Goal: Information Seeking & Learning: Learn about a topic

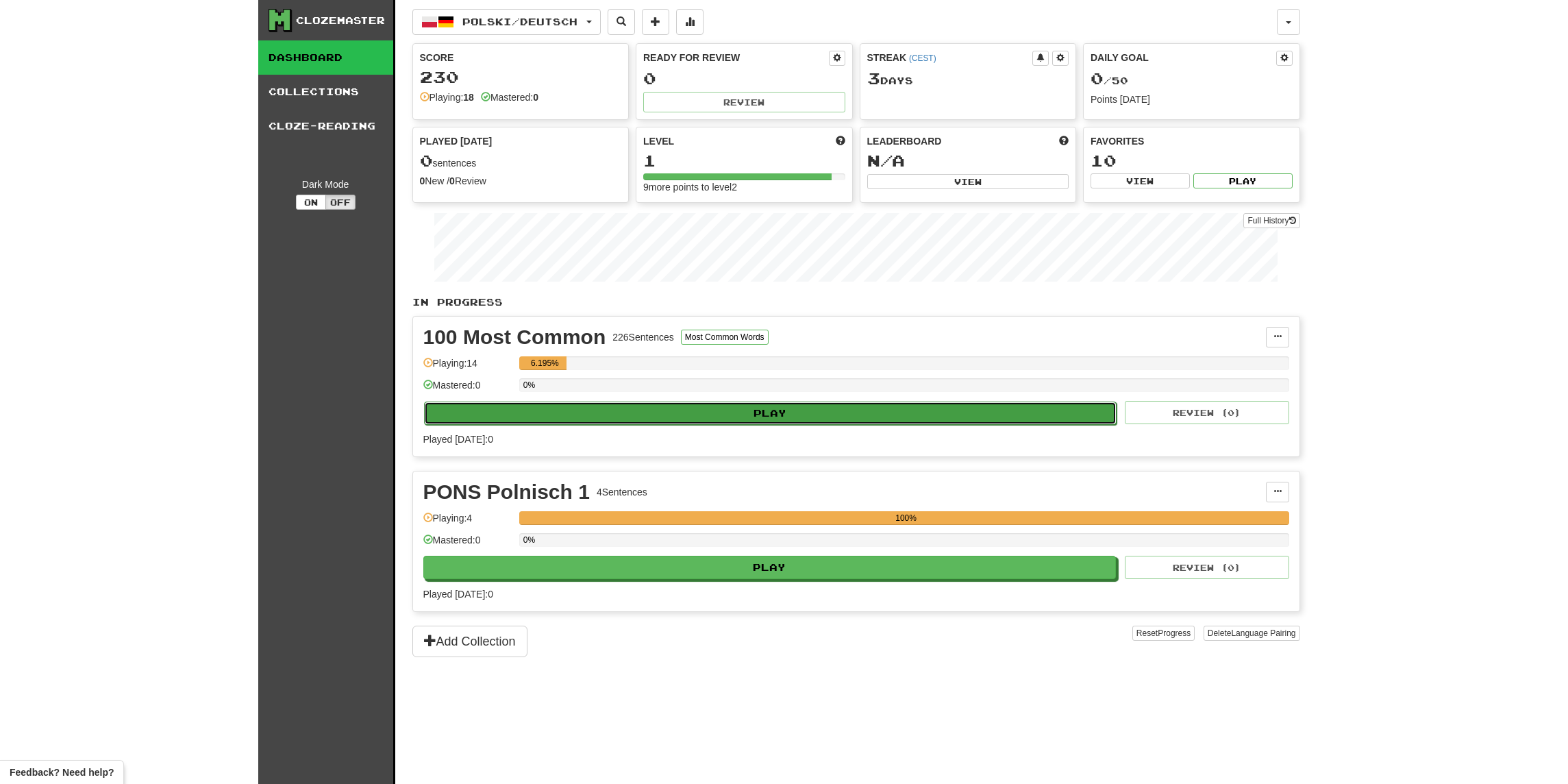
click at [811, 407] on button "Play" at bounding box center [771, 413] width 693 height 24
select select "**"
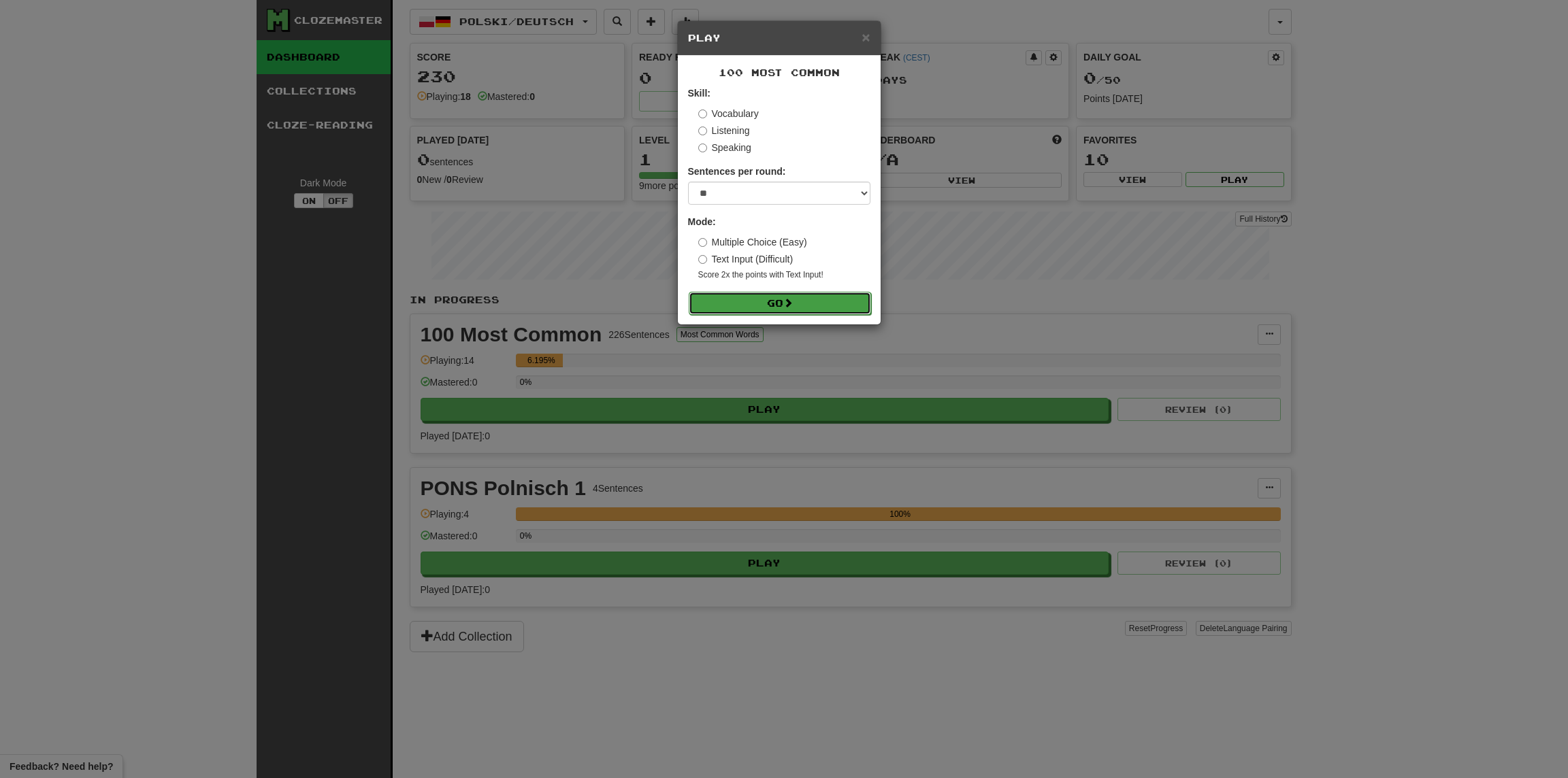
click at [823, 307] on button "Go" at bounding box center [779, 303] width 182 height 24
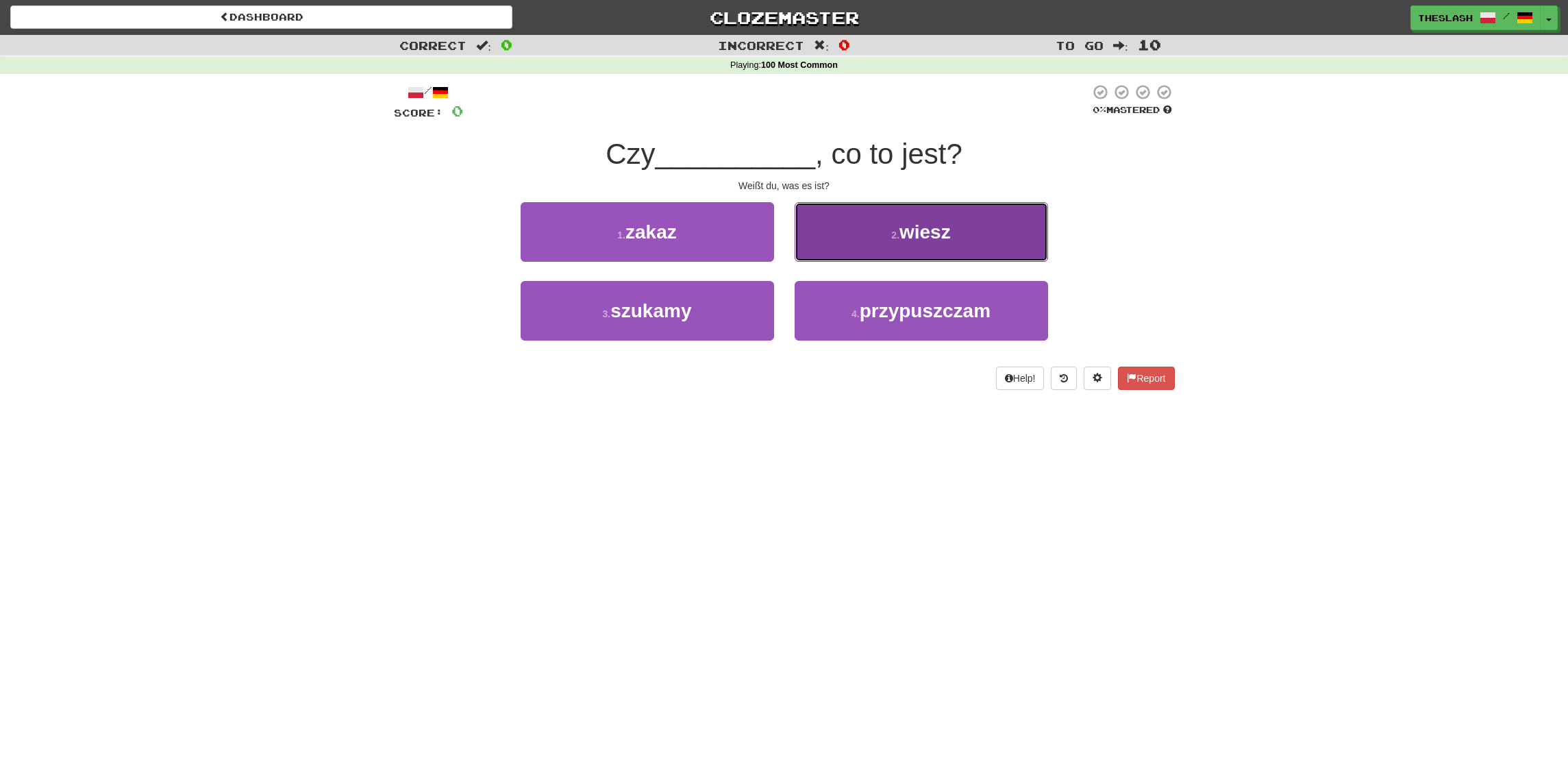
click at [958, 242] on button "2 . wiesz" at bounding box center [922, 232] width 254 height 60
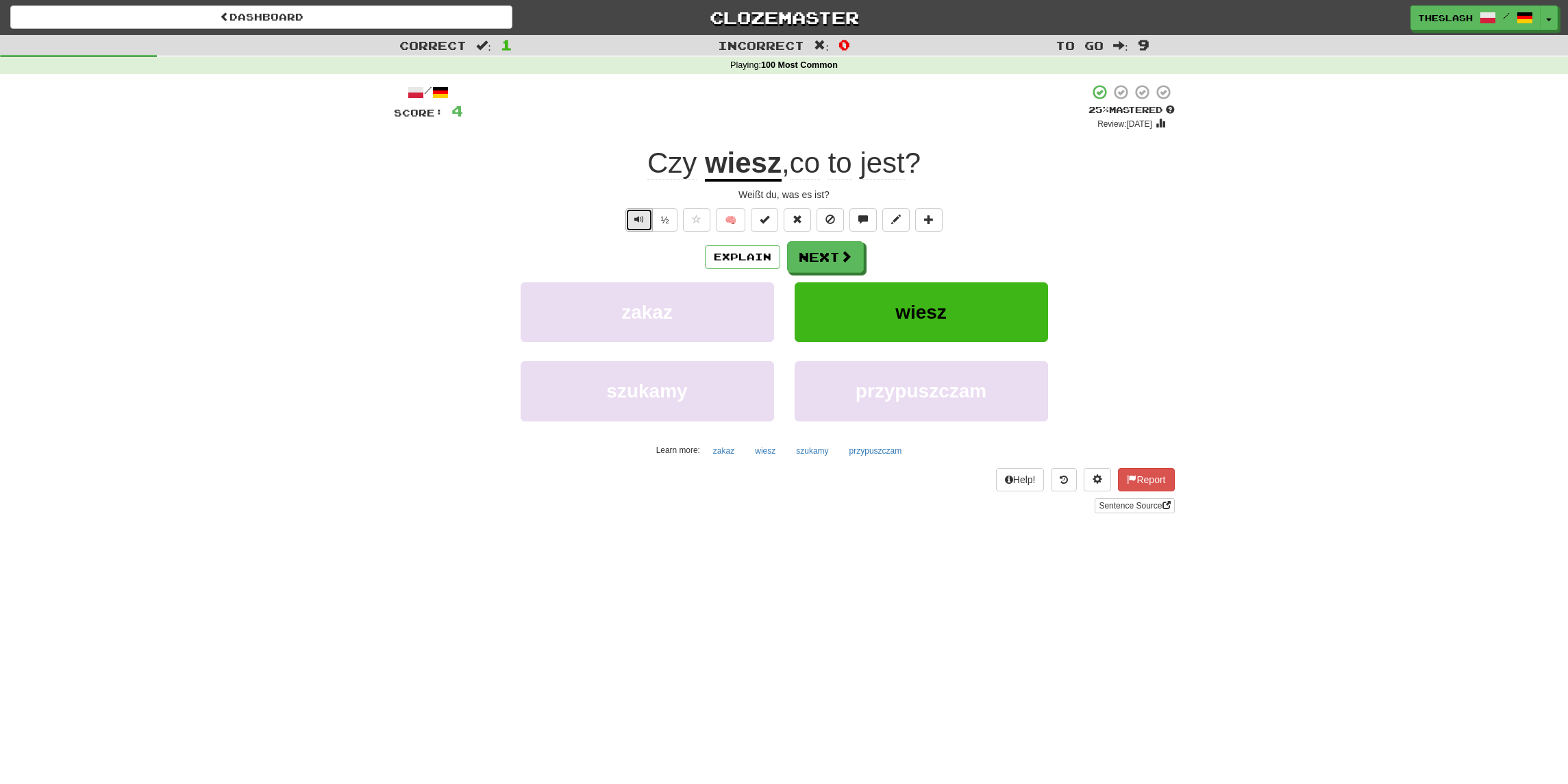
click at [643, 221] on span "Text-to-speech controls" at bounding box center [639, 220] width 10 height 10
click at [646, 225] on button "Text-to-speech controls" at bounding box center [639, 220] width 28 height 24
click at [722, 251] on button "Explain" at bounding box center [743, 256] width 75 height 24
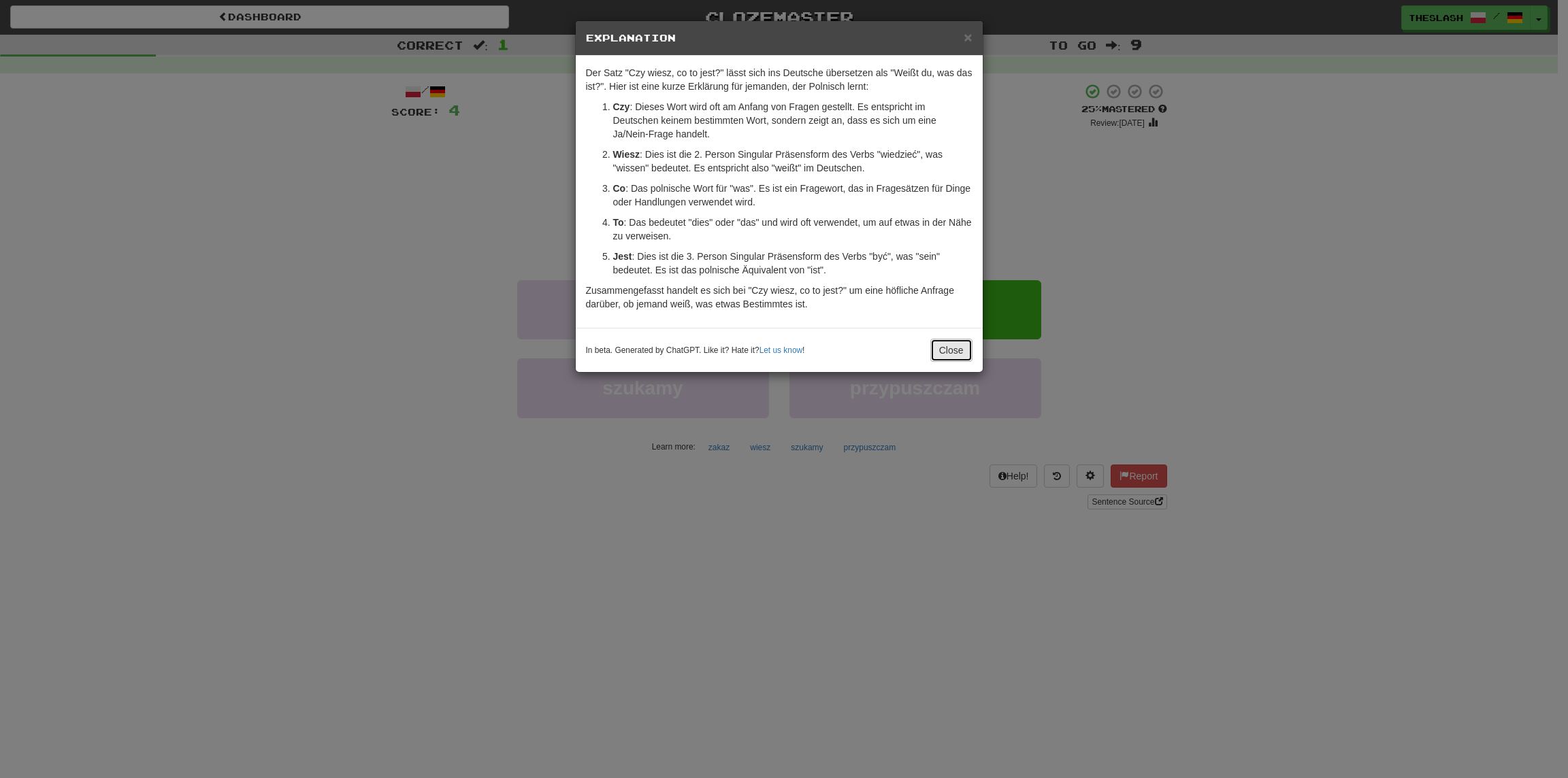
click at [949, 344] on button "Close" at bounding box center [951, 350] width 42 height 24
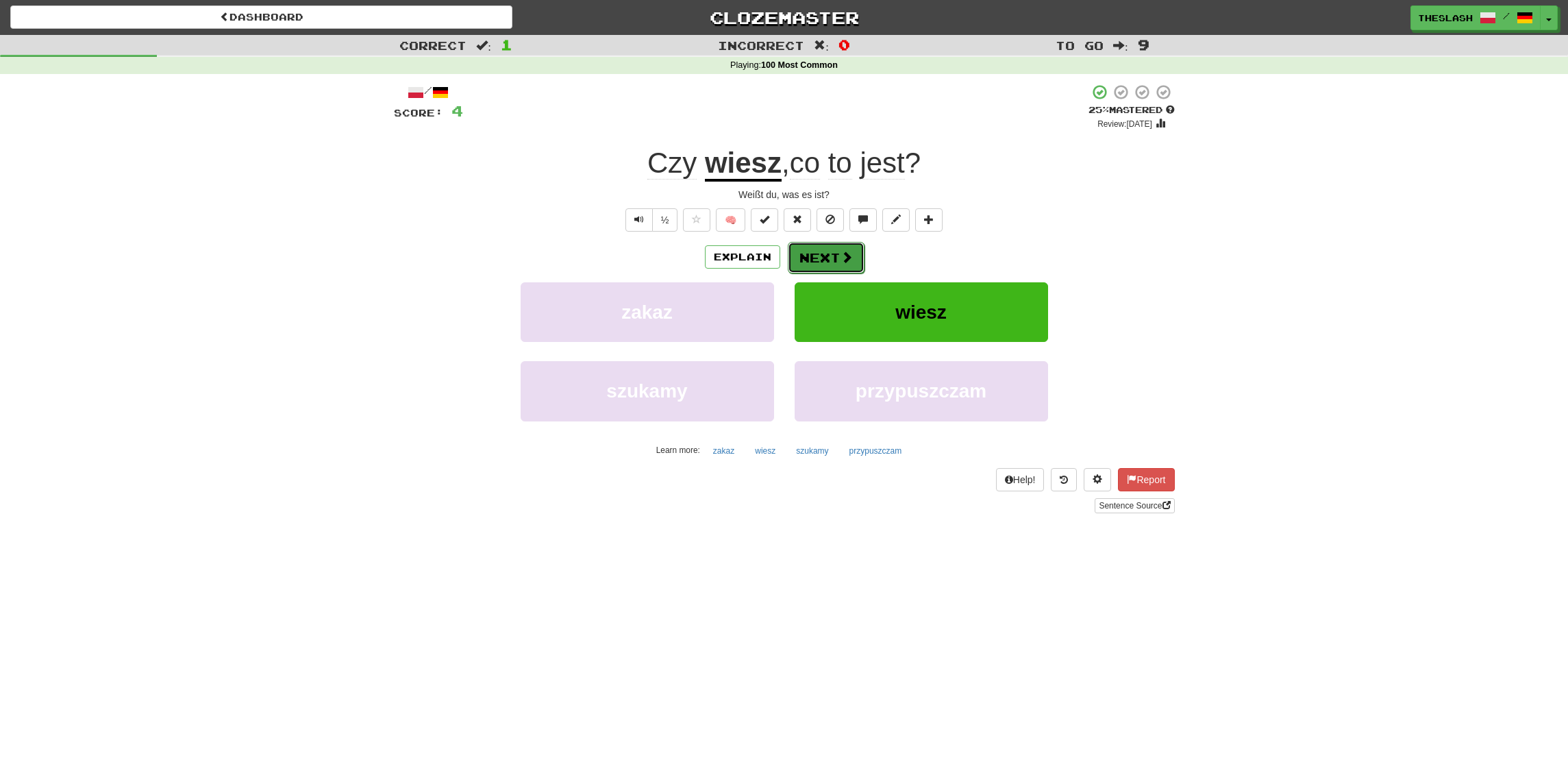
click at [833, 263] on button "Next" at bounding box center [826, 257] width 77 height 32
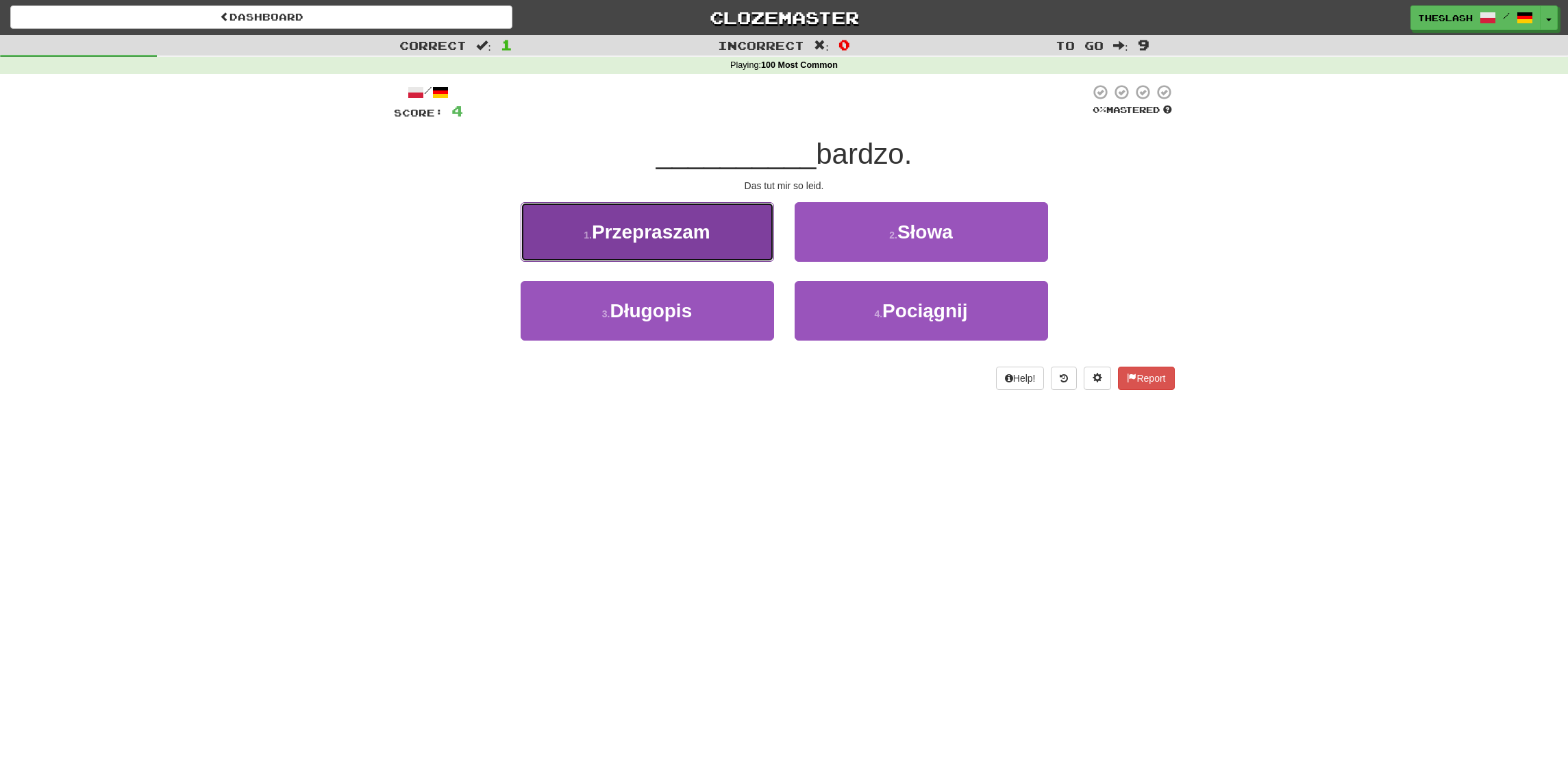
click at [651, 228] on span "Przepraszam" at bounding box center [651, 232] width 118 height 21
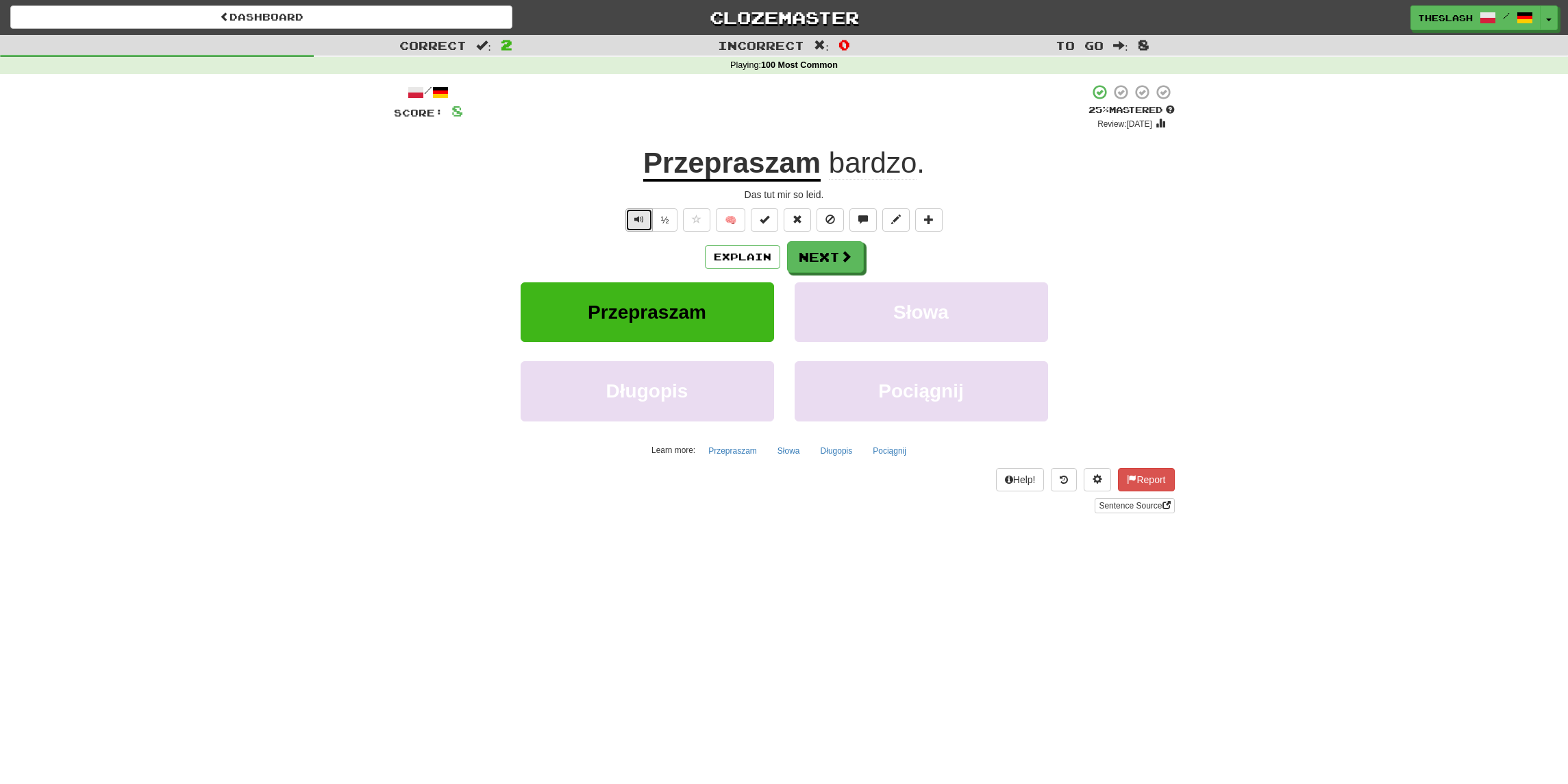
click at [644, 222] on span "Text-to-speech controls" at bounding box center [639, 220] width 10 height 10
click at [572, 189] on div "Das tut mir so leid." at bounding box center [784, 194] width 781 height 14
click at [819, 258] on button "Next" at bounding box center [826, 257] width 77 height 32
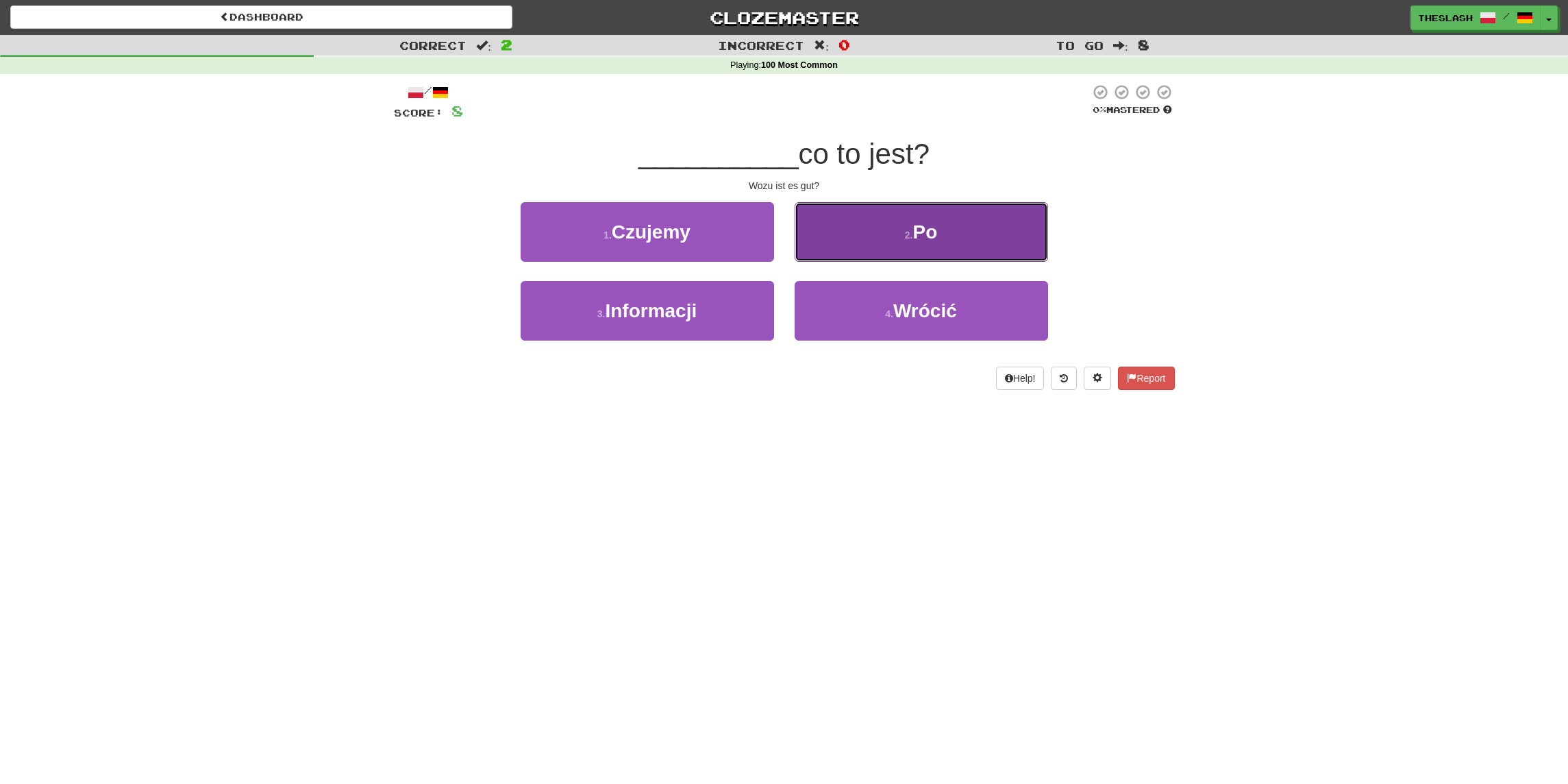
click at [962, 222] on button "2 . Po" at bounding box center [922, 232] width 254 height 60
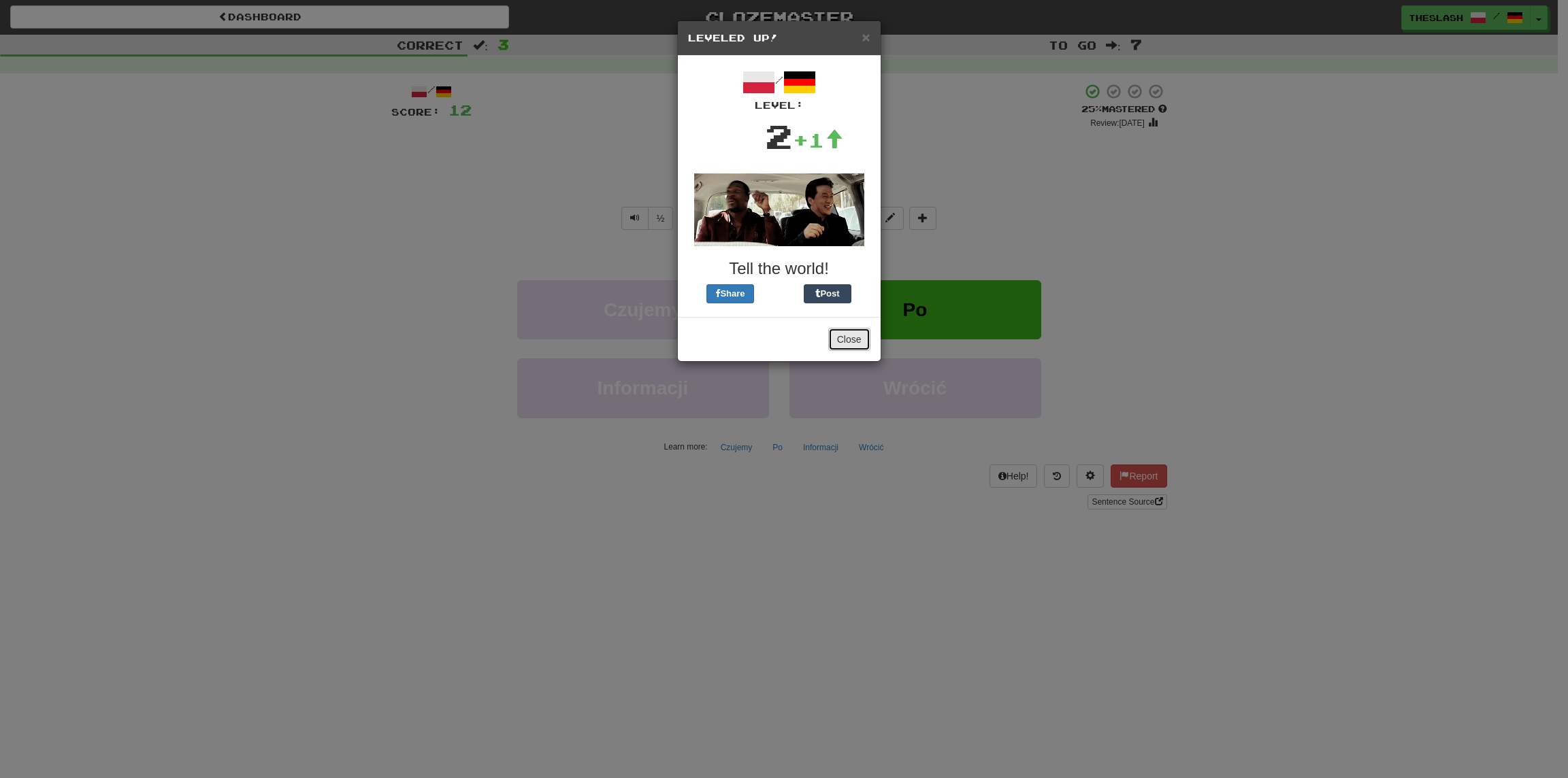
click at [843, 332] on button "Close" at bounding box center [849, 340] width 42 height 24
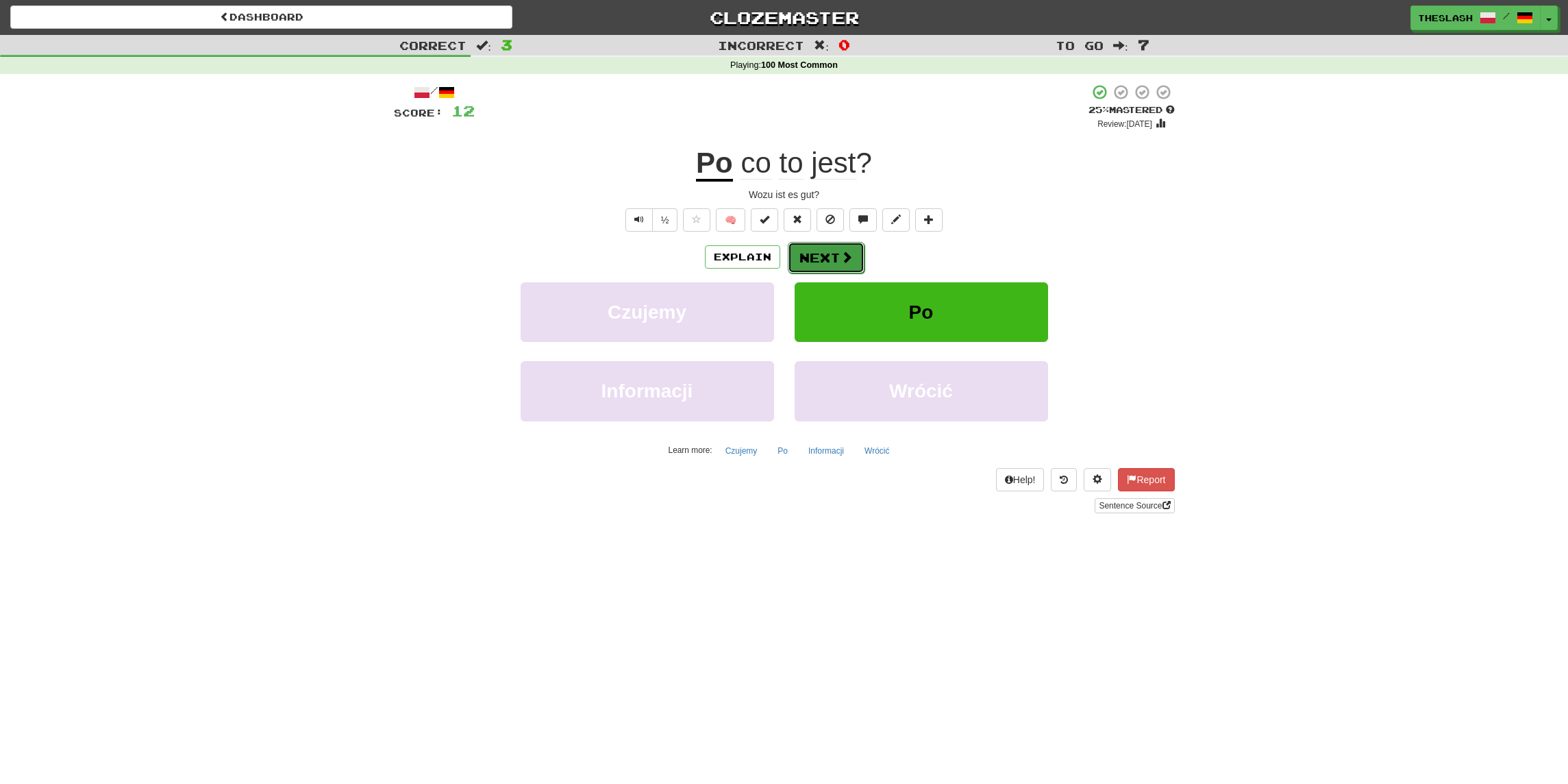
click at [834, 266] on button "Next" at bounding box center [826, 257] width 77 height 32
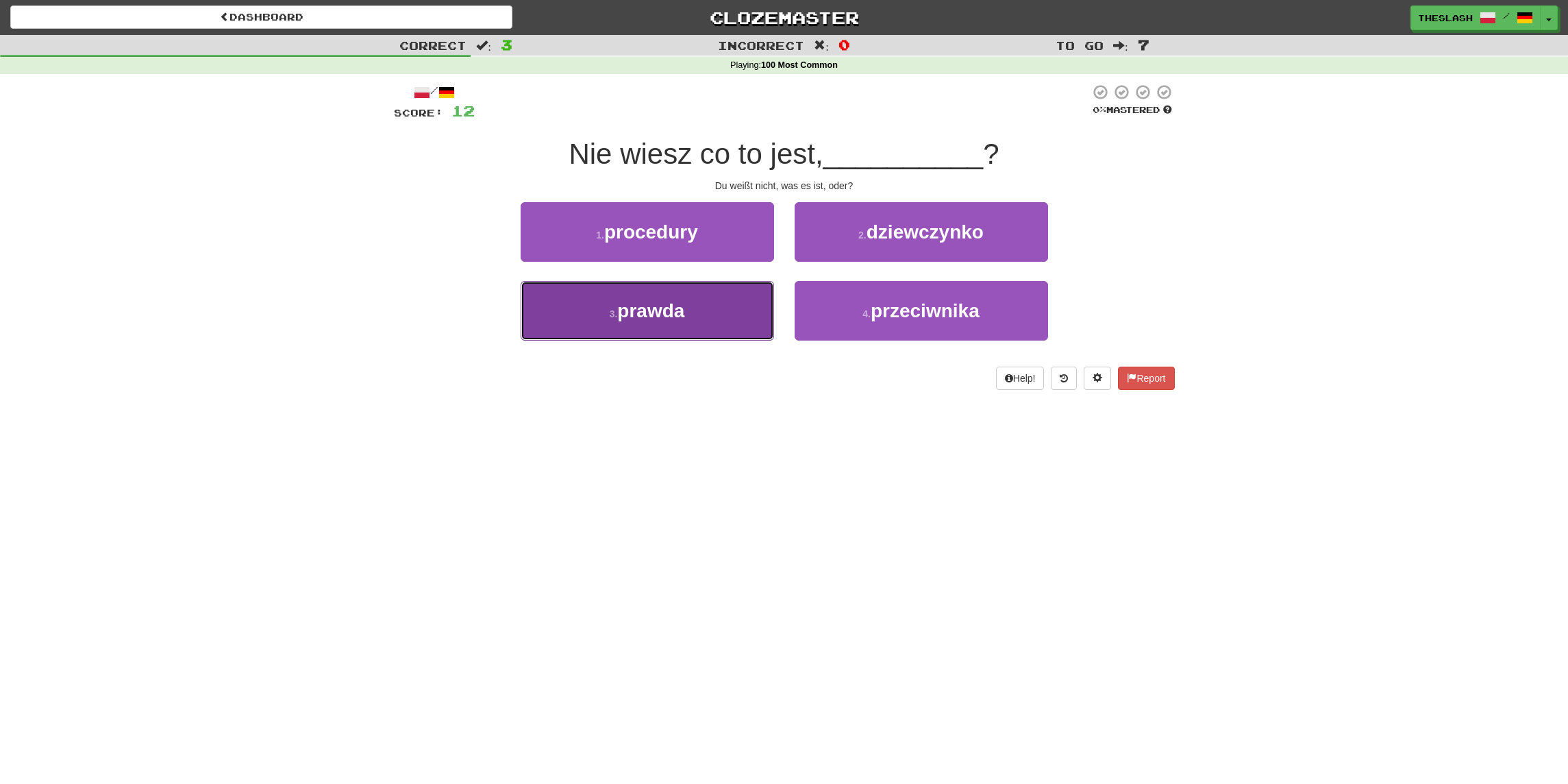
click at [720, 296] on button "3 . prawda" at bounding box center [647, 310] width 254 height 60
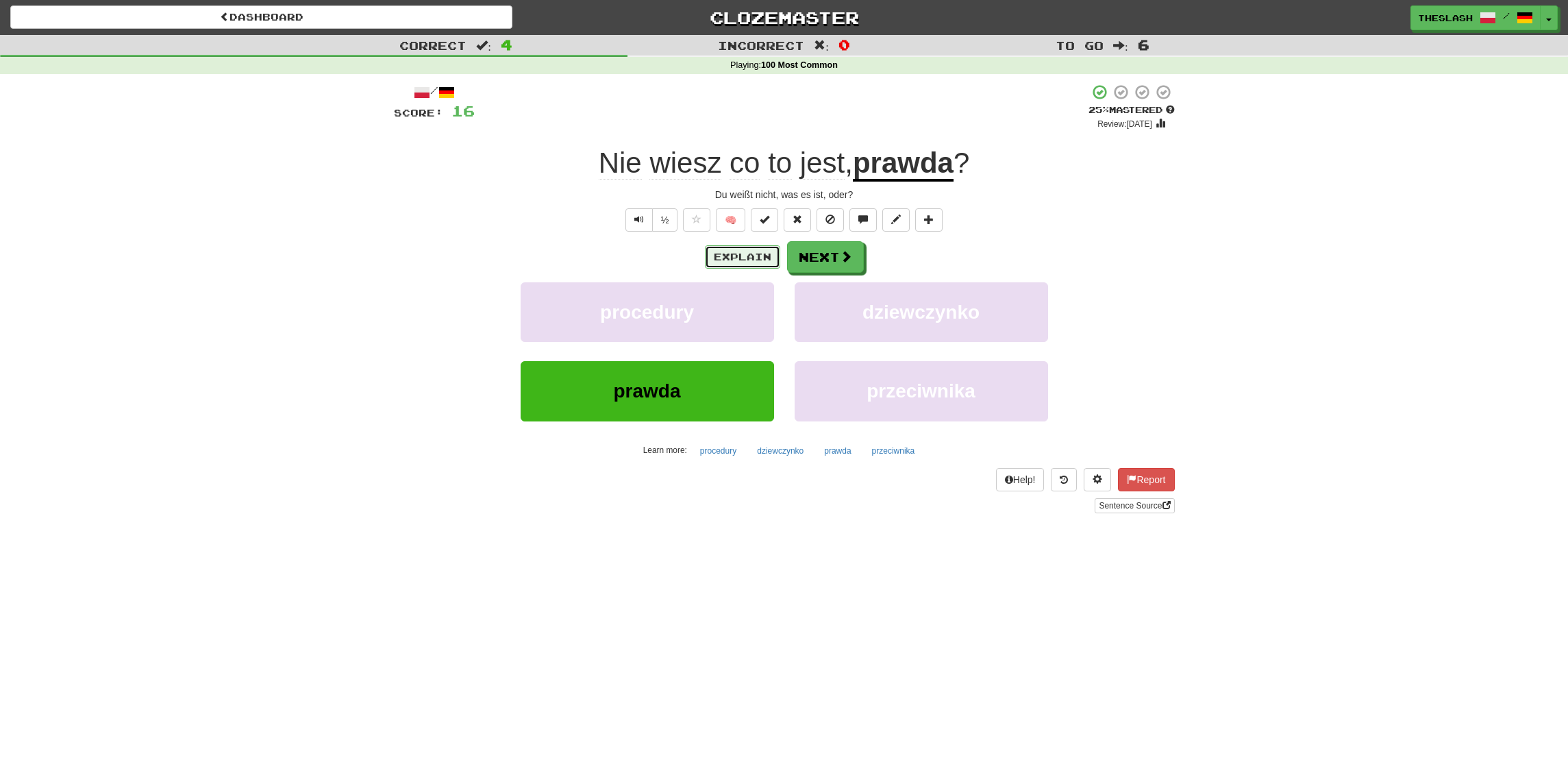
click at [718, 254] on button "Explain" at bounding box center [743, 256] width 75 height 24
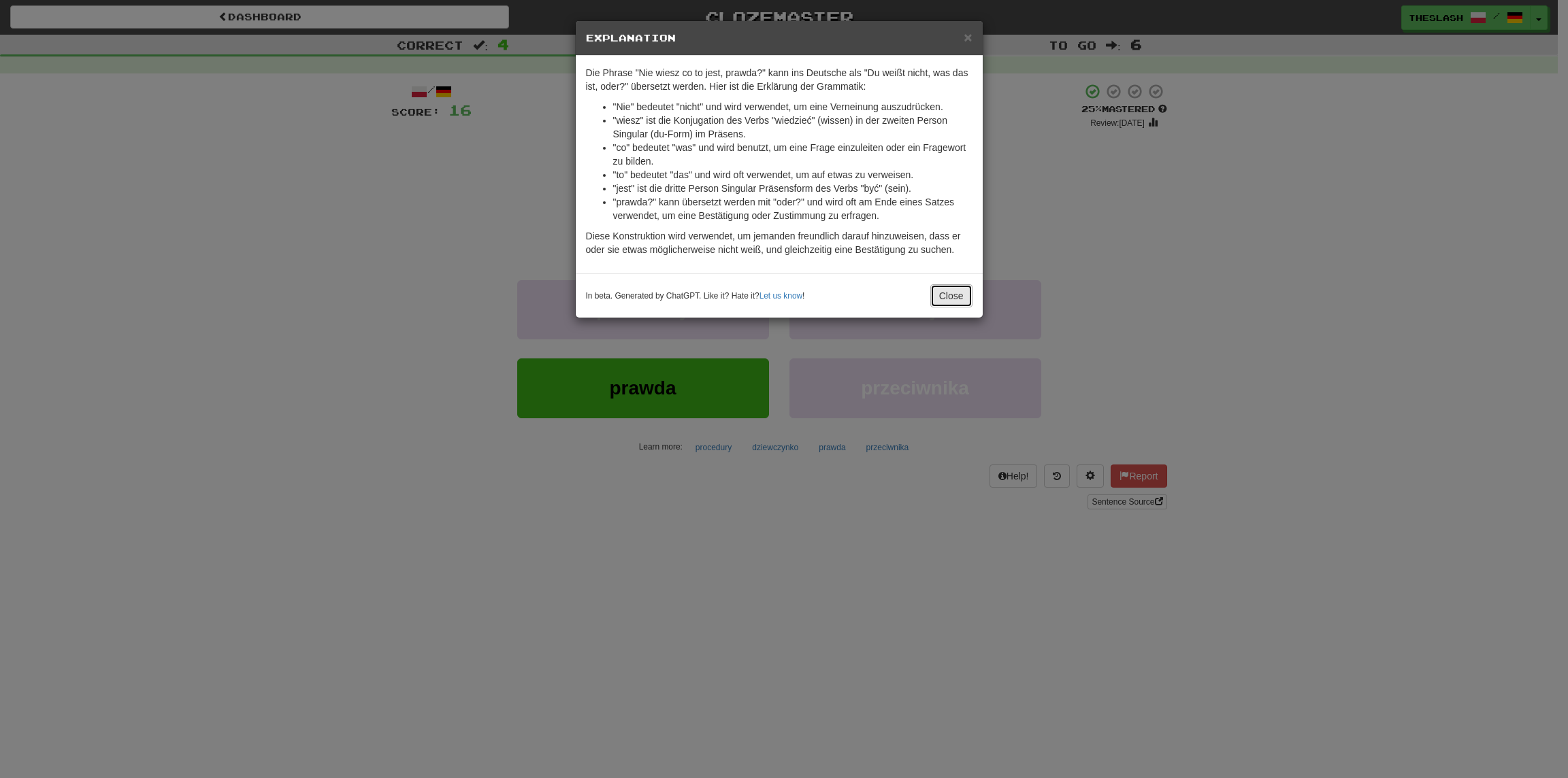
click at [967, 294] on button "Close" at bounding box center [951, 296] width 42 height 24
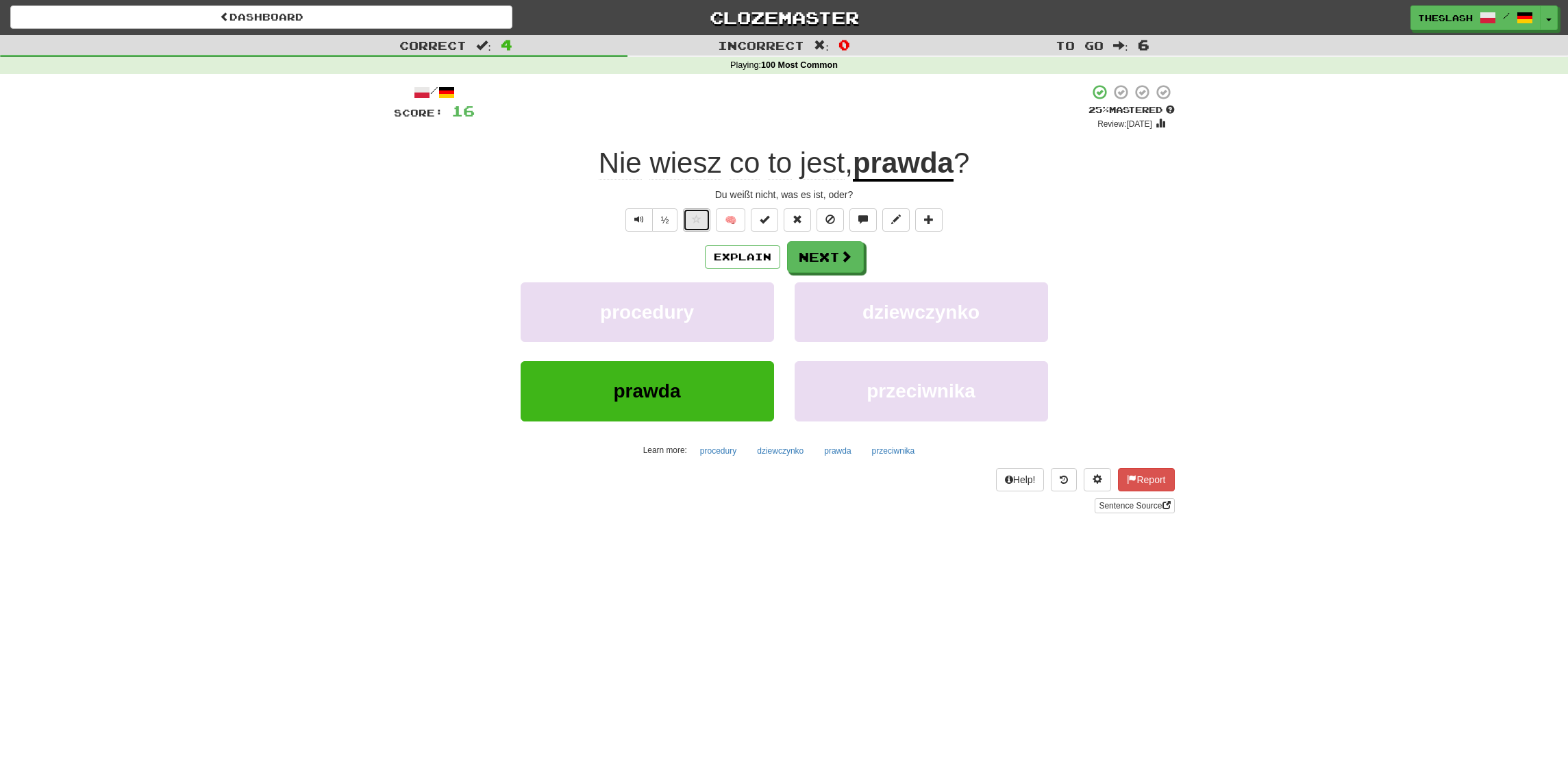
click at [706, 223] on button at bounding box center [697, 220] width 28 height 24
click at [830, 258] on button "Next" at bounding box center [826, 257] width 77 height 32
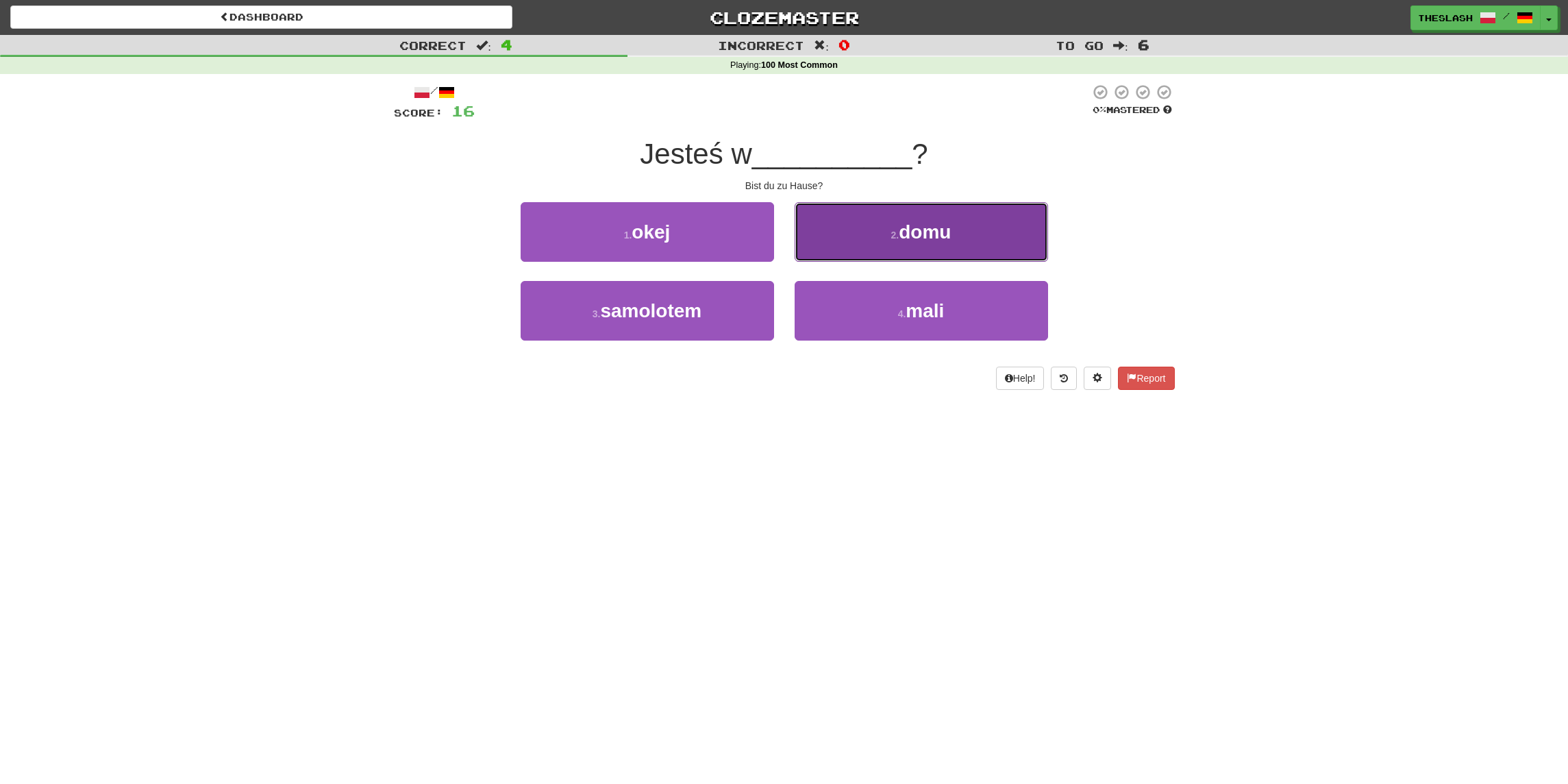
click at [912, 218] on button "2 . domu" at bounding box center [922, 232] width 254 height 60
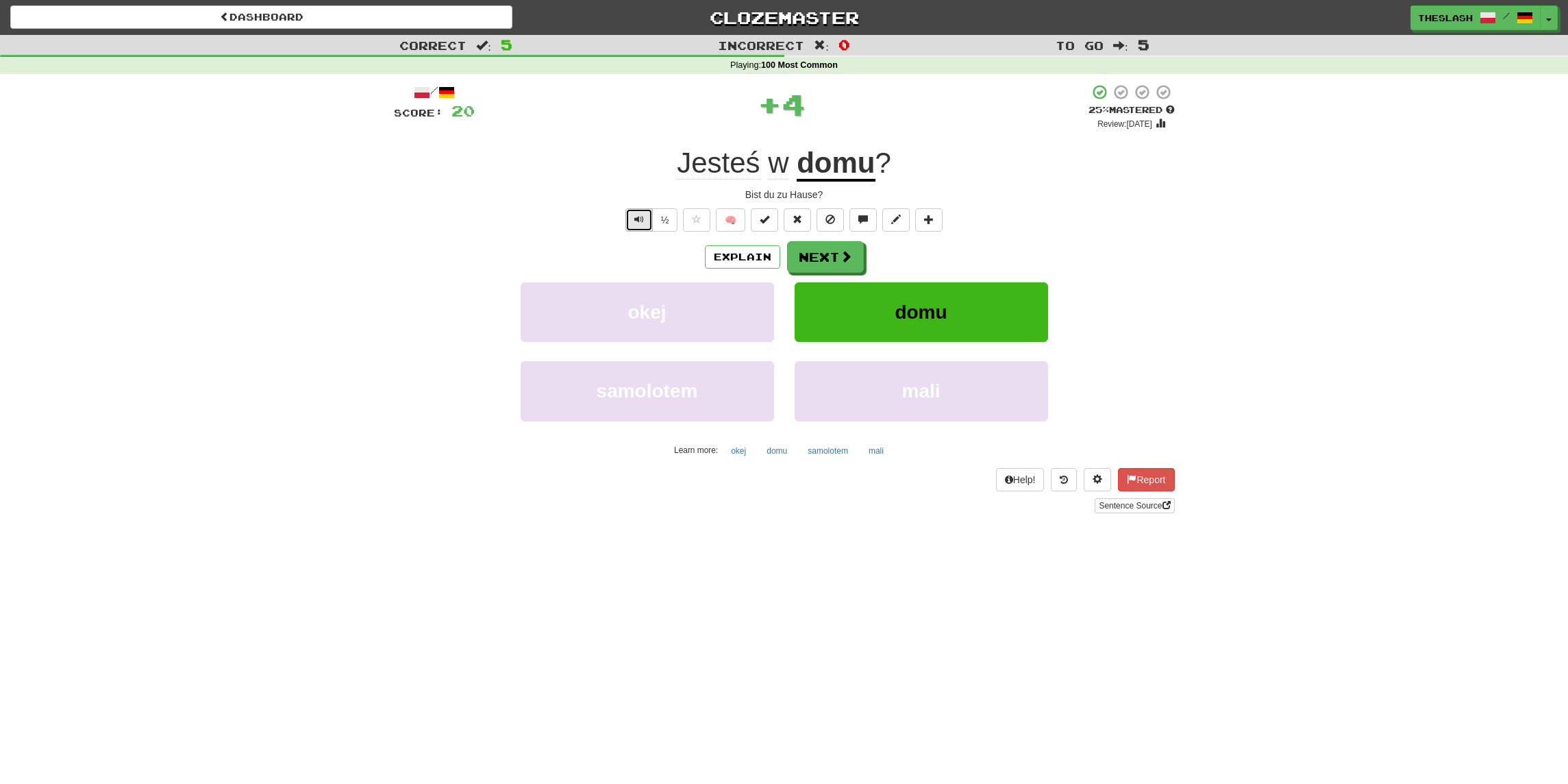
click at [649, 222] on button "Text-to-speech controls" at bounding box center [639, 220] width 28 height 24
click at [691, 225] on button at bounding box center [697, 220] width 28 height 24
click at [836, 256] on button "Next" at bounding box center [826, 257] width 77 height 32
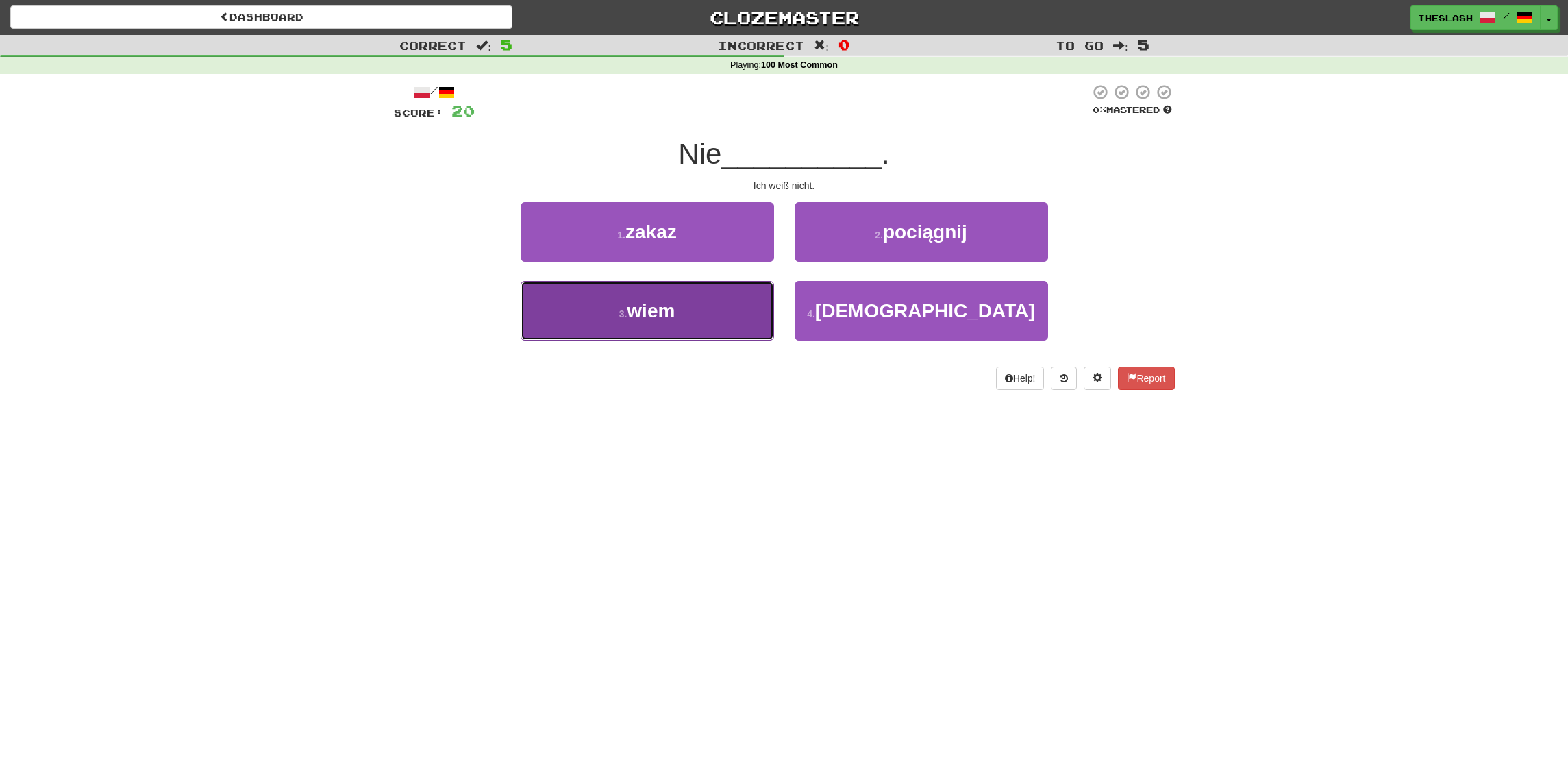
click at [710, 331] on button "3 . wiem" at bounding box center [647, 310] width 254 height 60
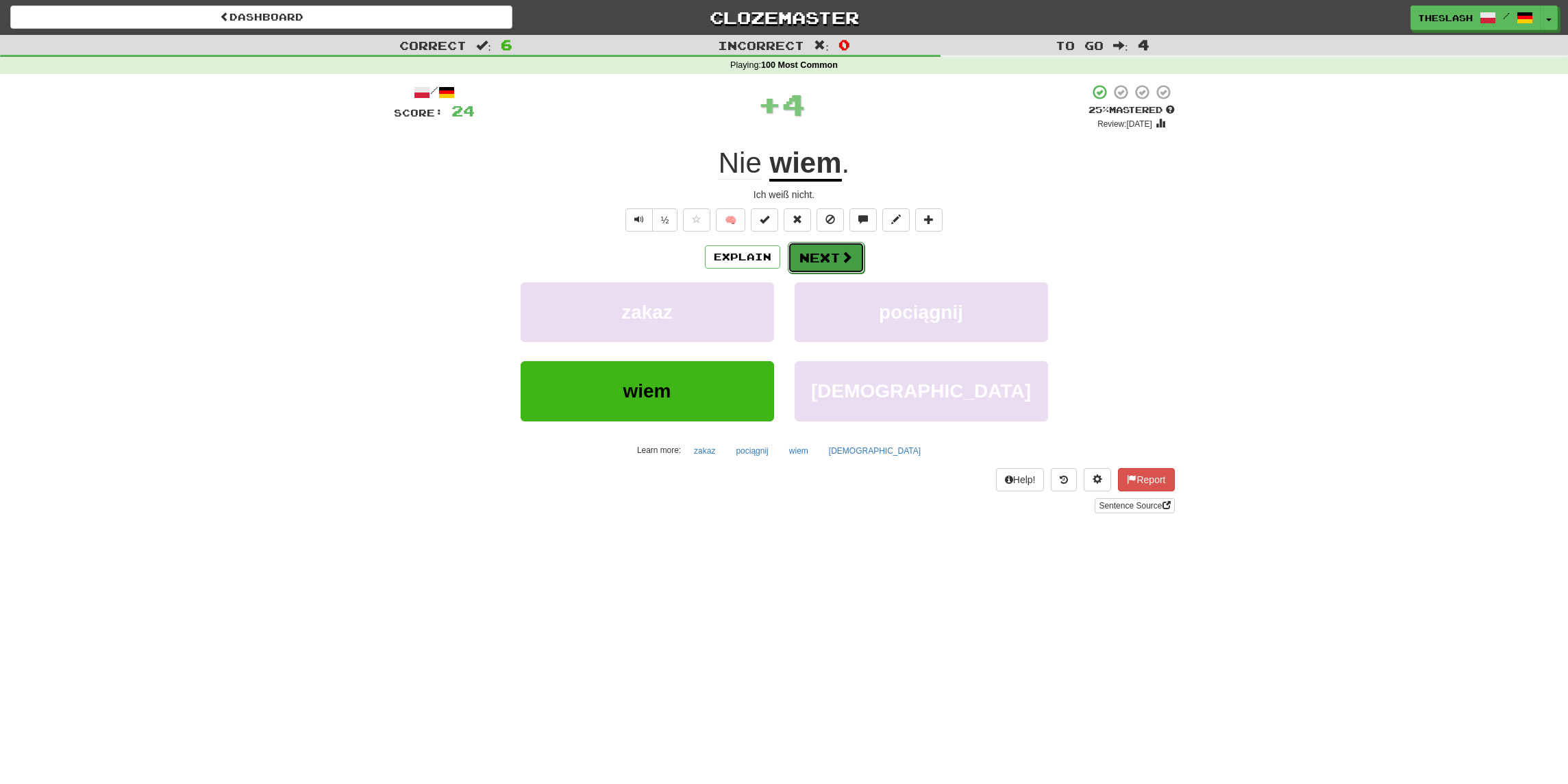
click at [824, 253] on button "Next" at bounding box center [826, 257] width 77 height 32
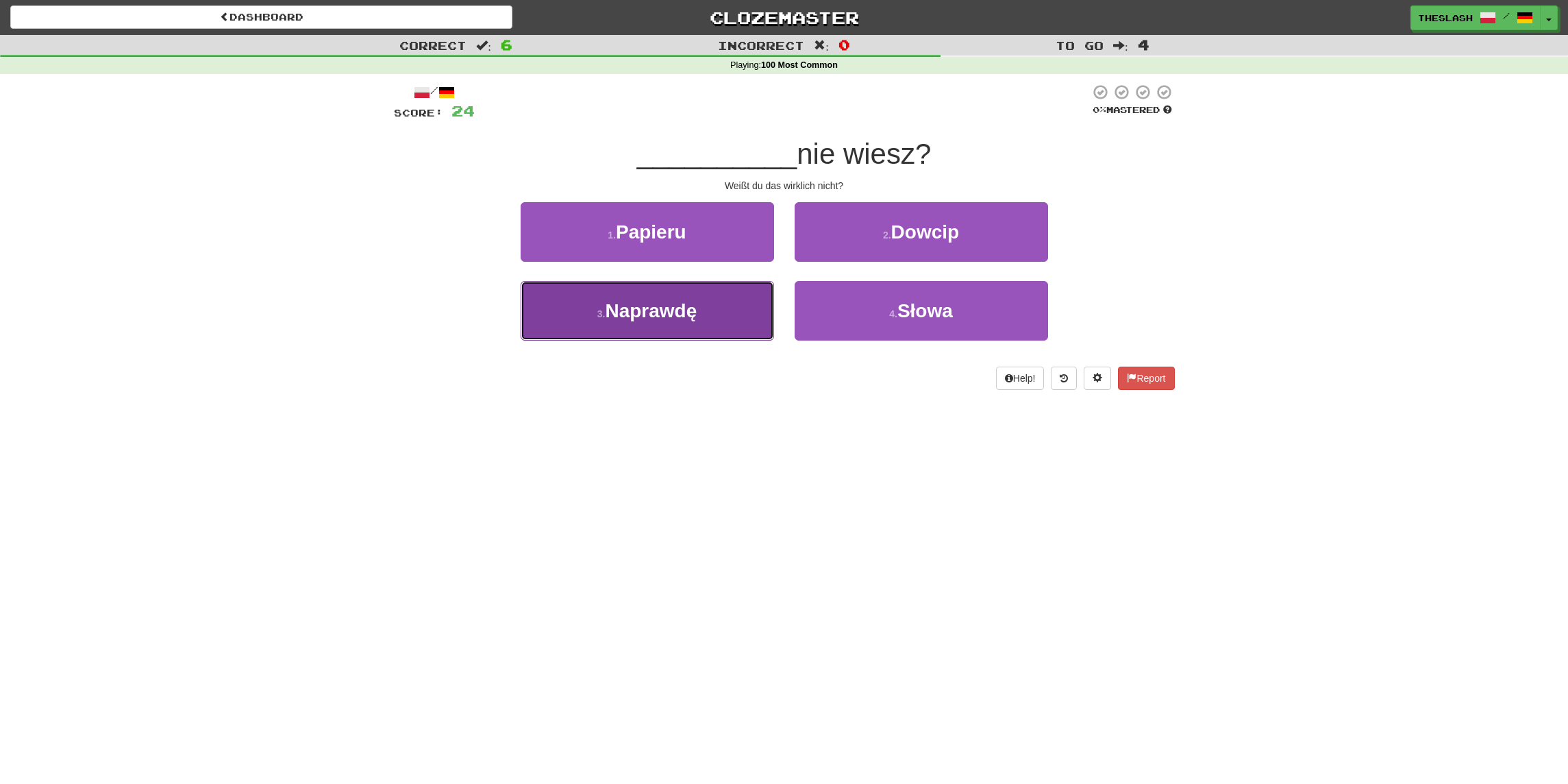
click at [709, 334] on button "3 . Naprawdę" at bounding box center [647, 310] width 254 height 60
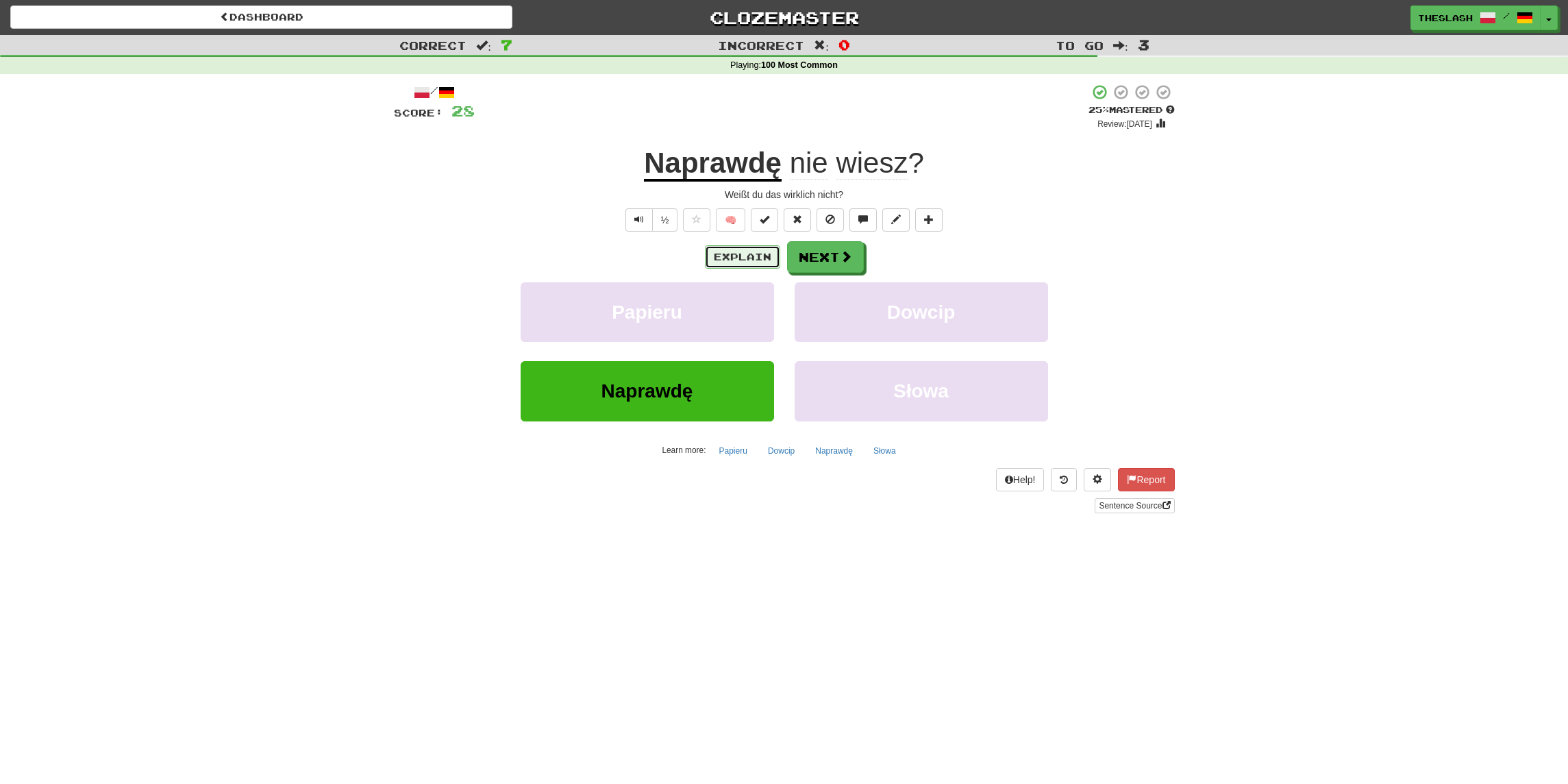
click at [735, 256] on button "Explain" at bounding box center [743, 256] width 75 height 24
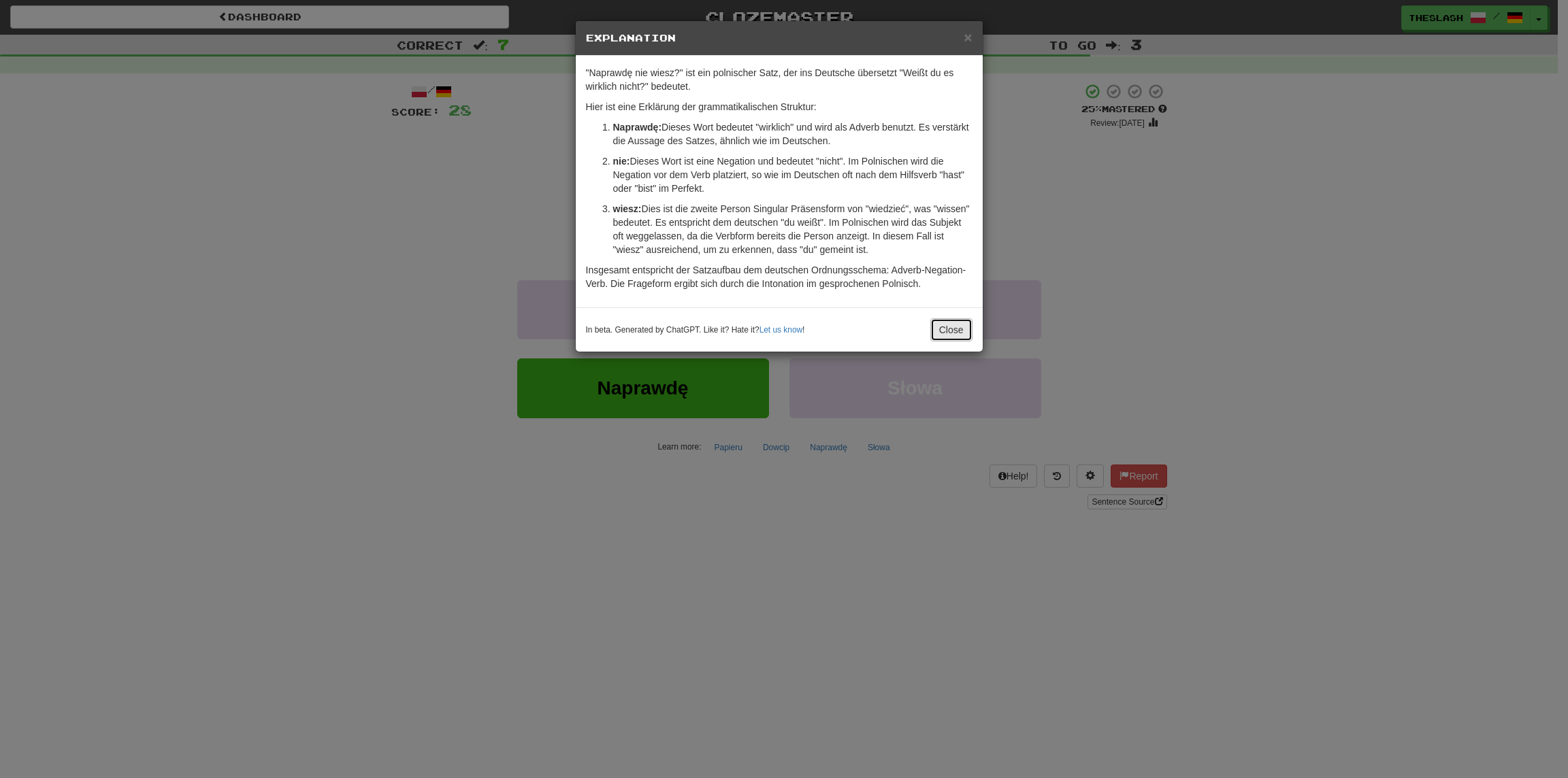
click at [940, 323] on button "Close" at bounding box center [951, 330] width 42 height 24
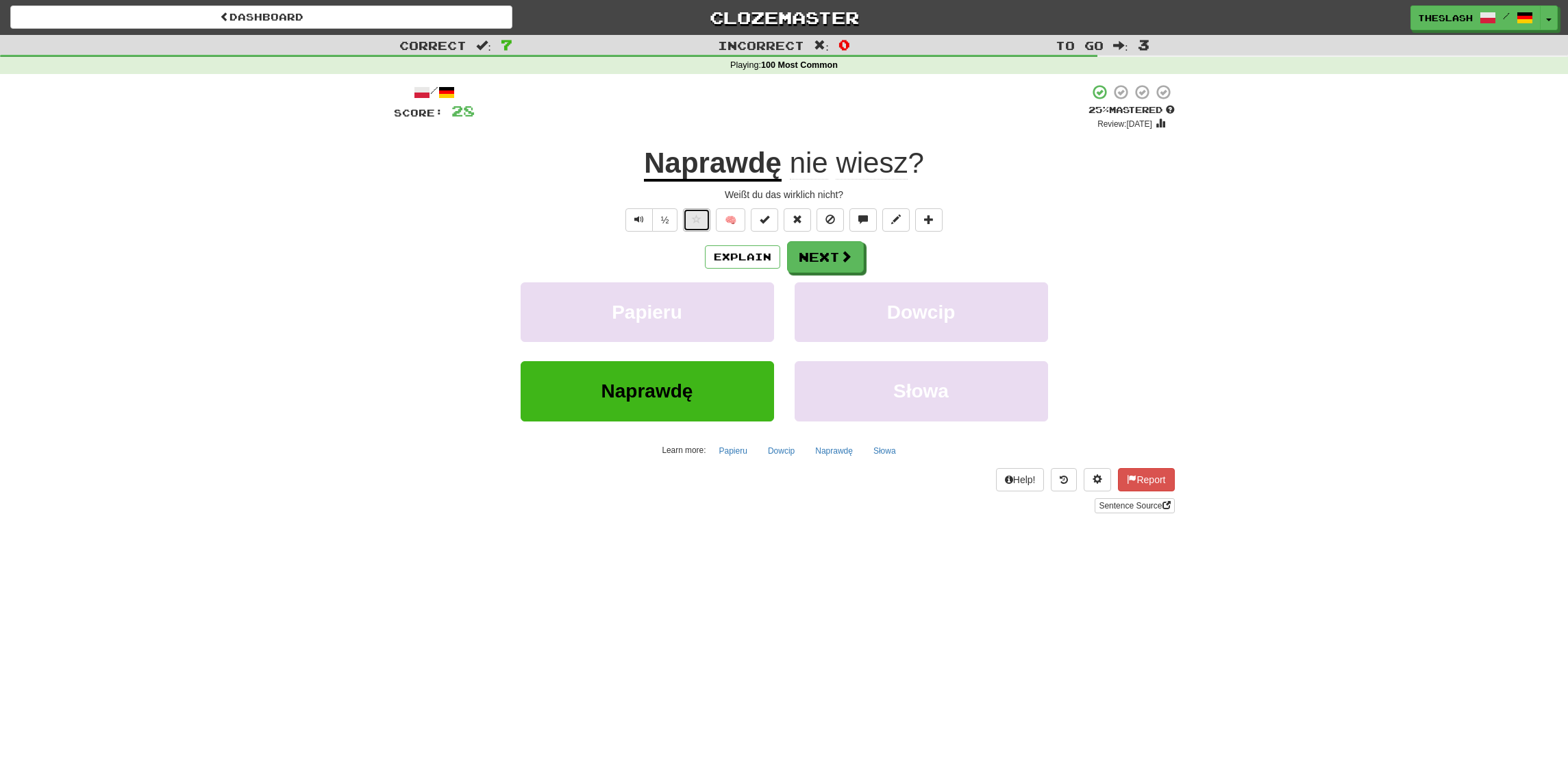
click at [704, 222] on button at bounding box center [697, 220] width 28 height 24
click at [828, 259] on button "Next" at bounding box center [826, 257] width 77 height 32
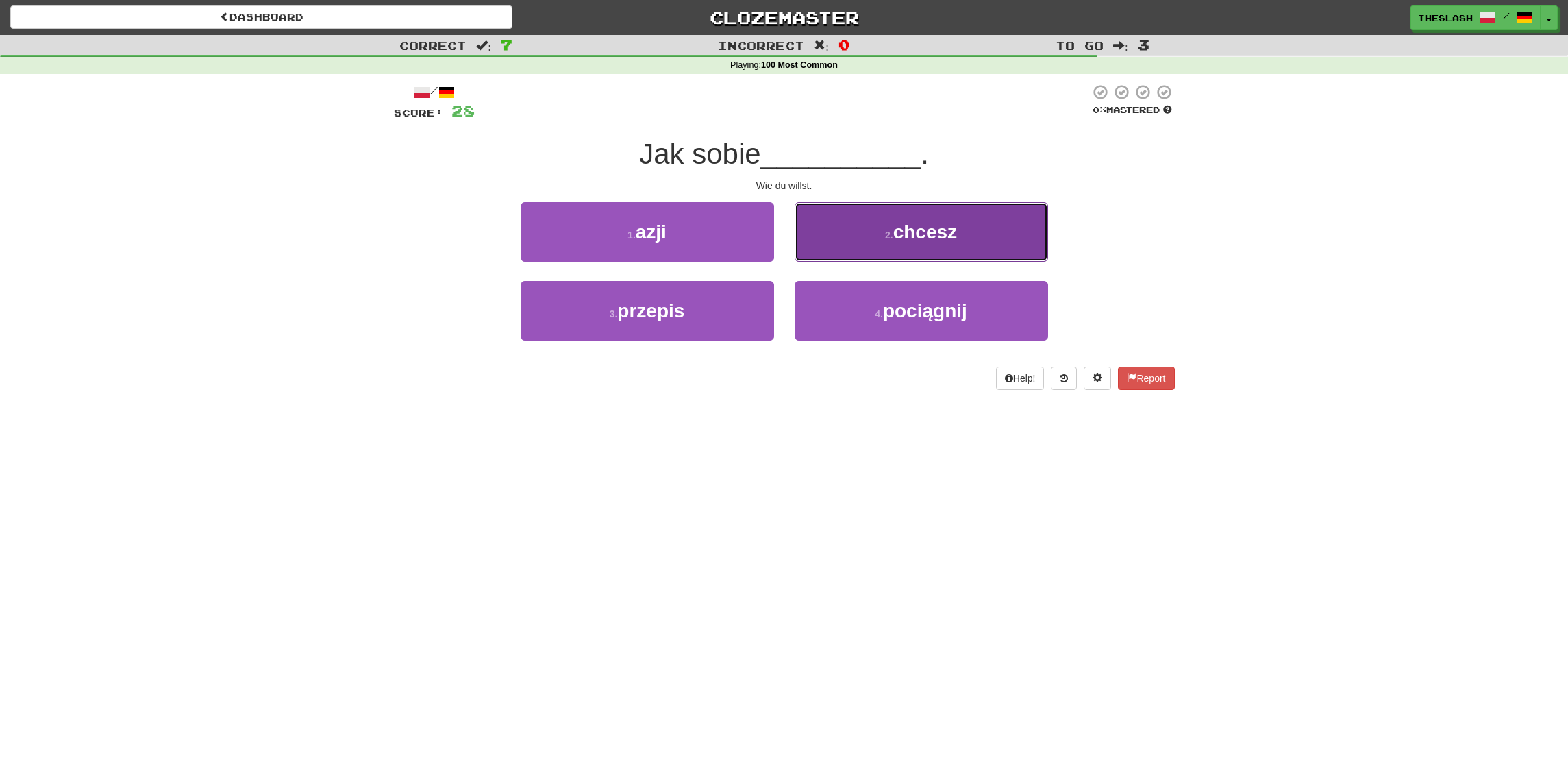
click at [983, 238] on button "2 . chcesz" at bounding box center [922, 232] width 254 height 60
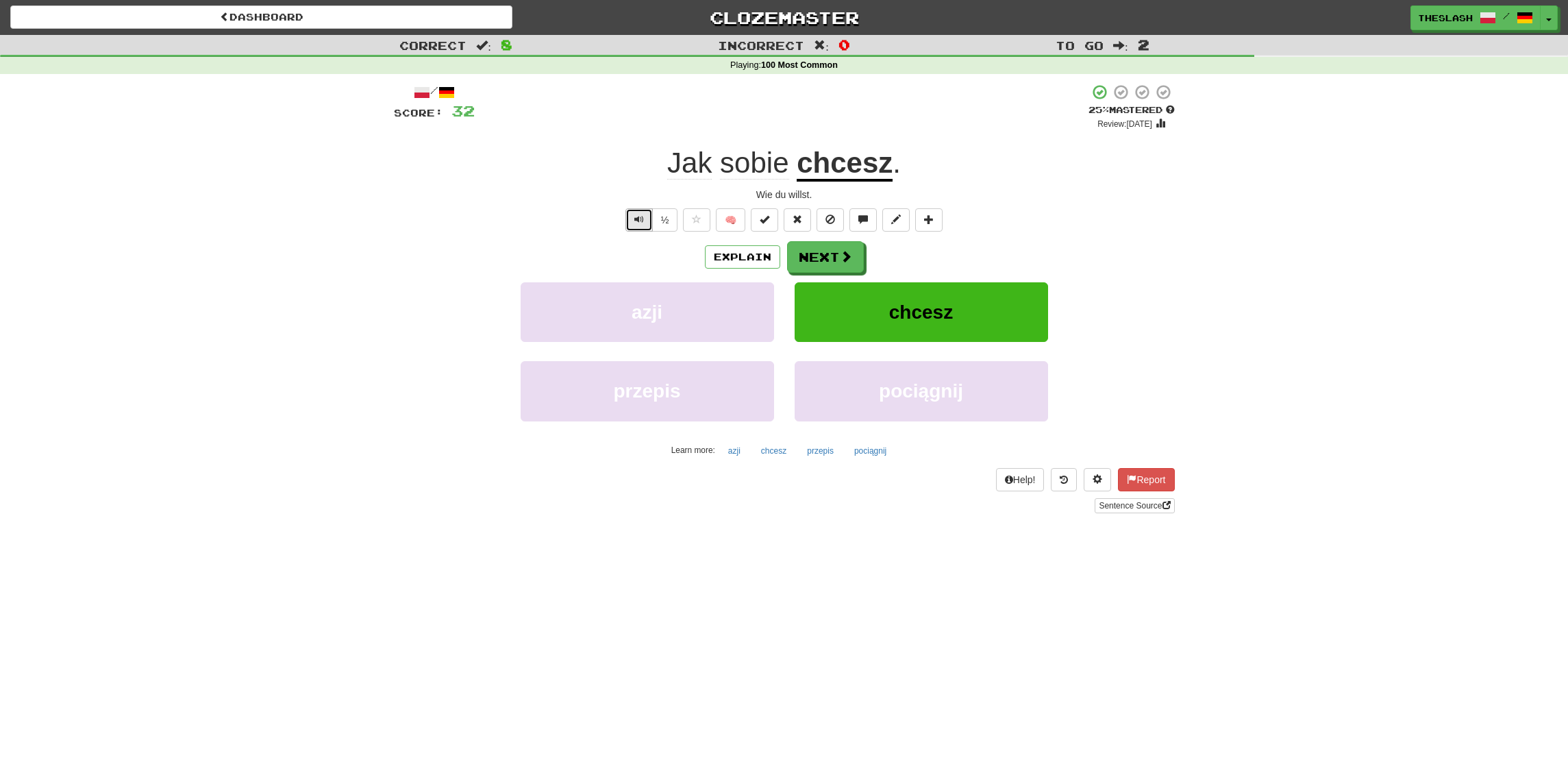
click at [646, 221] on button "Text-to-speech controls" at bounding box center [639, 220] width 28 height 24
click at [661, 223] on button "½" at bounding box center [665, 220] width 26 height 24
click at [766, 260] on button "Explain" at bounding box center [743, 256] width 75 height 24
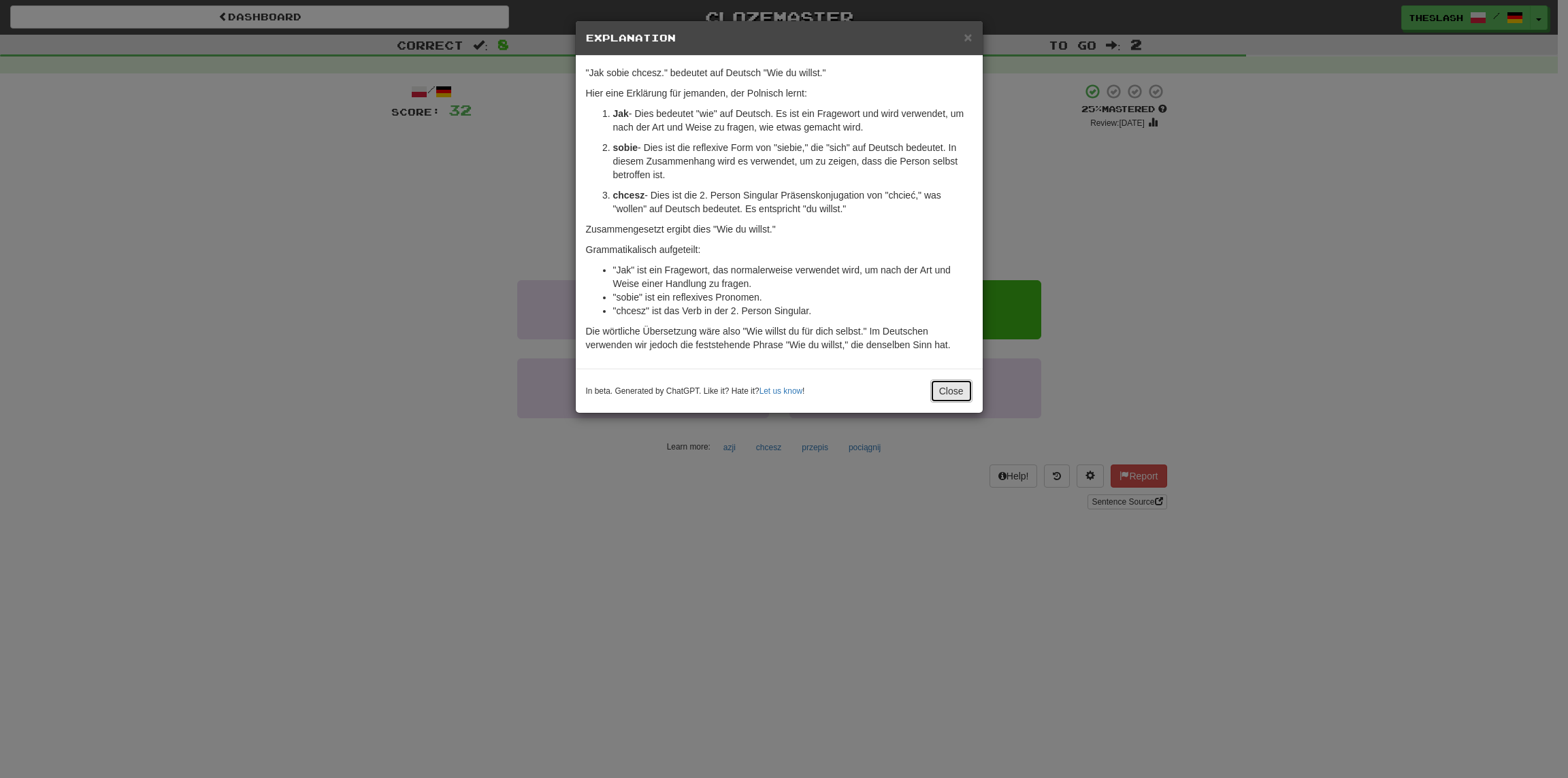
click at [941, 391] on button "Close" at bounding box center [951, 391] width 42 height 24
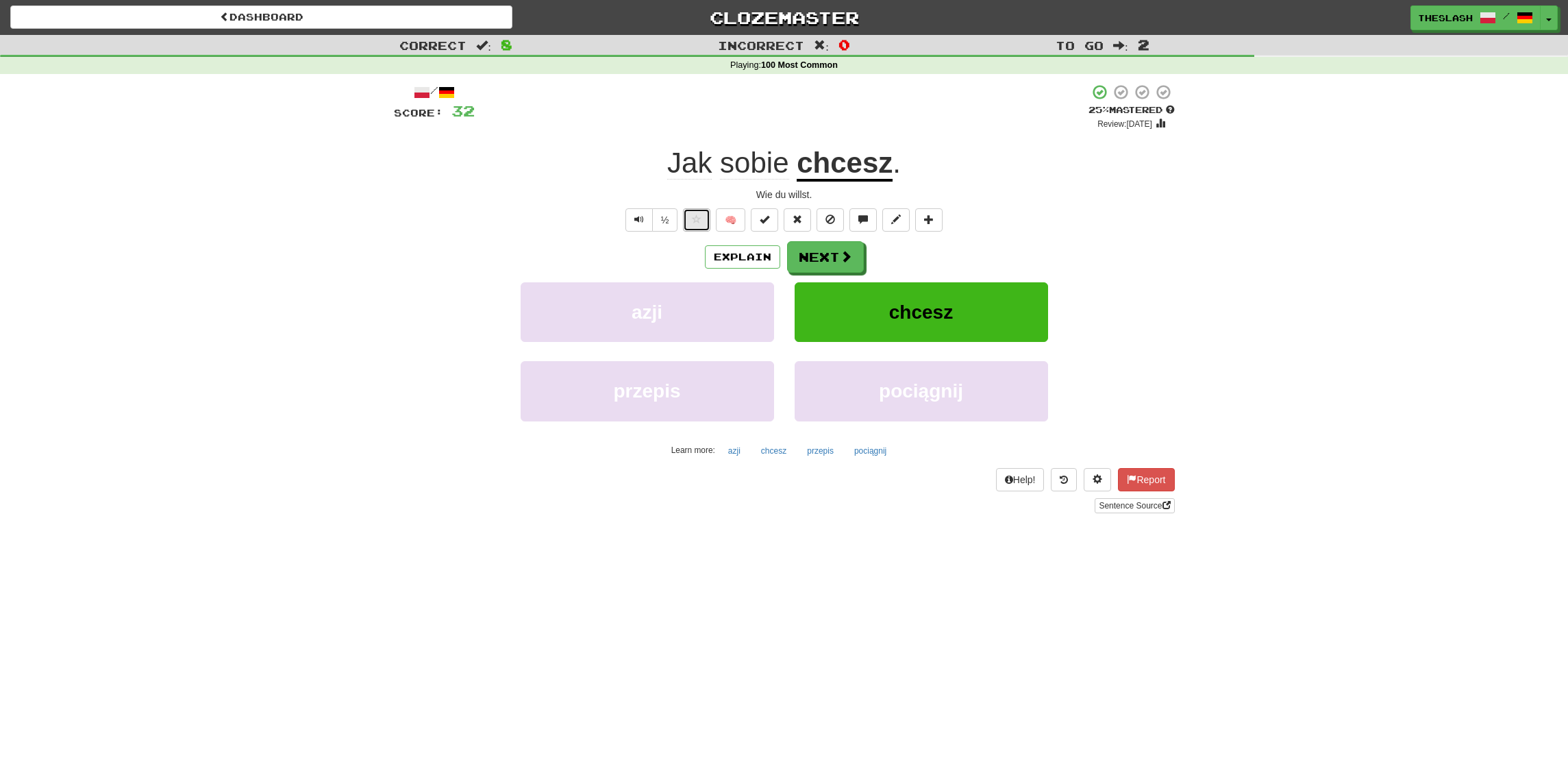
click at [703, 222] on button at bounding box center [697, 220] width 28 height 24
click at [851, 261] on span at bounding box center [846, 256] width 12 height 12
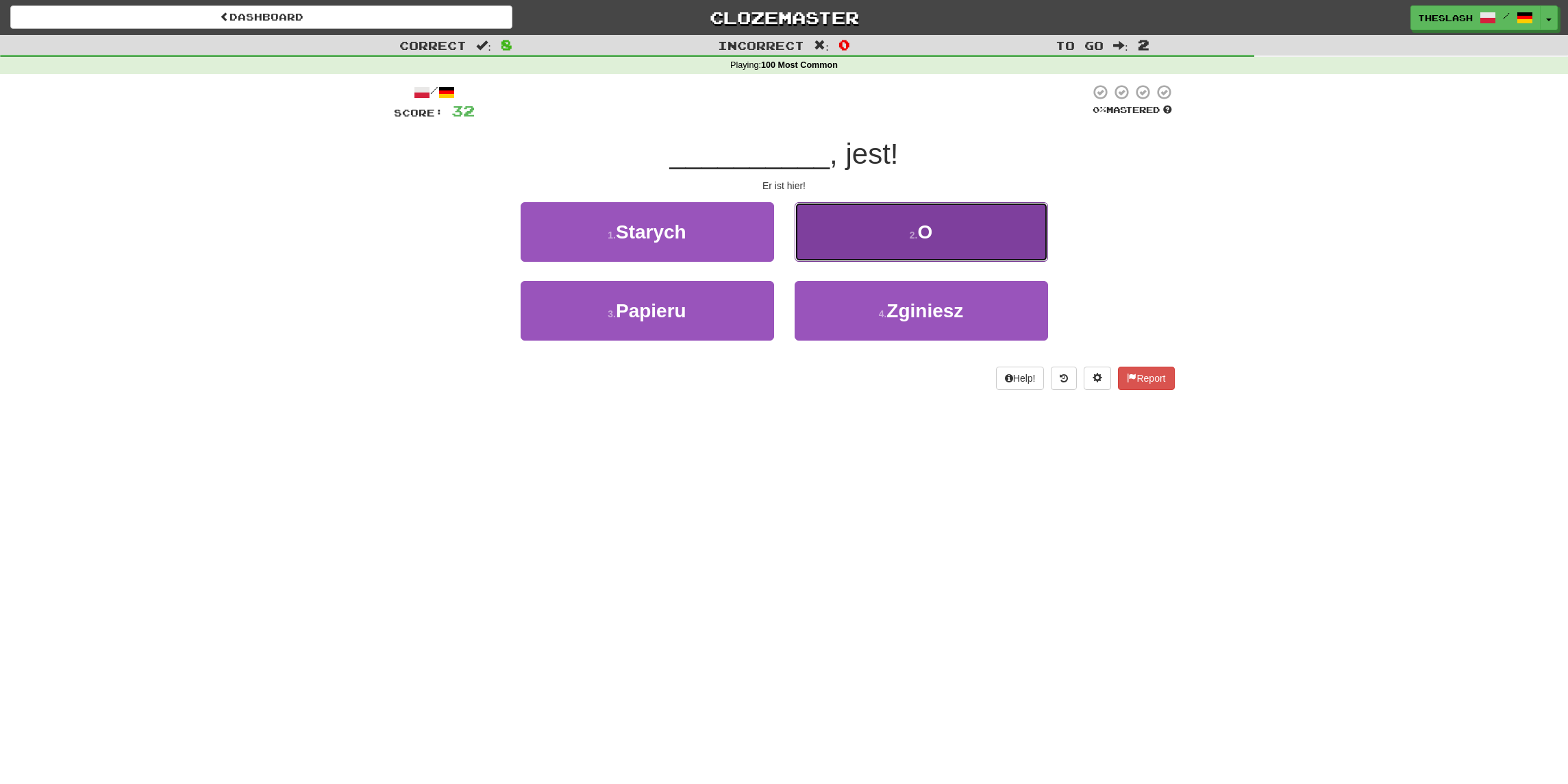
click at [966, 240] on button "2 . O" at bounding box center [922, 232] width 254 height 60
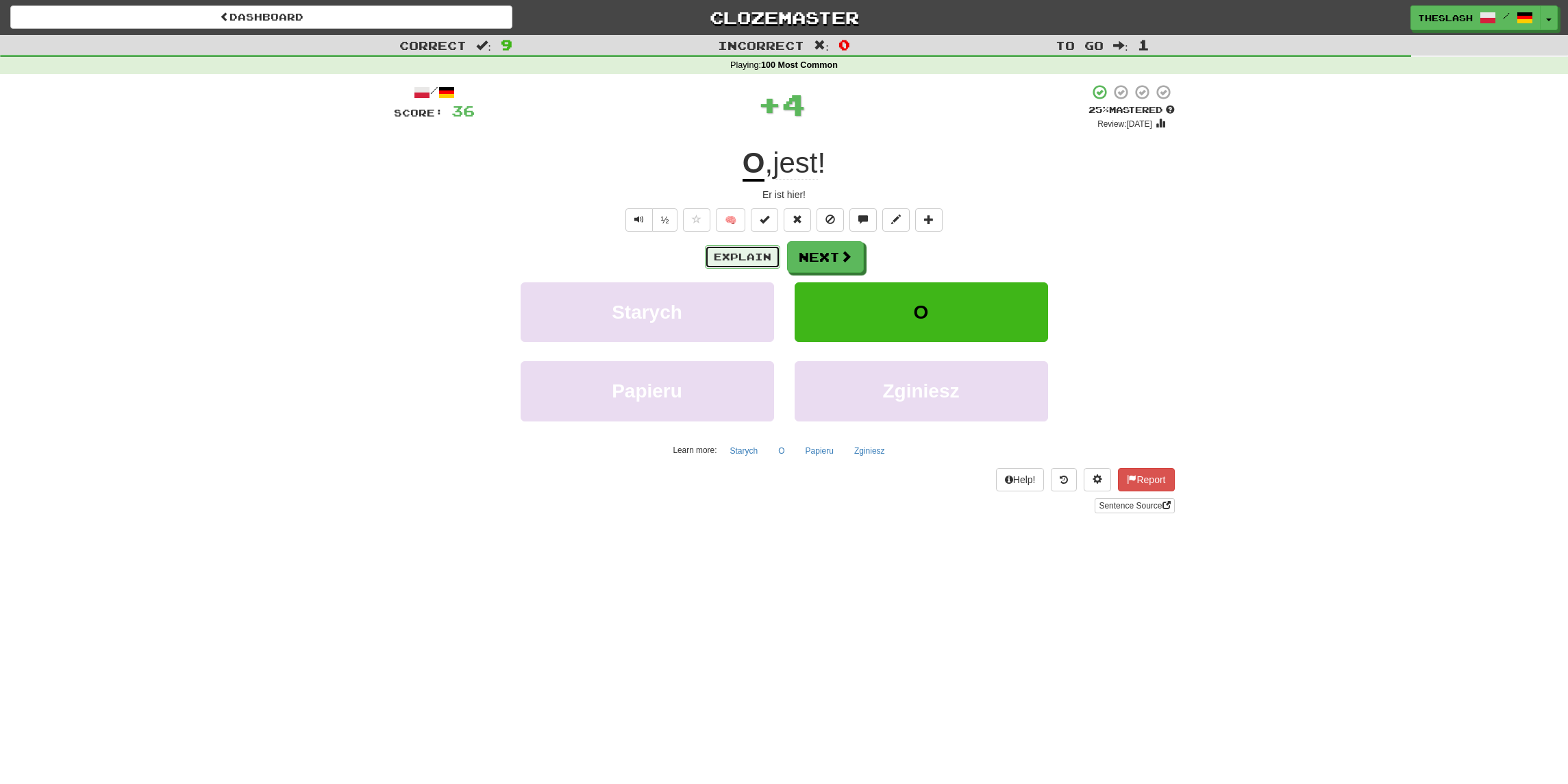
click at [729, 251] on button "Explain" at bounding box center [743, 256] width 75 height 24
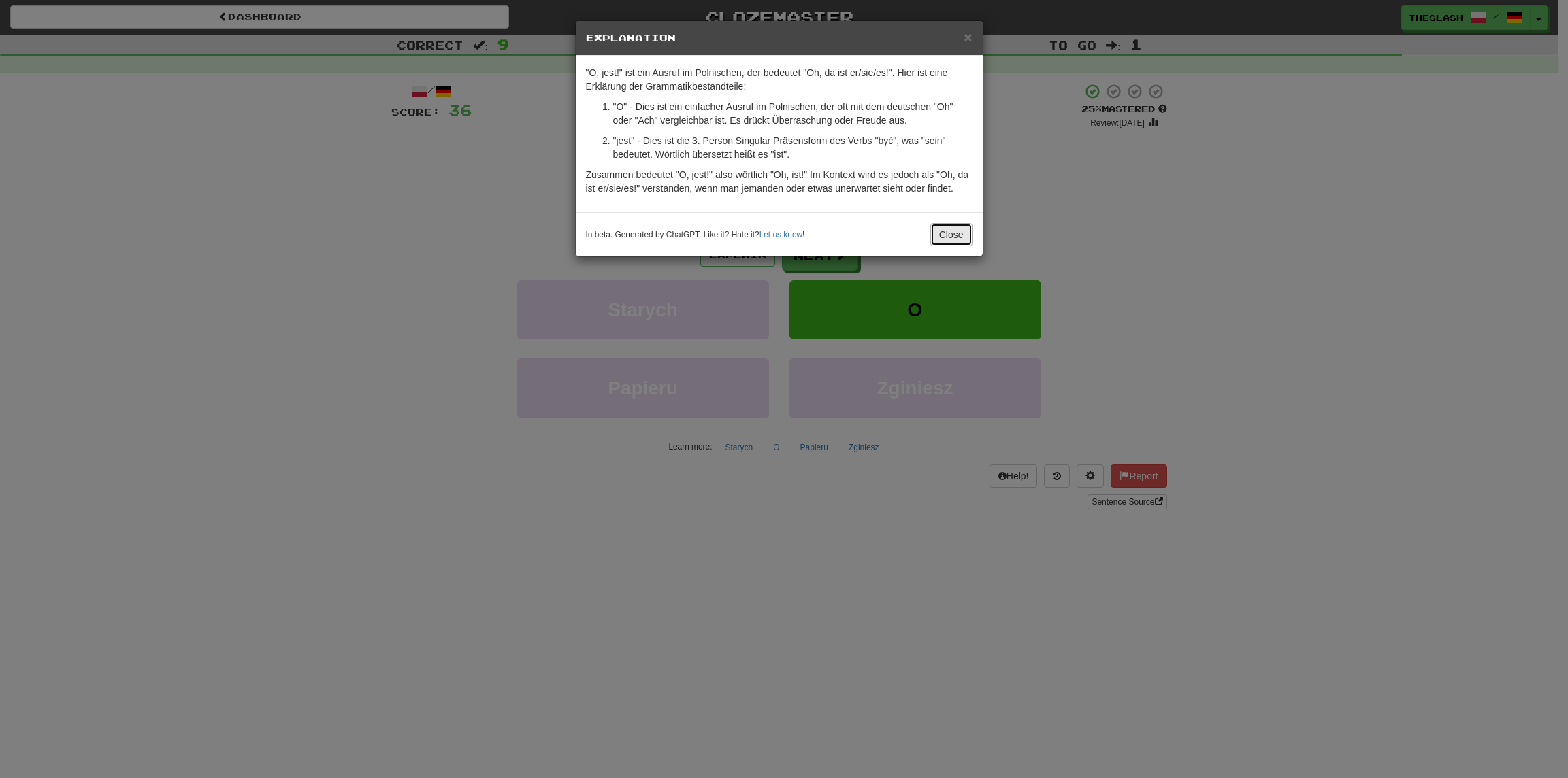
click at [956, 228] on button "Close" at bounding box center [951, 234] width 42 height 24
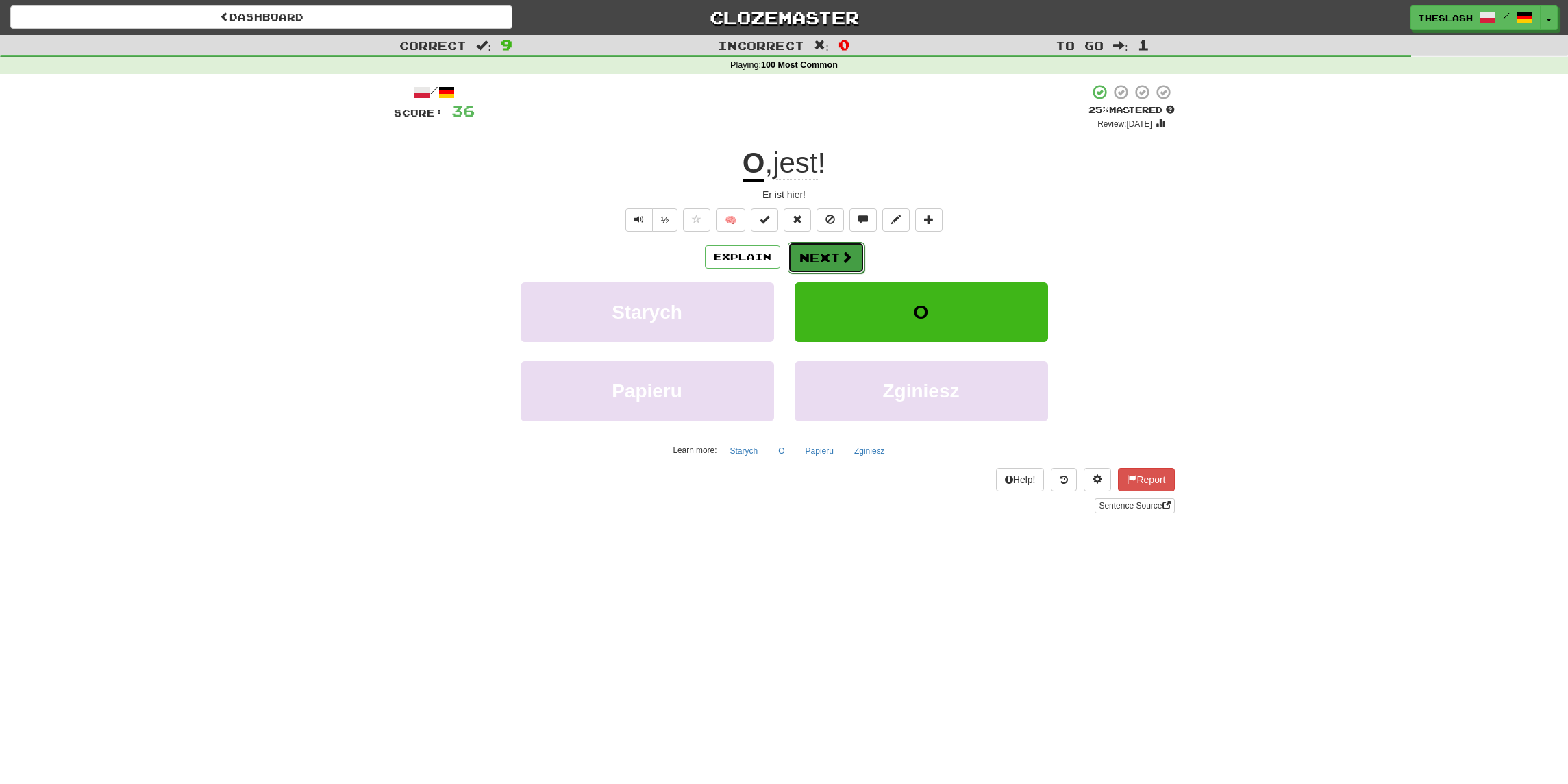
click at [833, 253] on button "Next" at bounding box center [826, 257] width 77 height 32
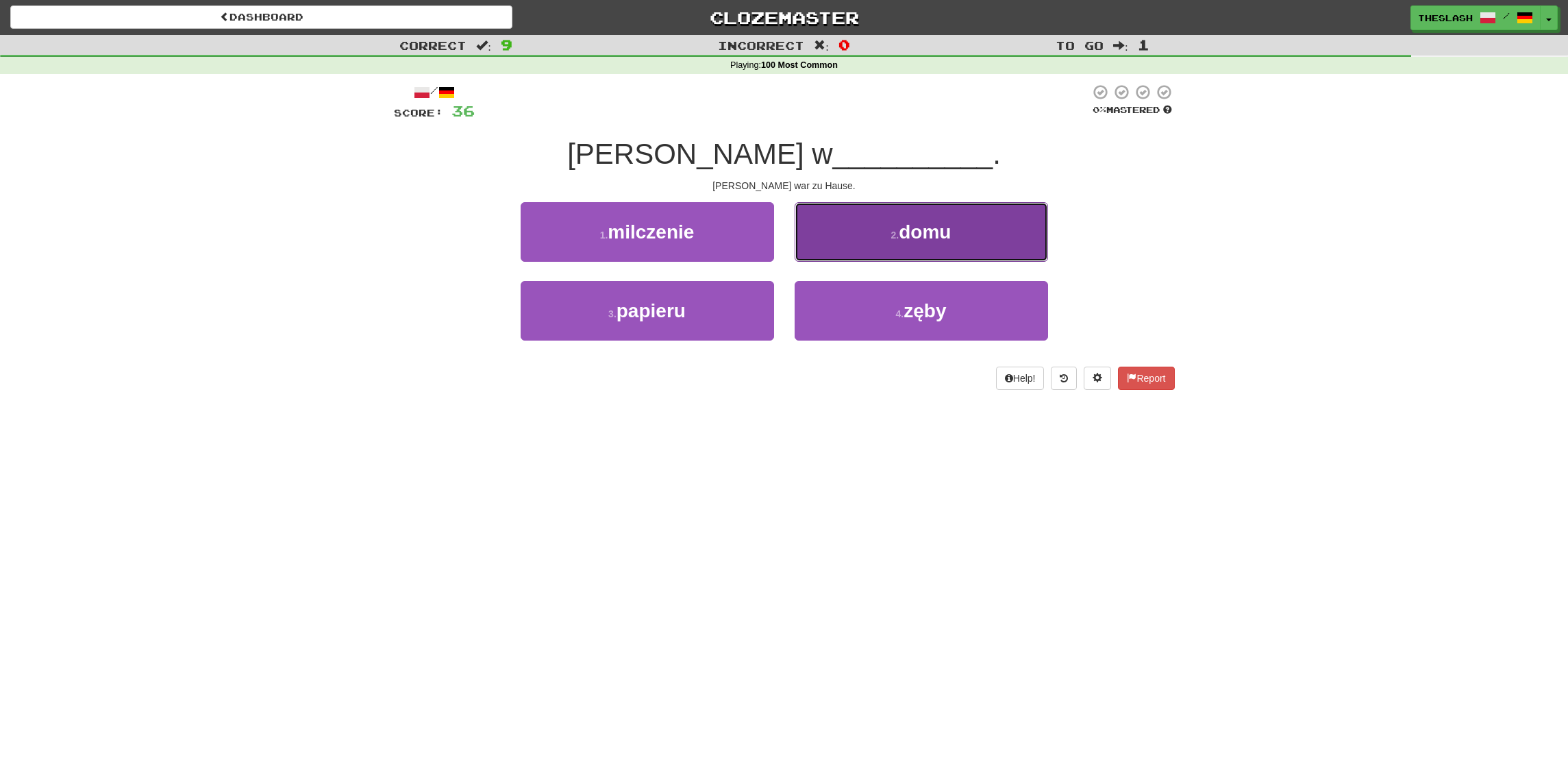
click at [966, 233] on button "2 . domu" at bounding box center [922, 232] width 254 height 60
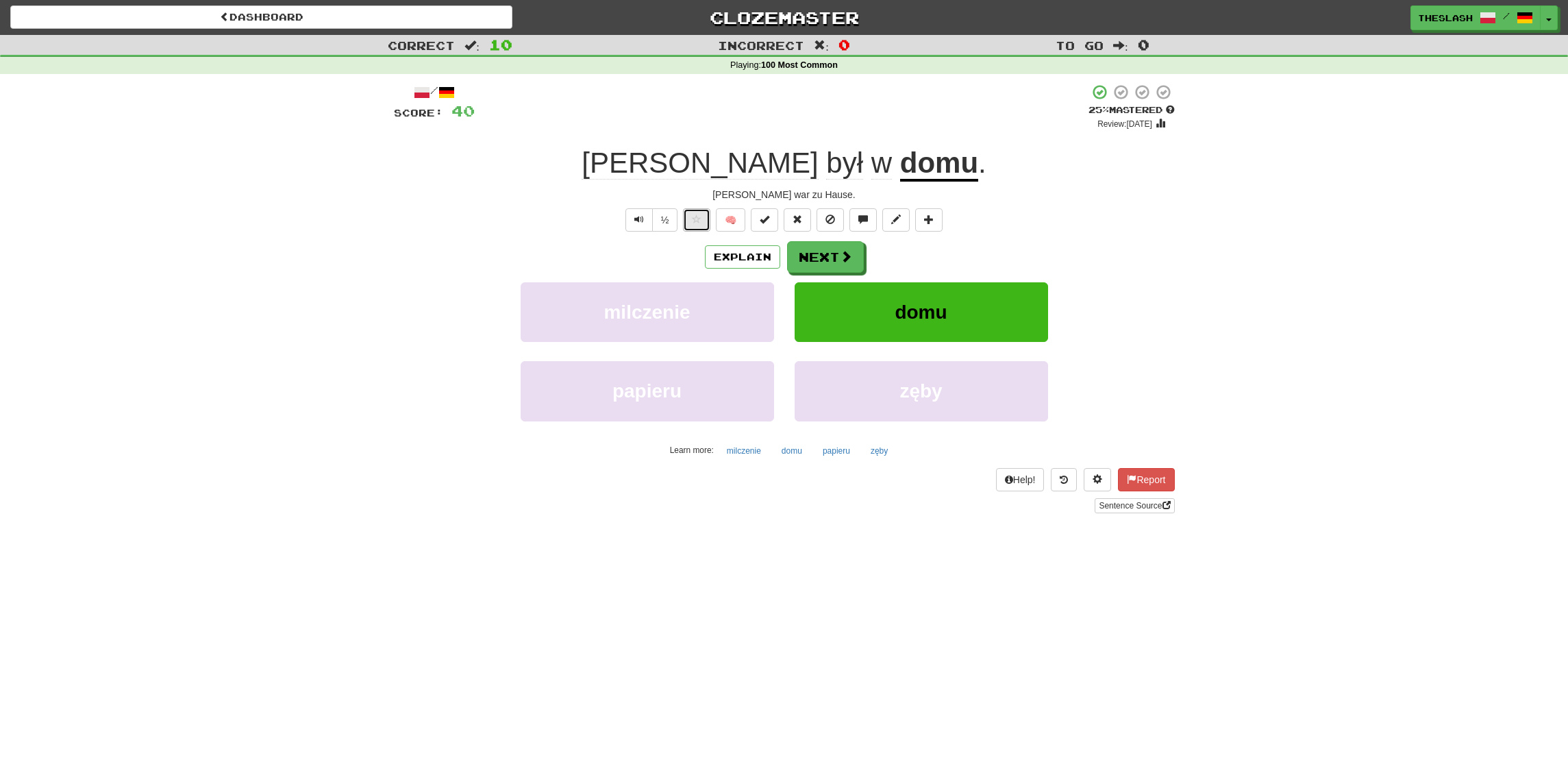
click at [698, 228] on button at bounding box center [697, 220] width 28 height 24
click at [831, 254] on button "Next" at bounding box center [826, 257] width 77 height 32
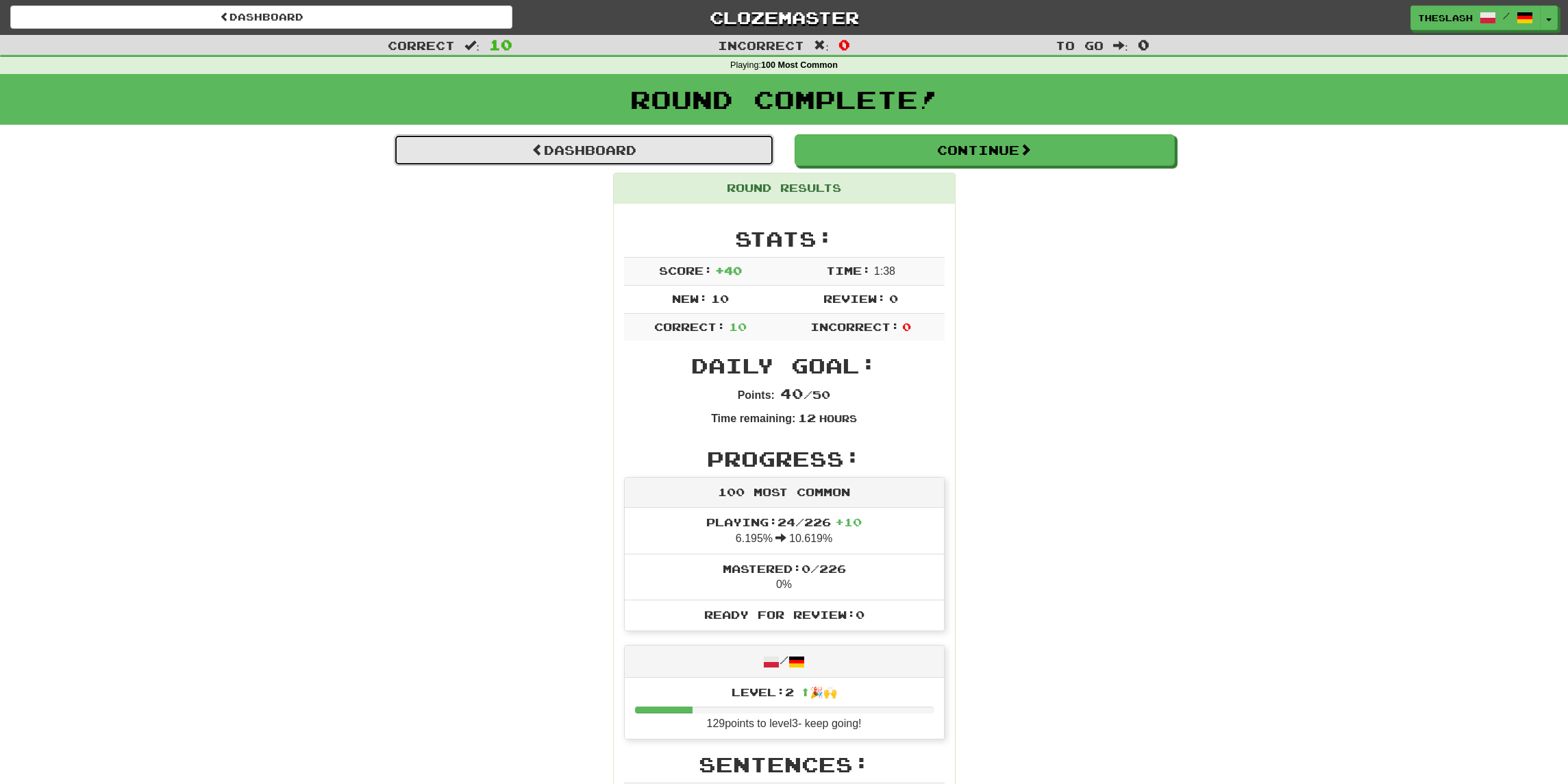
click at [635, 152] on link "Dashboard" at bounding box center [584, 150] width 380 height 32
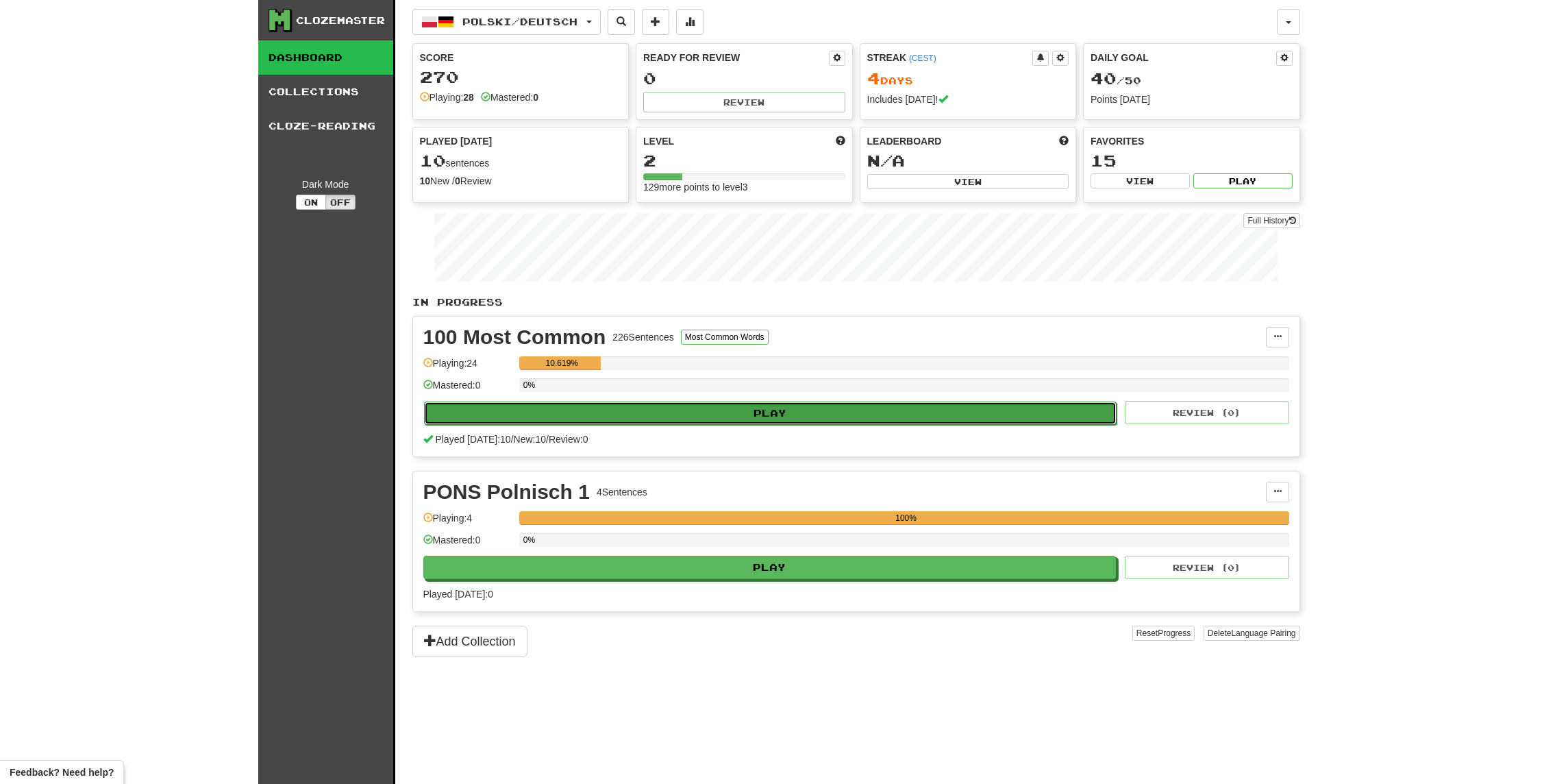
click at [765, 412] on button "Play" at bounding box center [771, 413] width 693 height 24
select select "**"
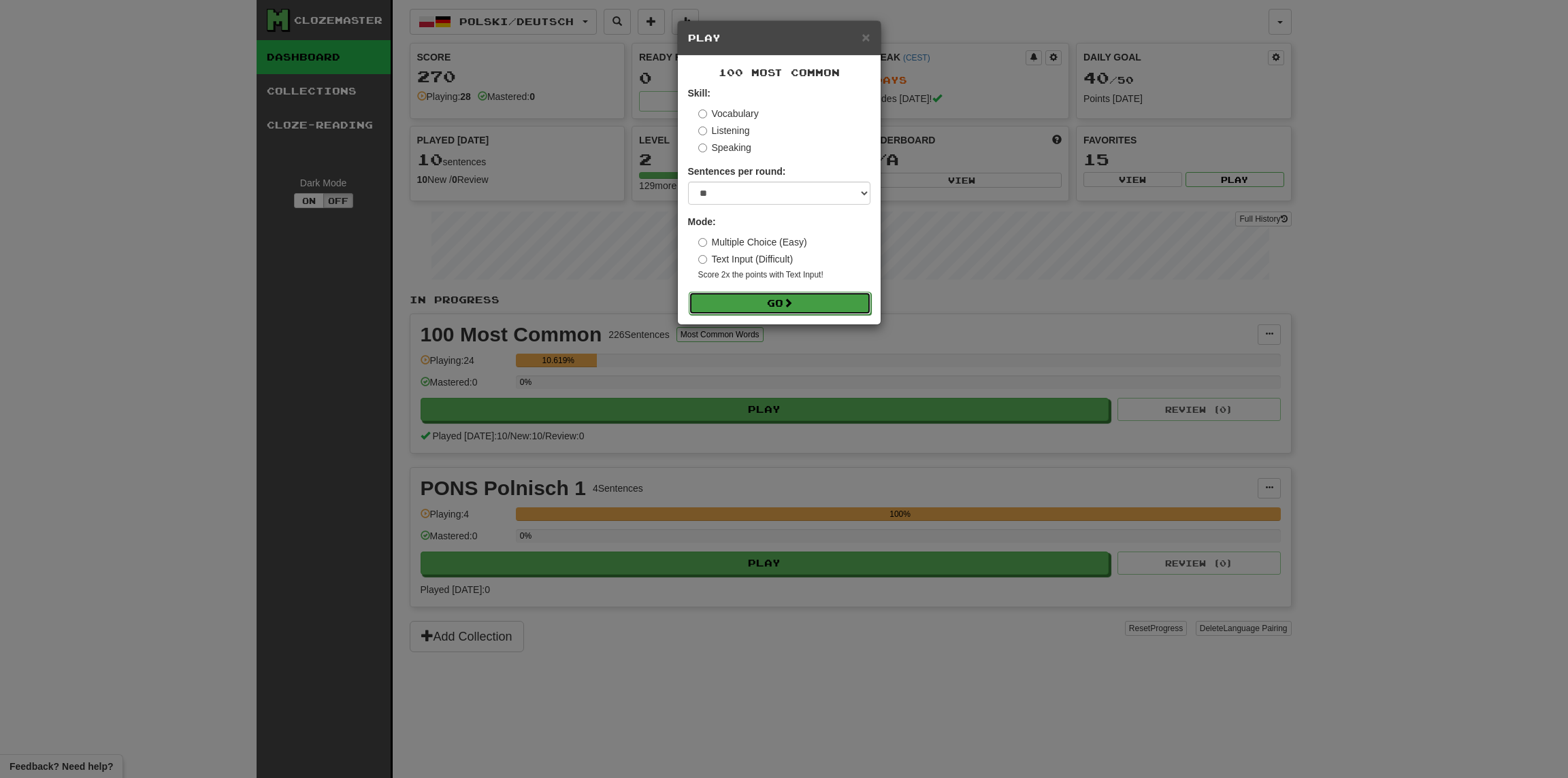
click at [789, 301] on span at bounding box center [788, 303] width 10 height 10
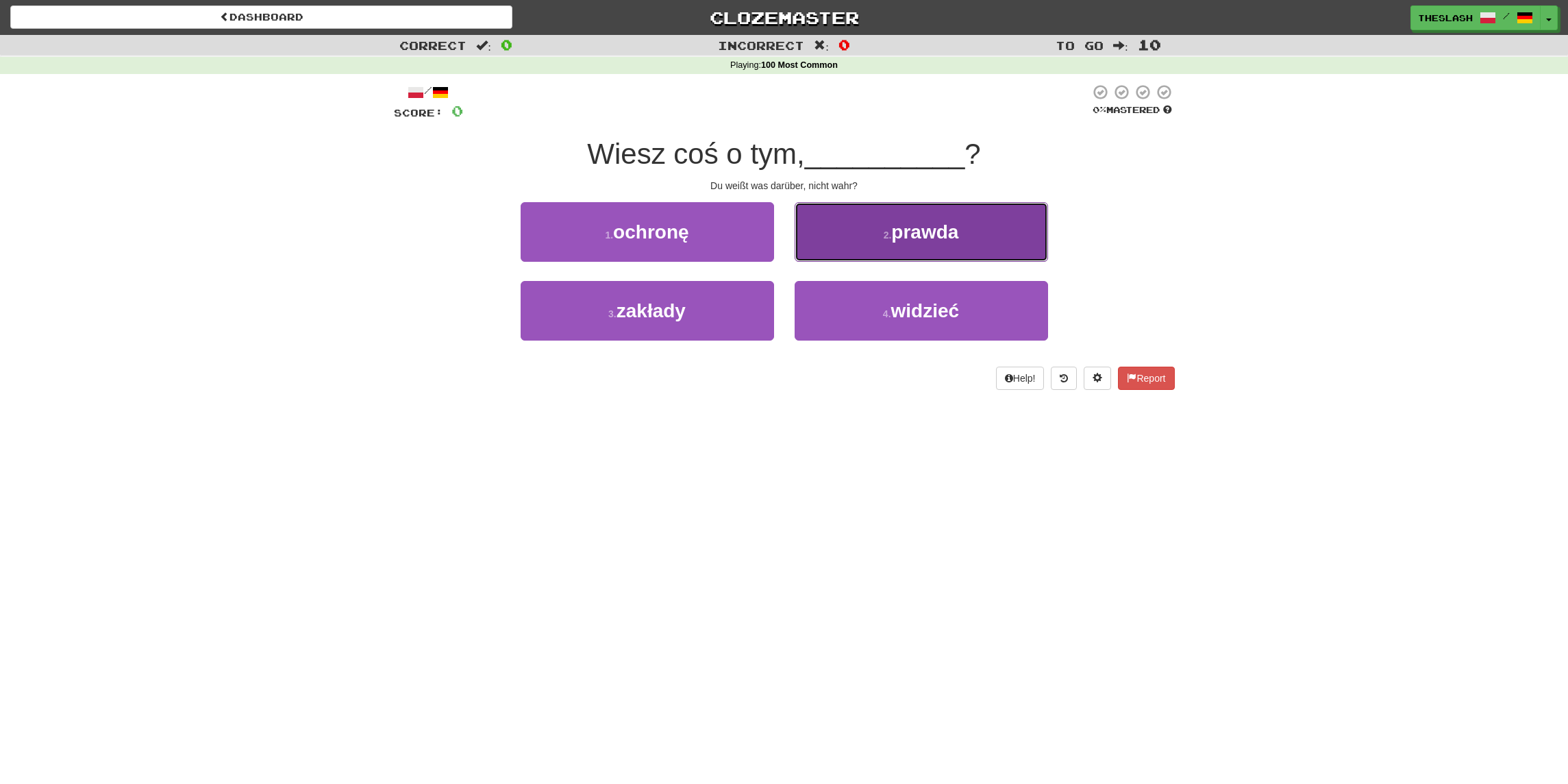
click at [875, 243] on button "2 . prawda" at bounding box center [922, 232] width 254 height 60
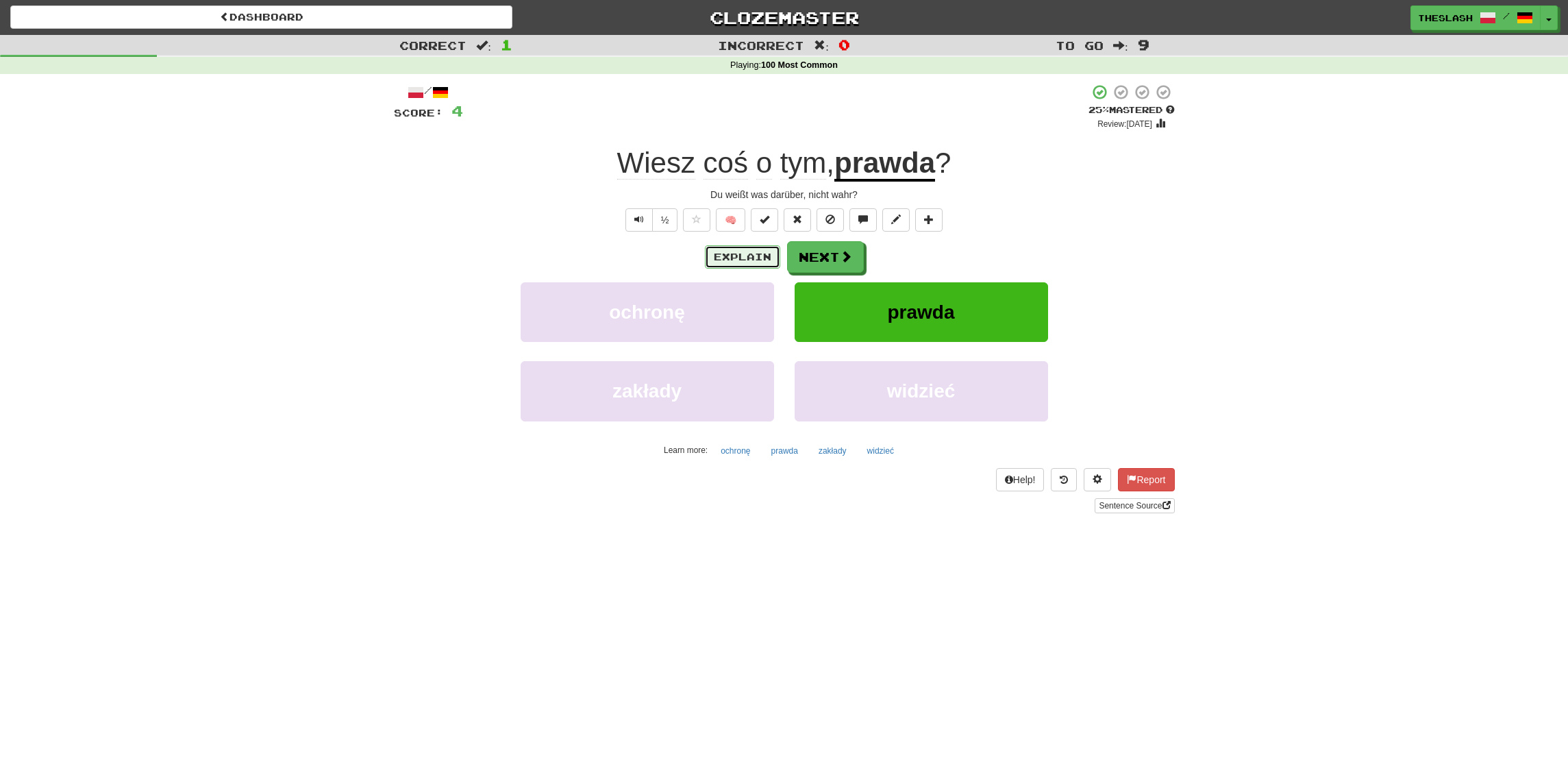
click at [748, 249] on button "Explain" at bounding box center [743, 256] width 75 height 24
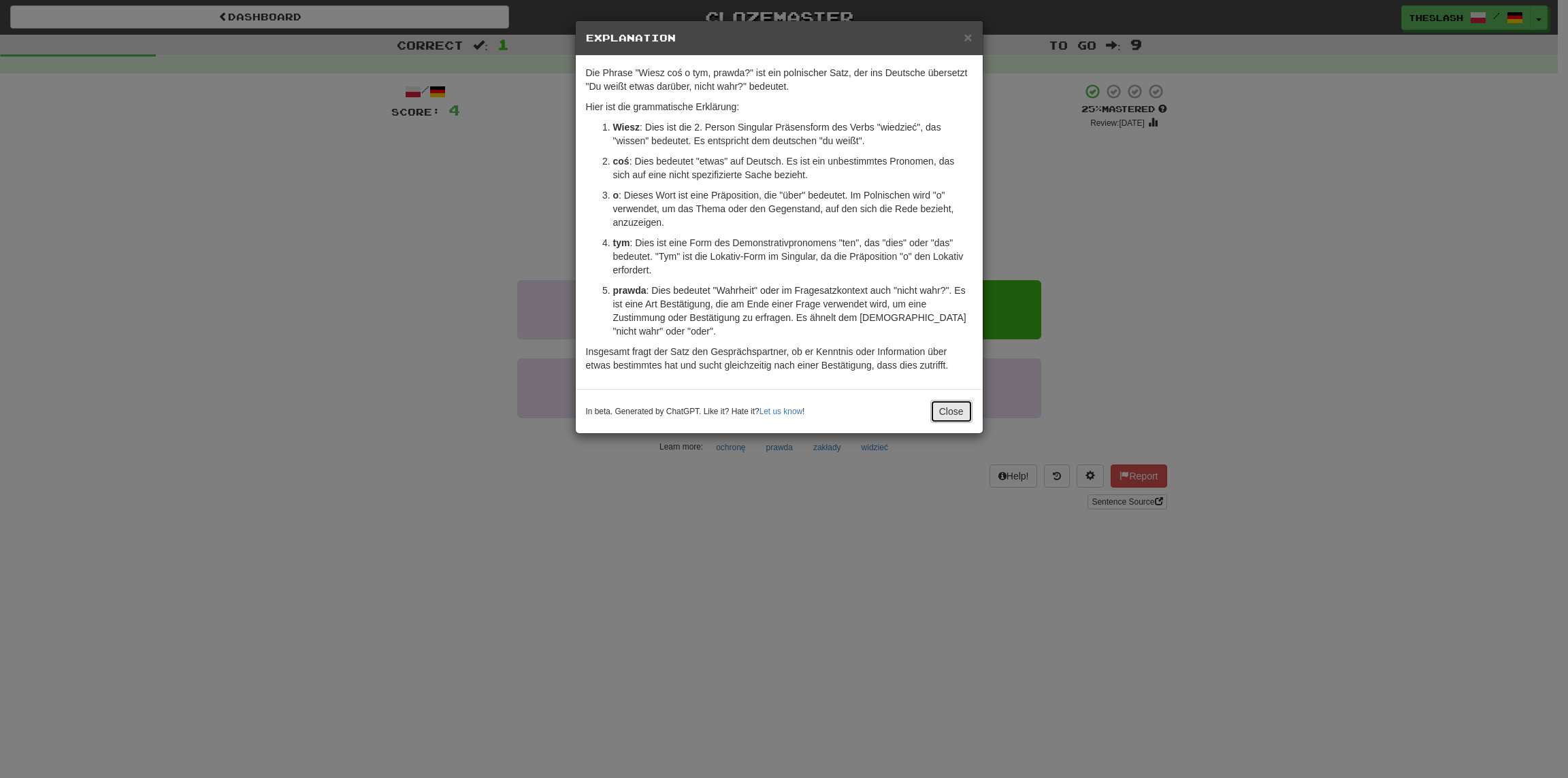
click at [962, 415] on button "Close" at bounding box center [951, 412] width 42 height 24
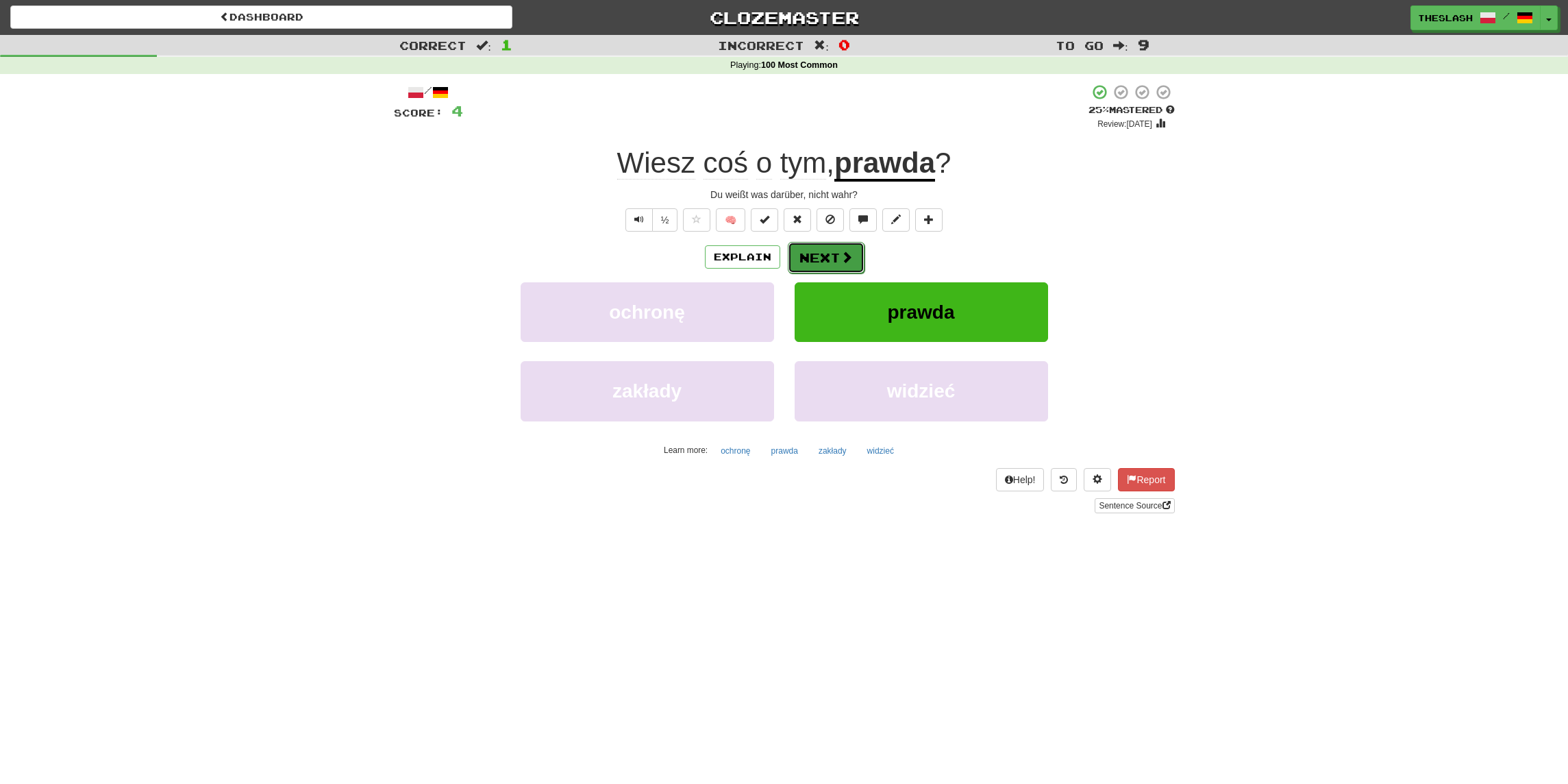
click at [841, 262] on span at bounding box center [846, 256] width 12 height 12
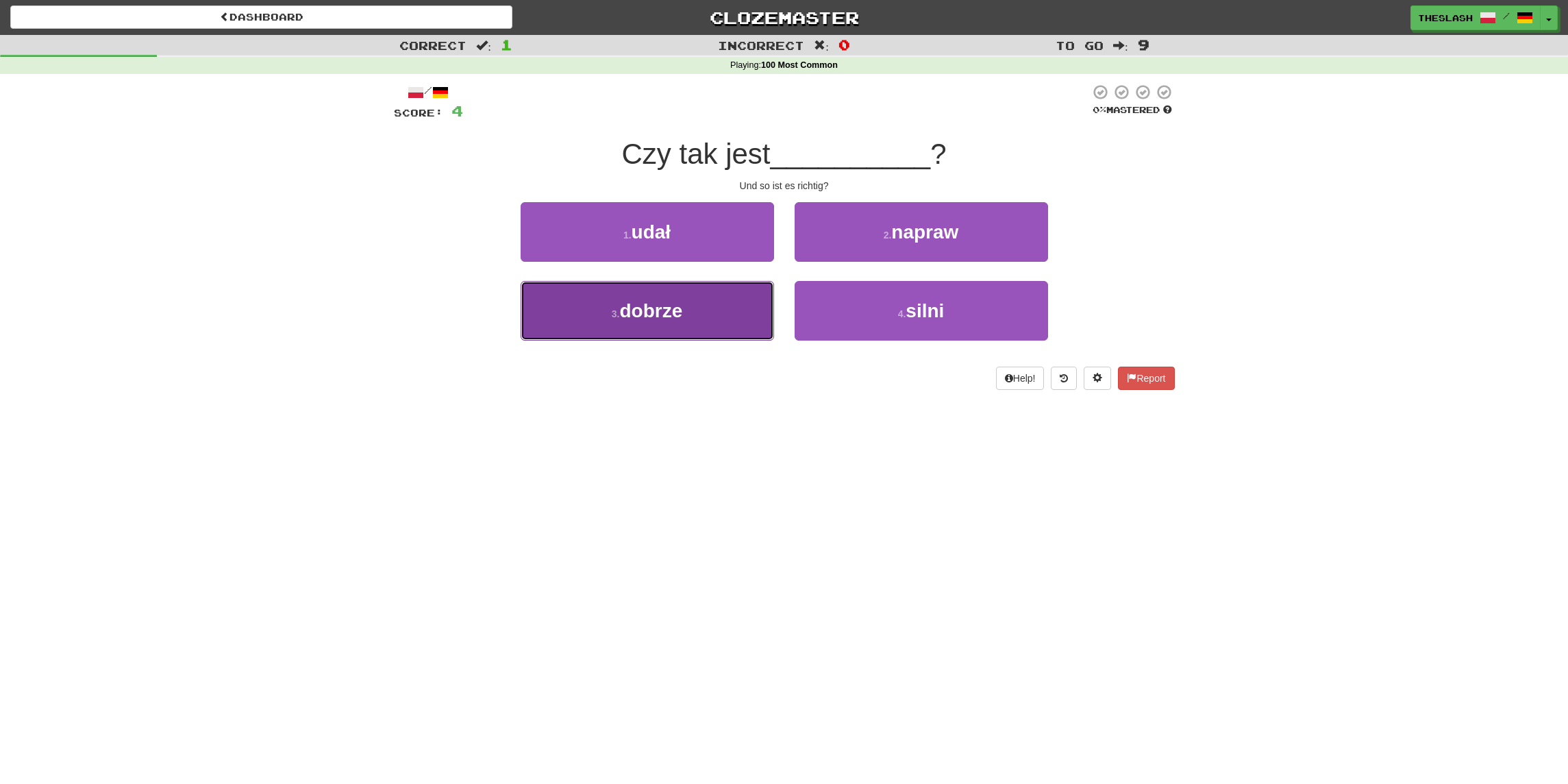
click at [693, 319] on button "3 . dobrze" at bounding box center [647, 310] width 254 height 60
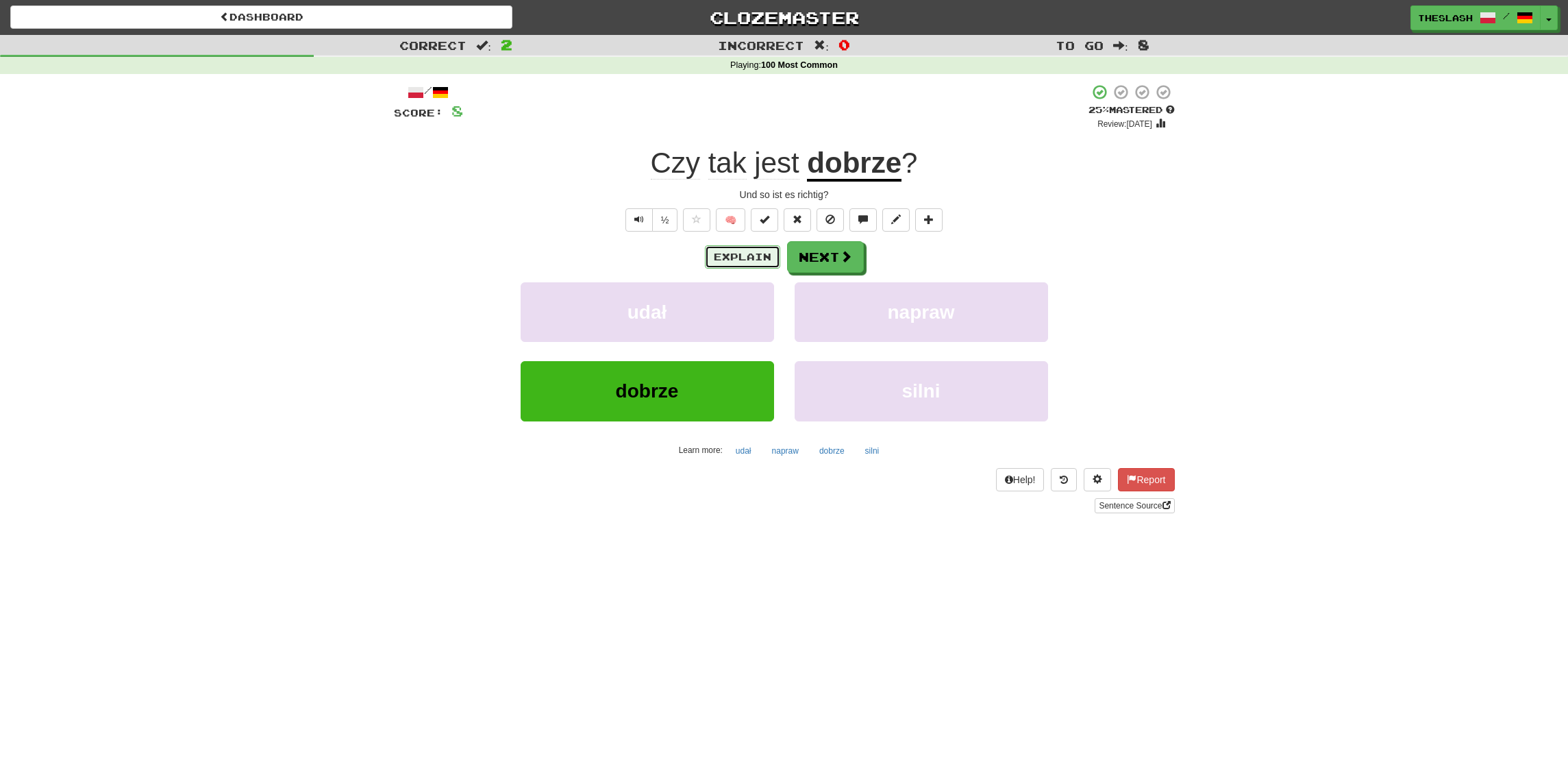
click at [744, 258] on button "Explain" at bounding box center [743, 256] width 75 height 24
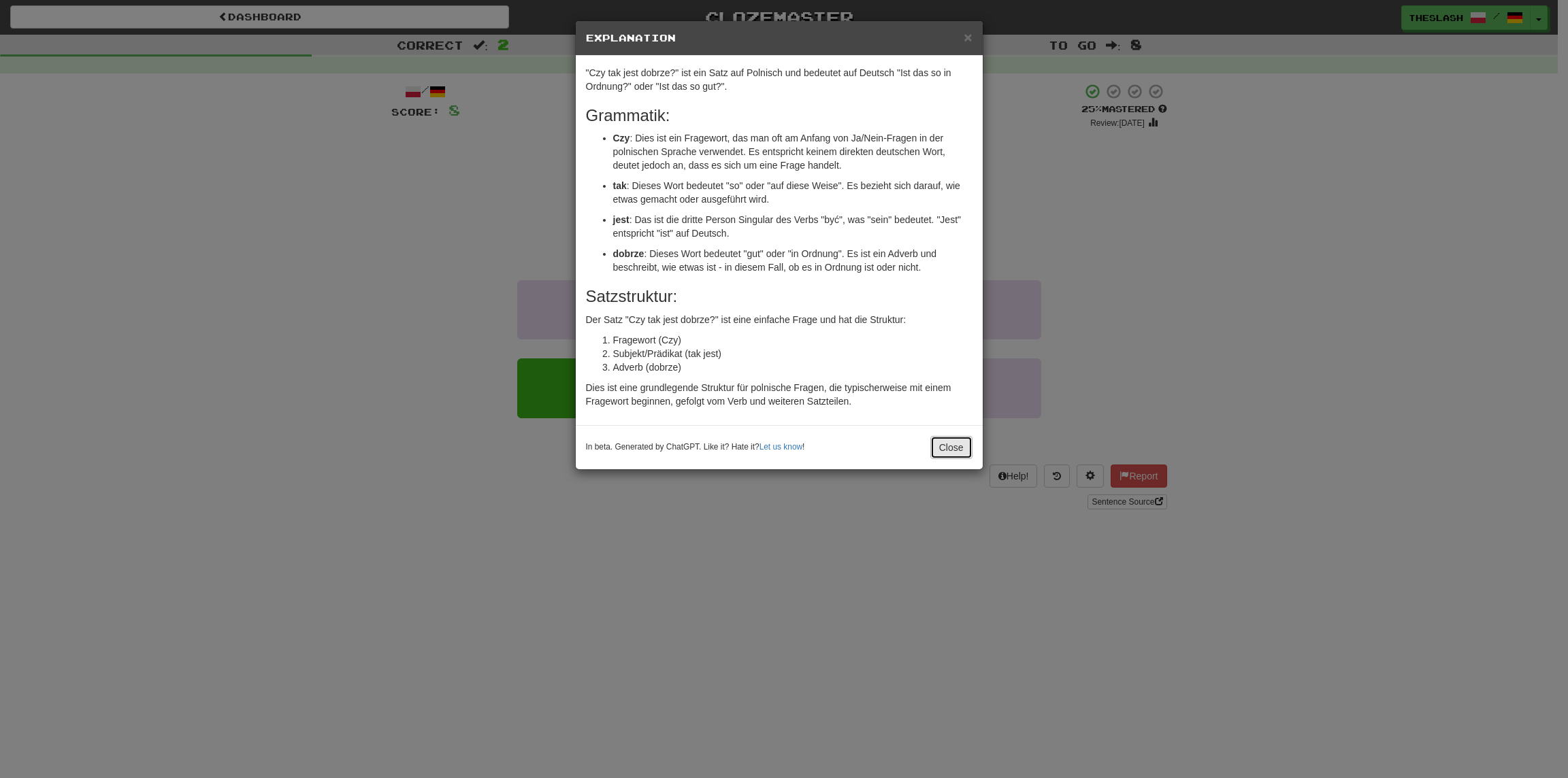
click at [956, 442] on button "Close" at bounding box center [951, 447] width 42 height 24
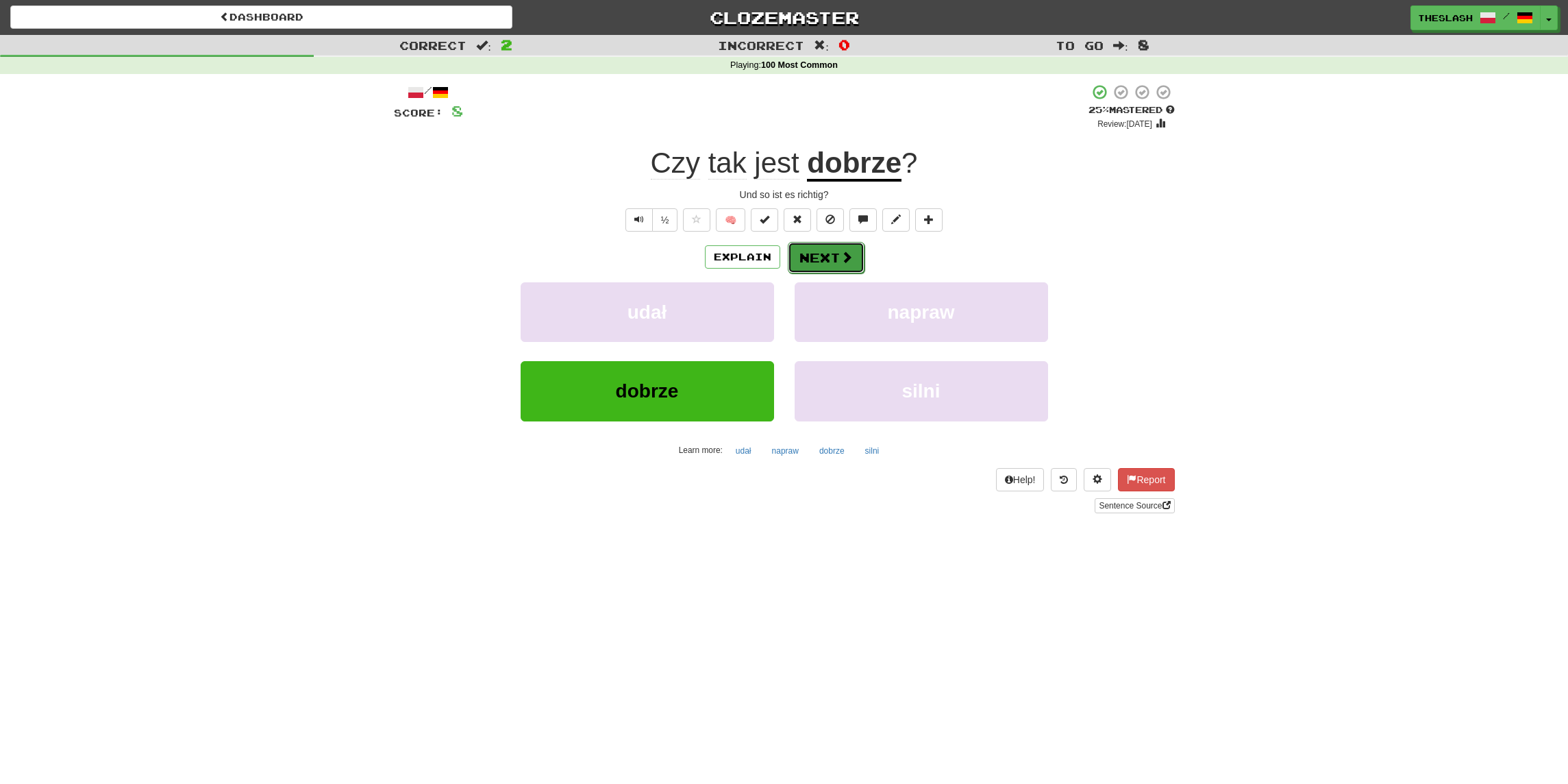
click at [837, 261] on button "Next" at bounding box center [826, 257] width 77 height 32
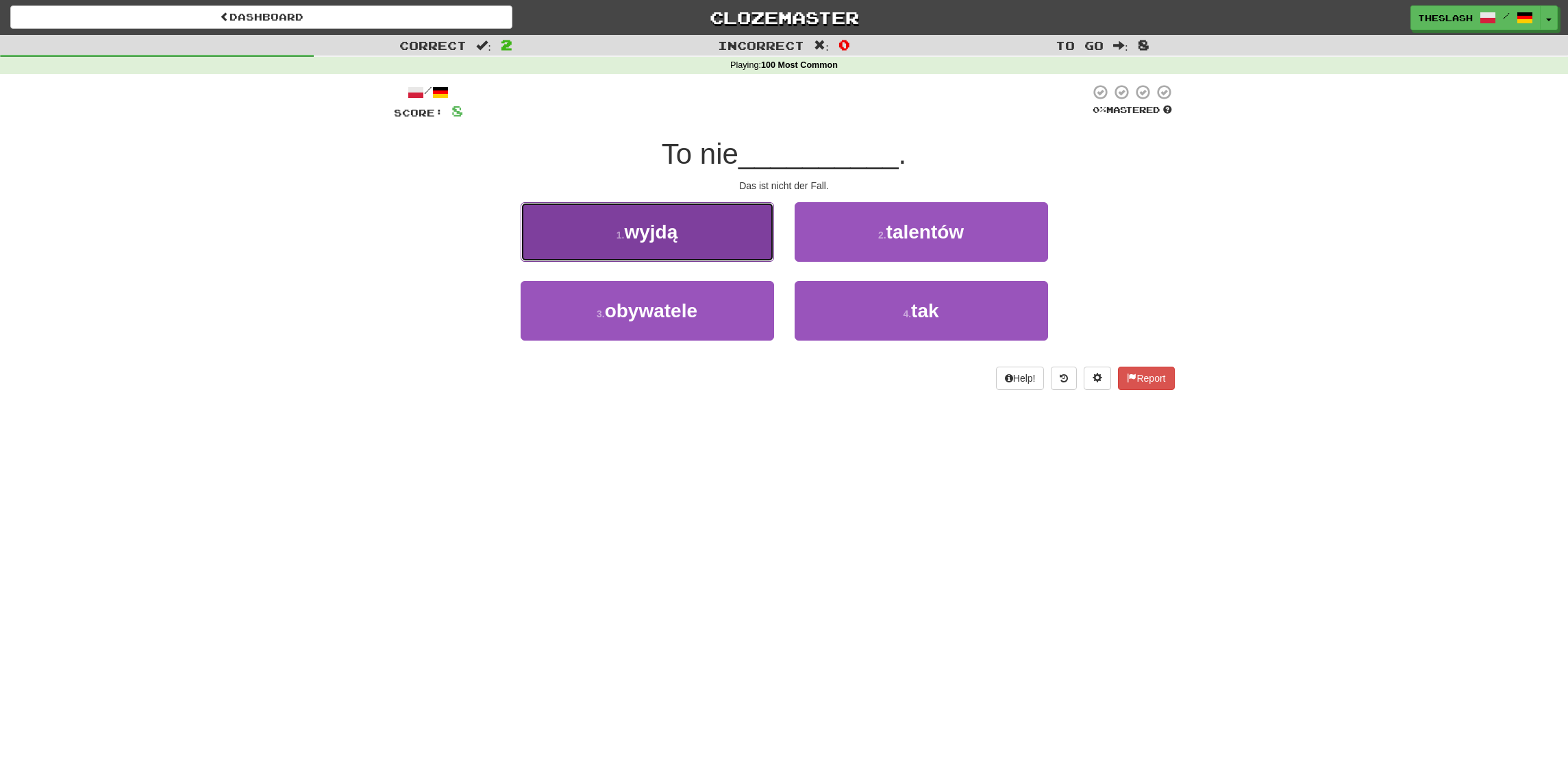
click at [740, 235] on button "1 . wyjdą" at bounding box center [647, 232] width 254 height 60
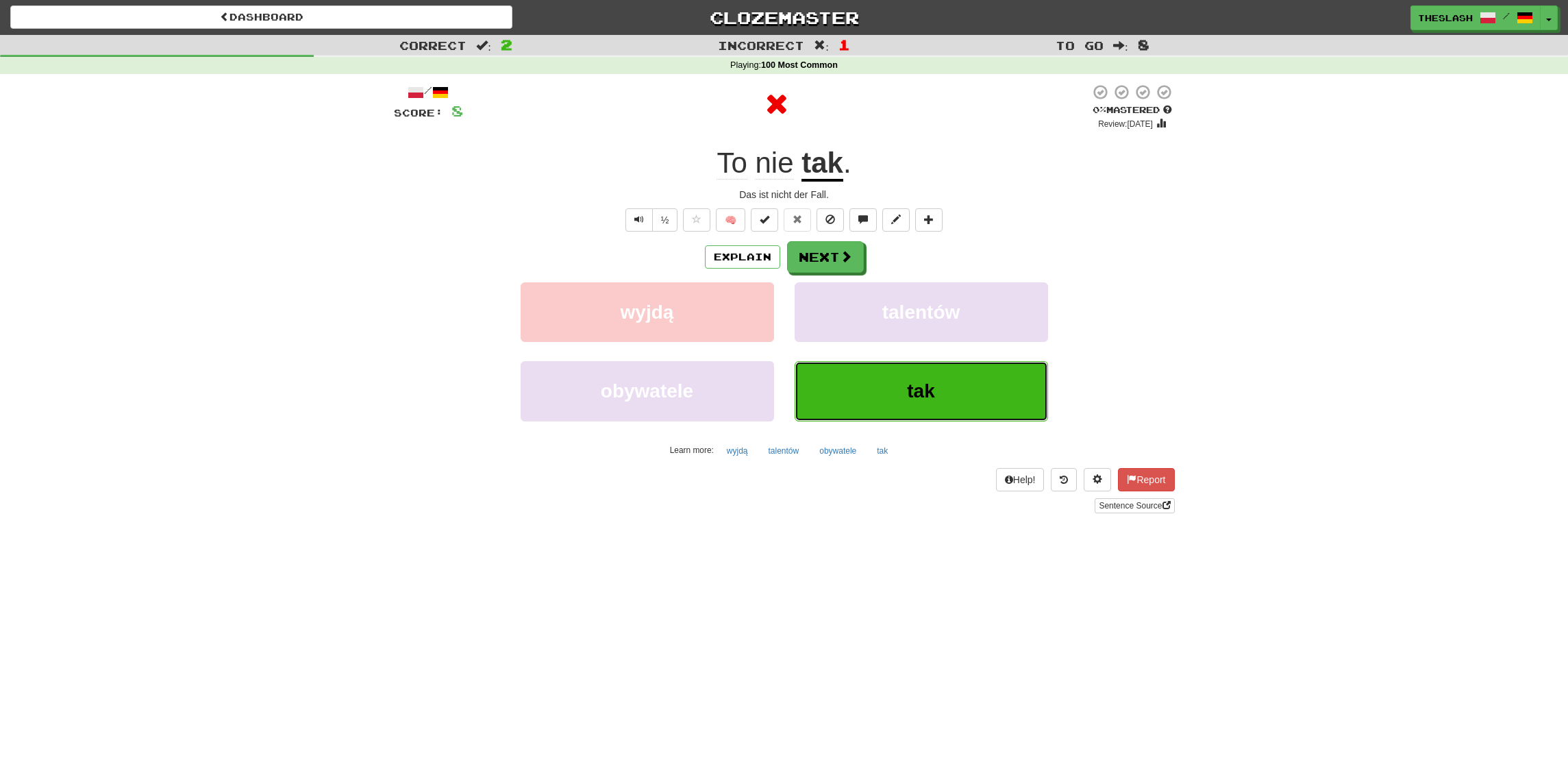
click at [882, 386] on button "tak" at bounding box center [922, 390] width 254 height 60
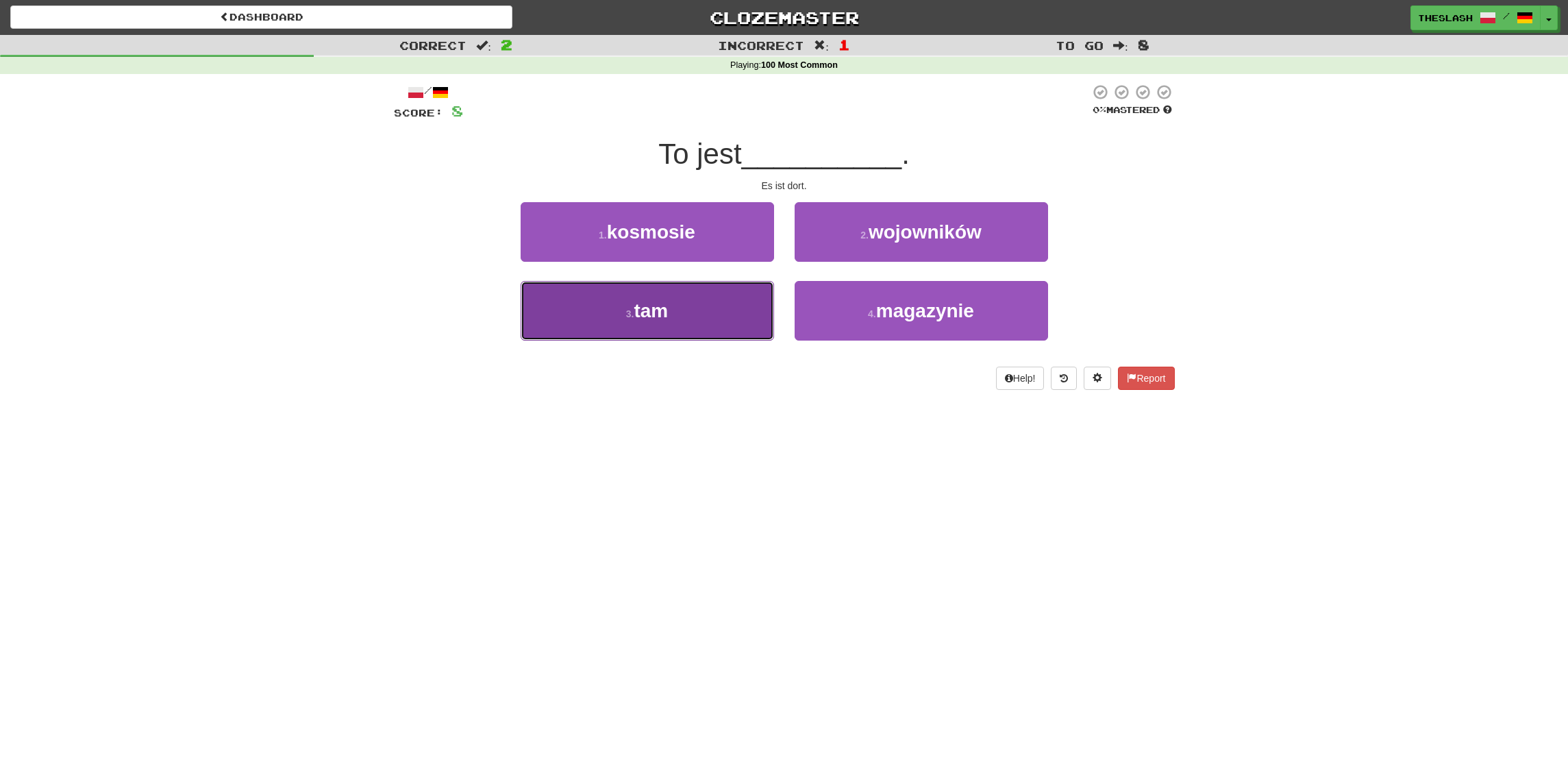
click at [700, 292] on button "3 . tam" at bounding box center [647, 310] width 254 height 60
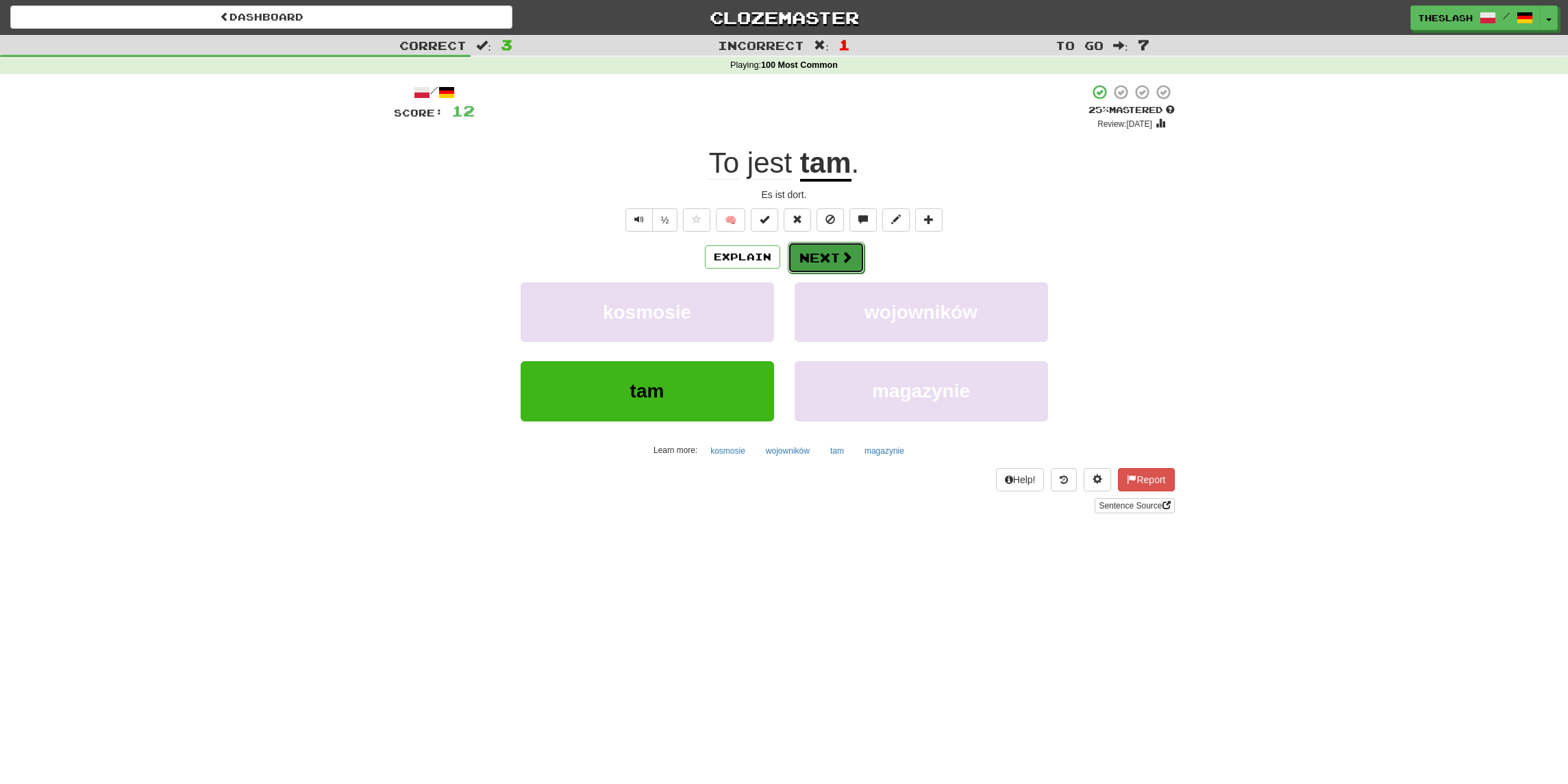
click at [830, 257] on button "Next" at bounding box center [826, 257] width 77 height 32
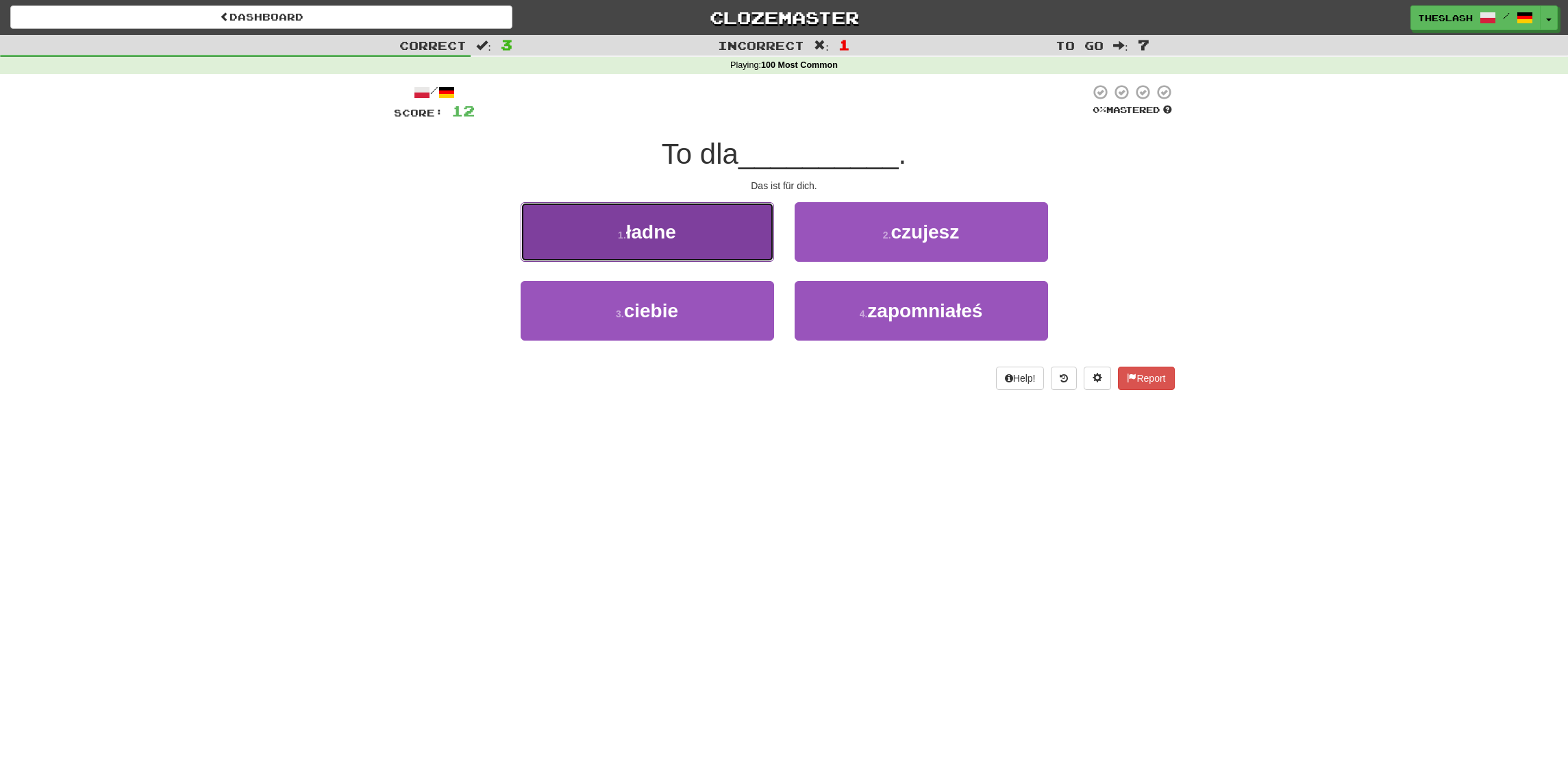
click at [719, 253] on button "1 . ładne" at bounding box center [647, 232] width 254 height 60
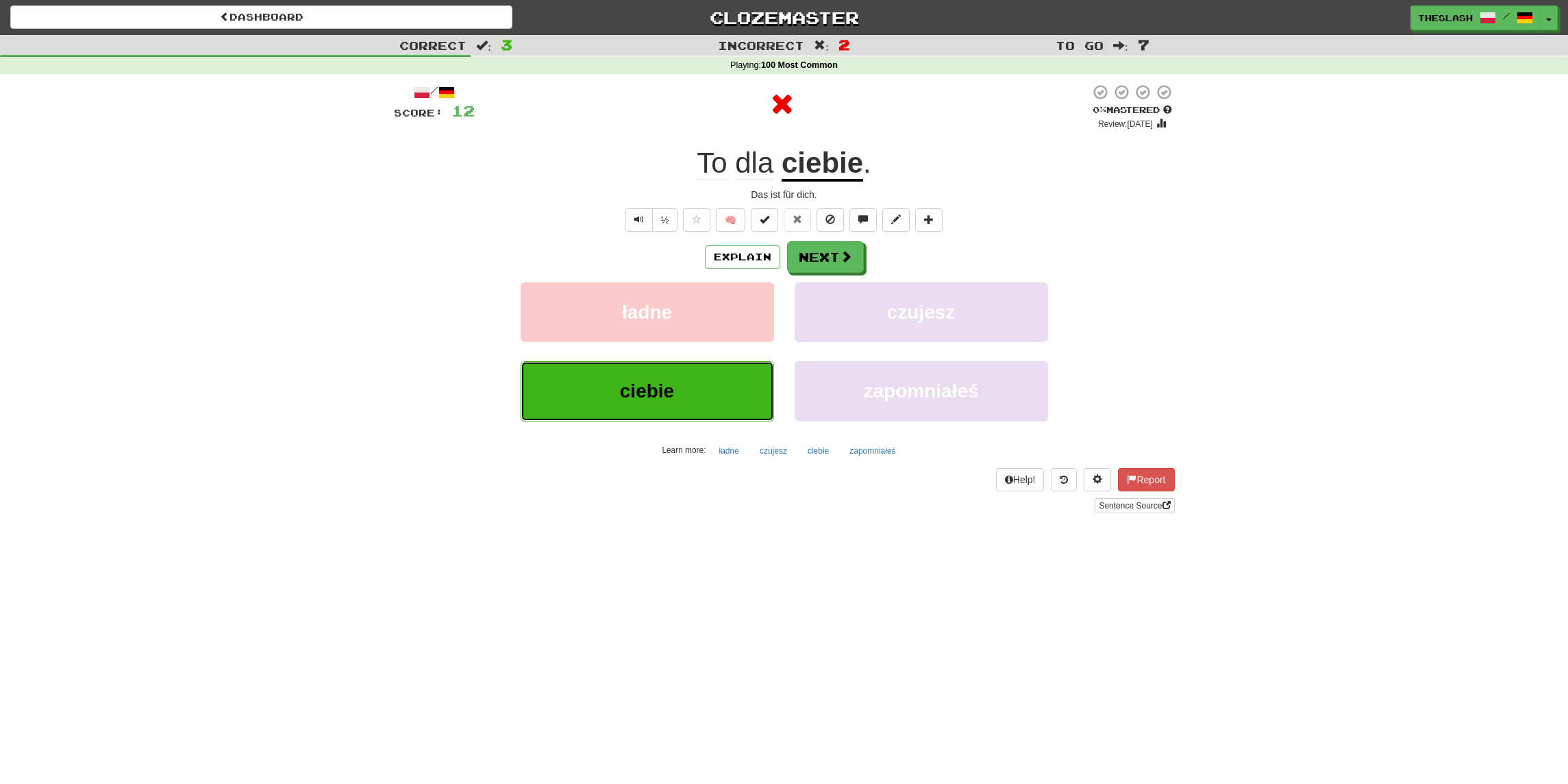
click at [660, 381] on span "ciebie" at bounding box center [647, 391] width 54 height 21
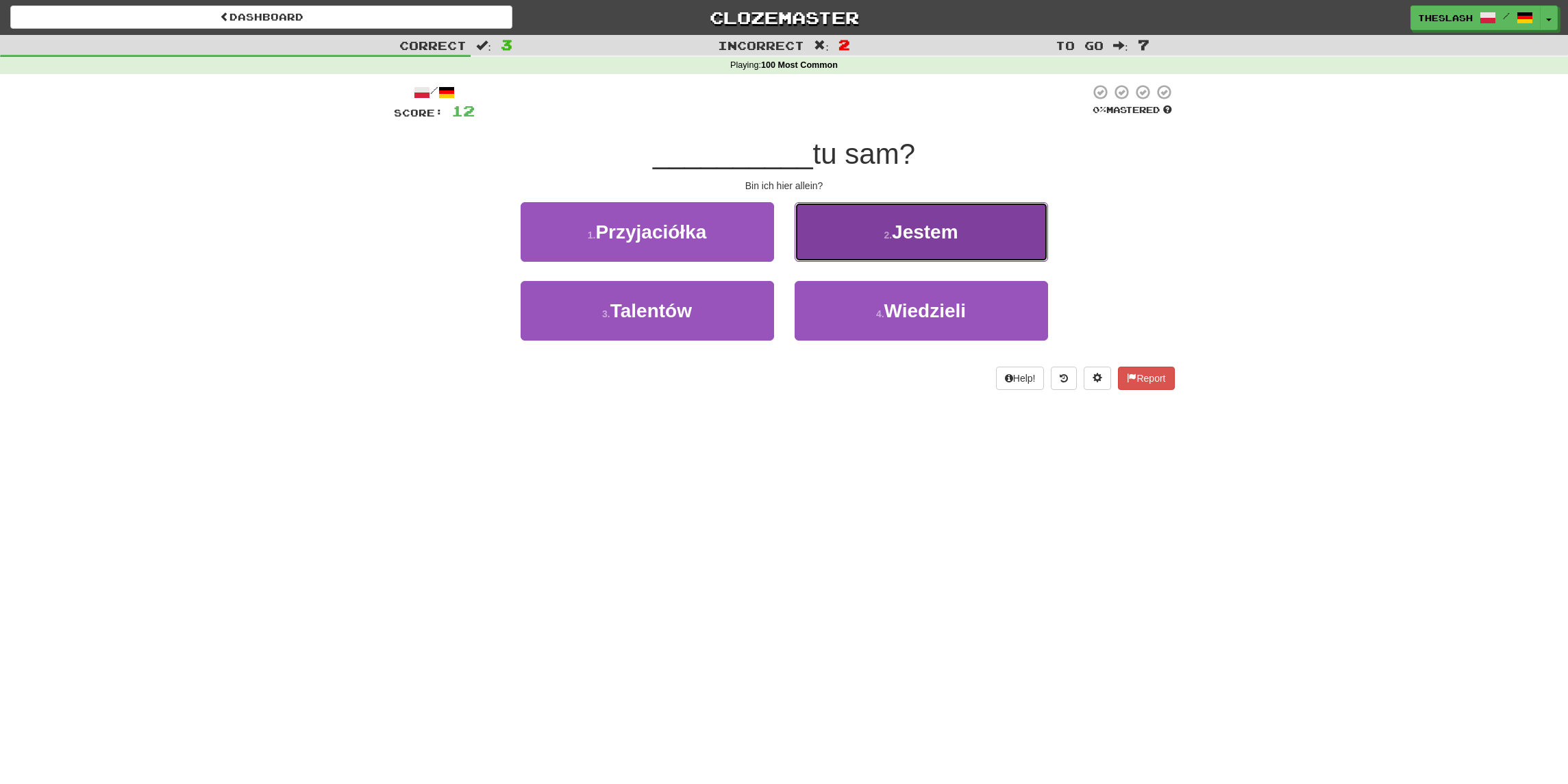
click at [975, 229] on button "2 . Jestem" at bounding box center [922, 232] width 254 height 60
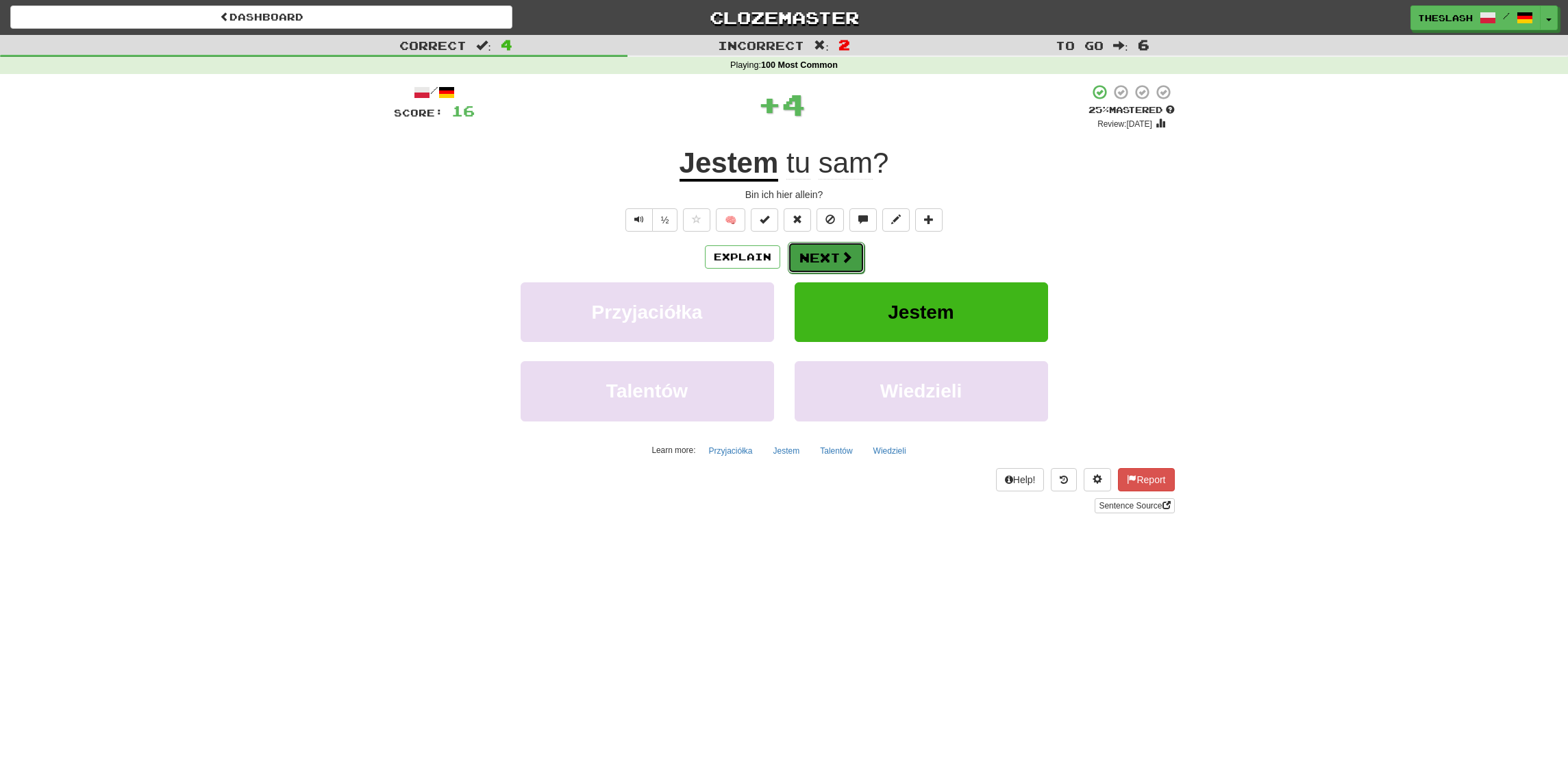
click at [824, 249] on button "Next" at bounding box center [826, 257] width 77 height 32
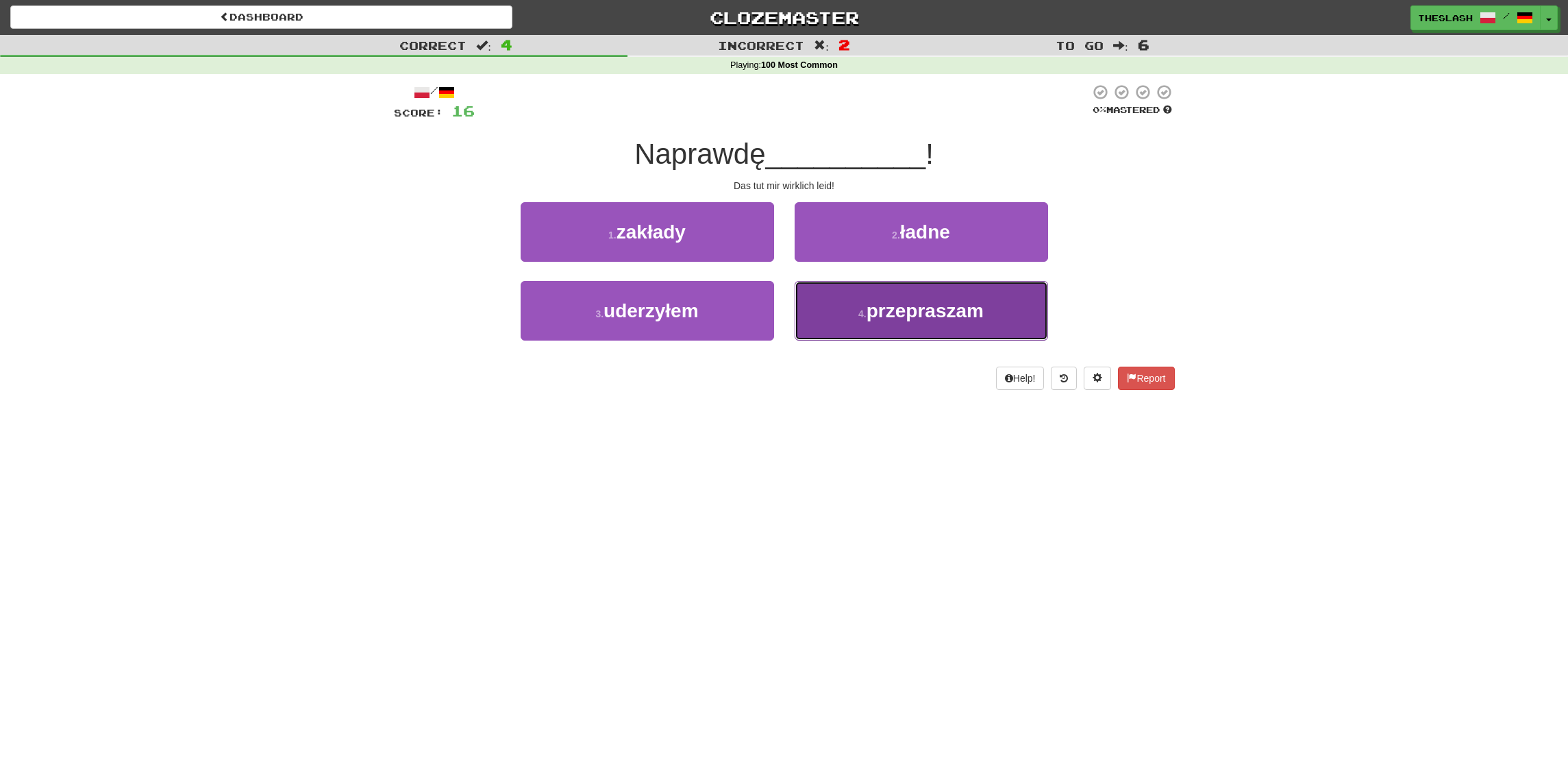
click at [931, 331] on button "4 . przepraszam" at bounding box center [922, 310] width 254 height 60
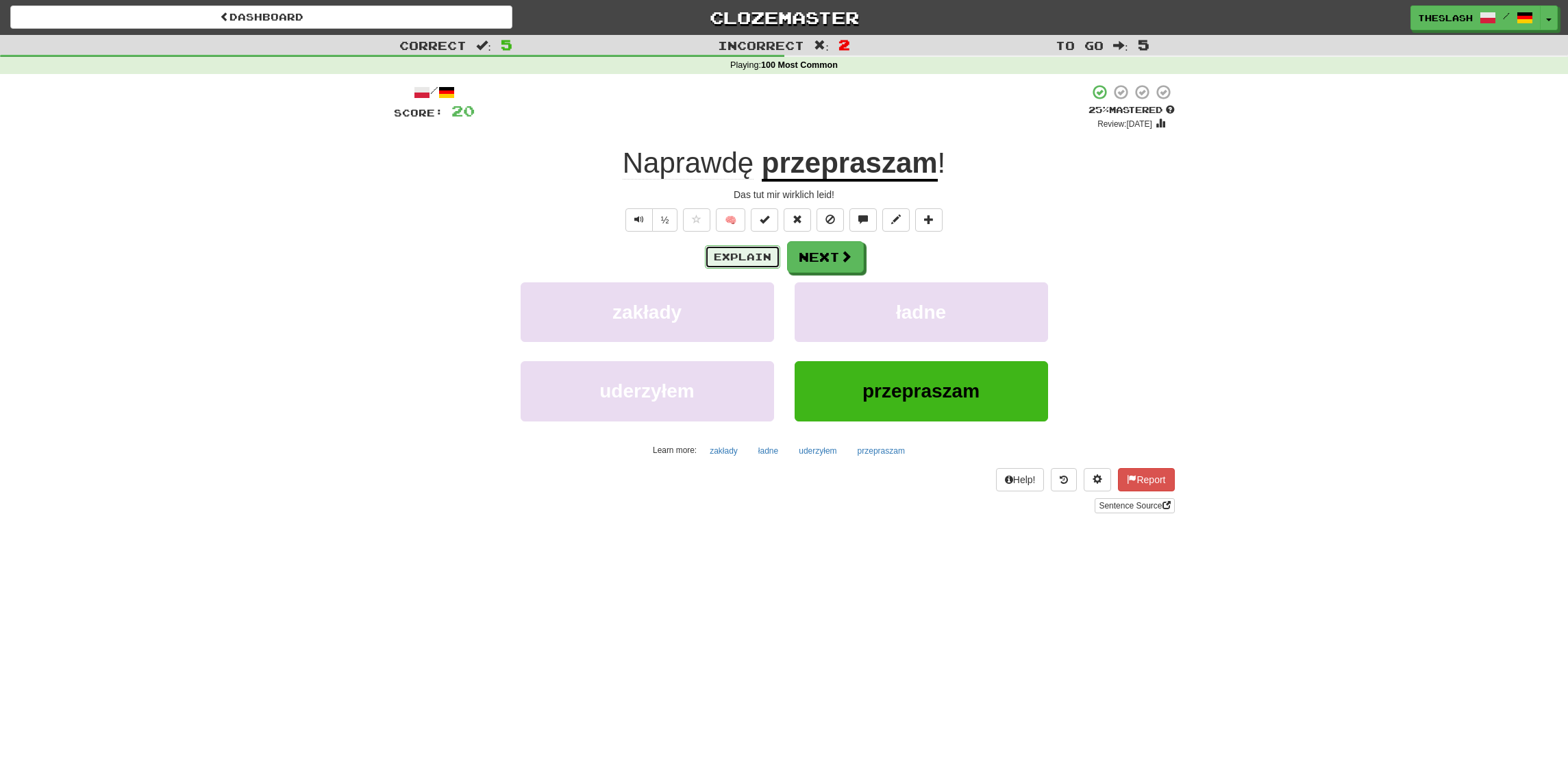
click at [719, 262] on button "Explain" at bounding box center [743, 256] width 75 height 24
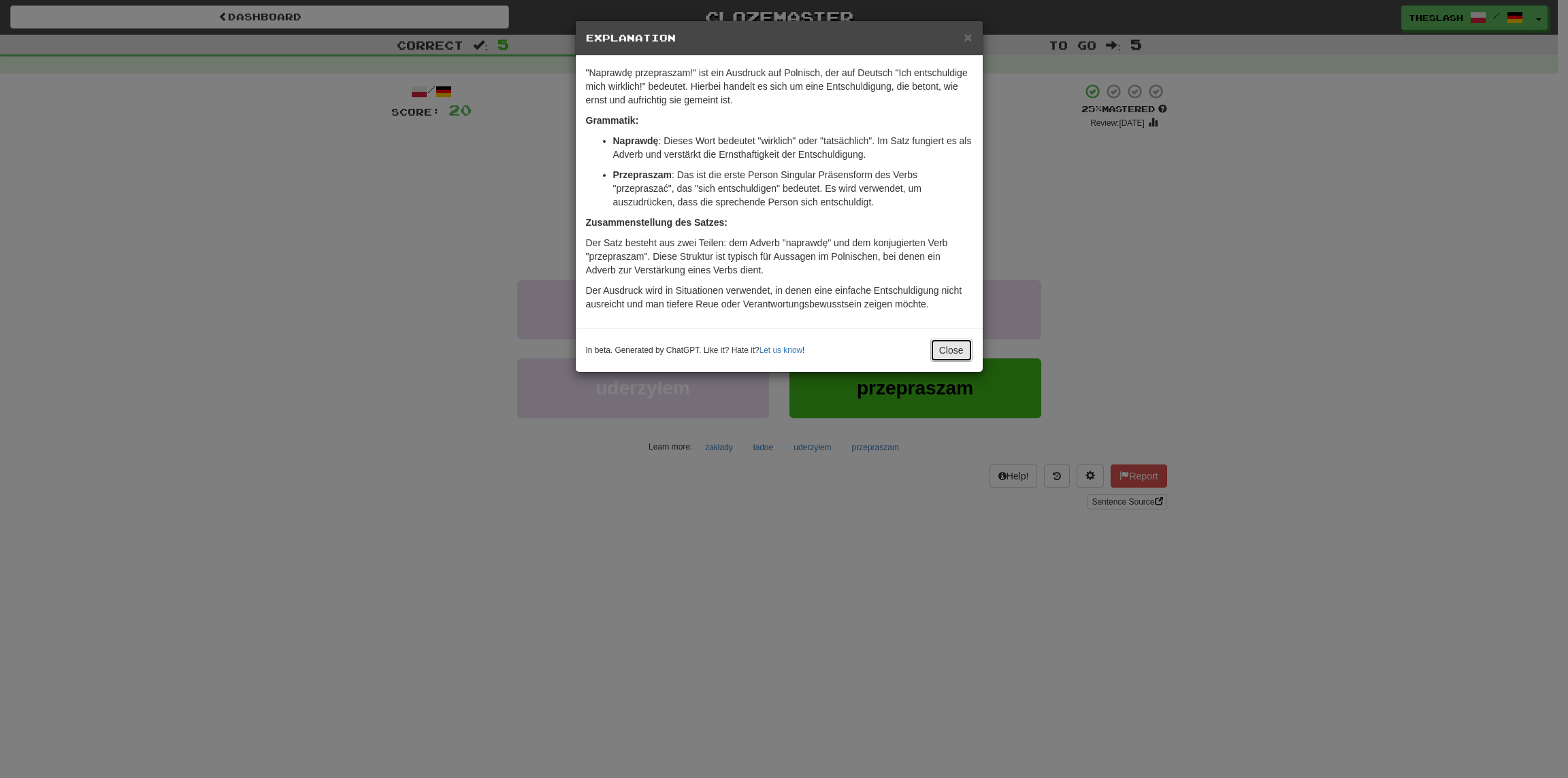
click at [944, 349] on button "Close" at bounding box center [951, 350] width 42 height 24
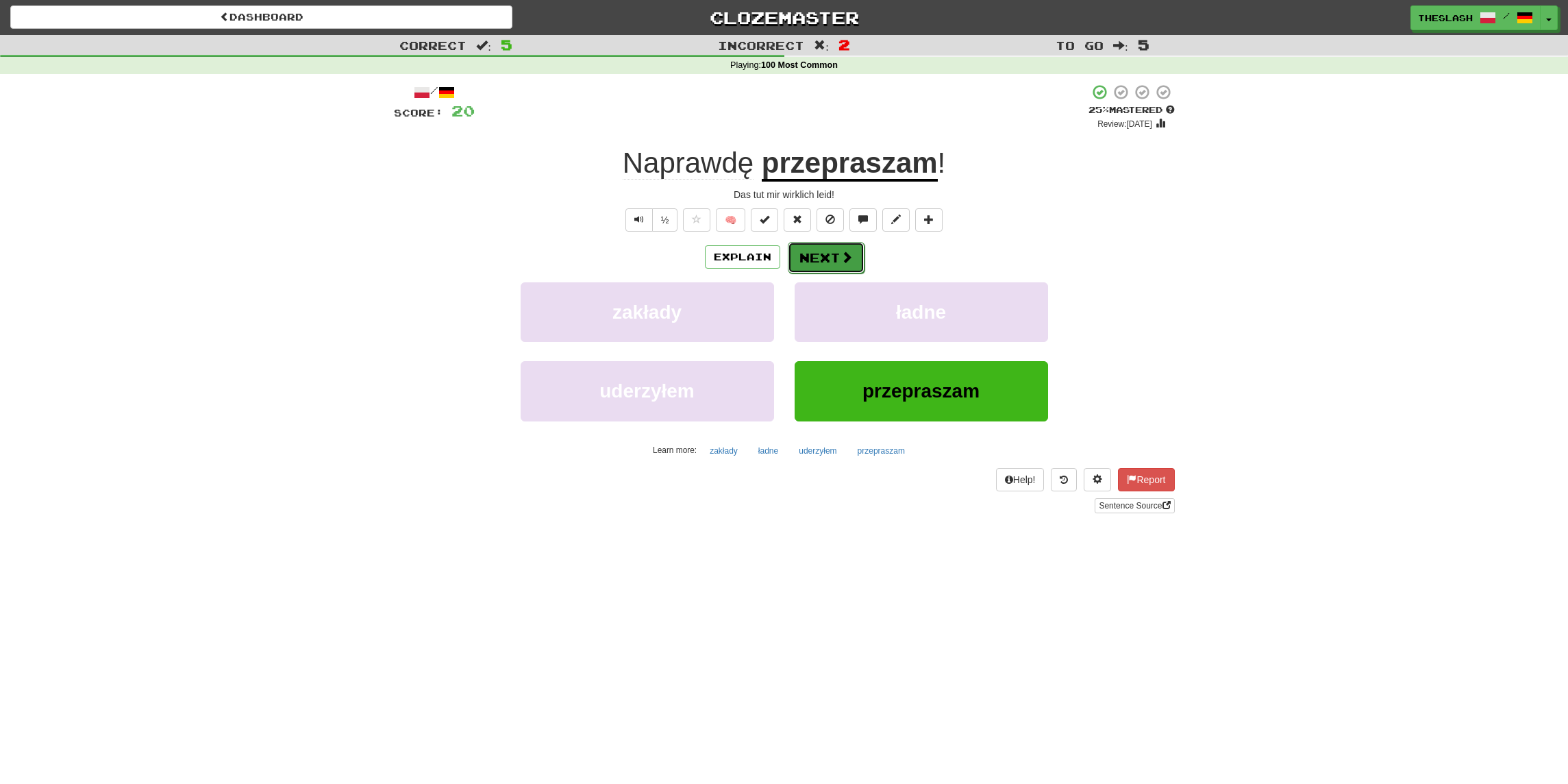
click at [851, 263] on button "Next" at bounding box center [826, 257] width 77 height 32
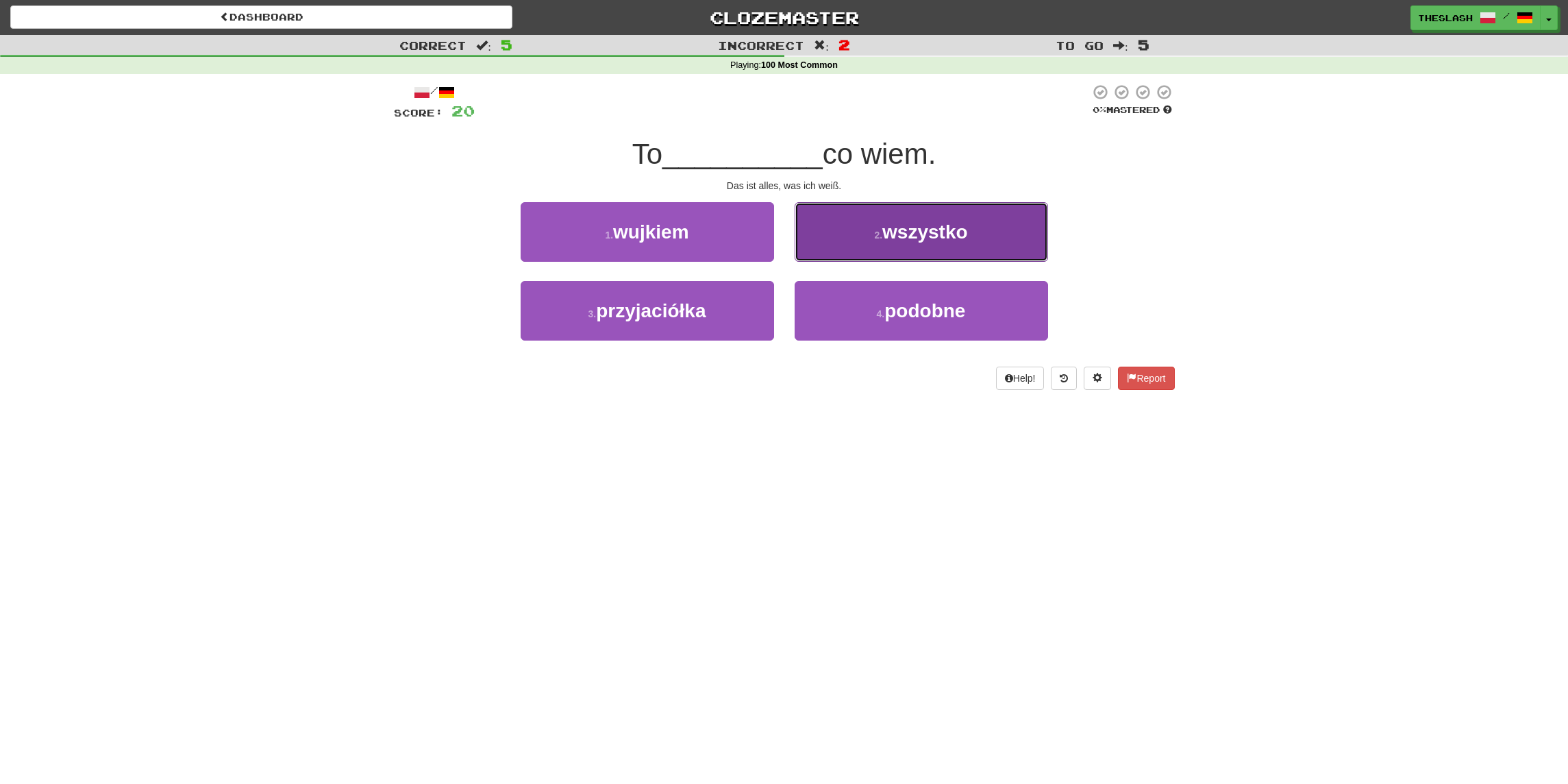
click at [1009, 234] on button "2 . wszystko" at bounding box center [922, 232] width 254 height 60
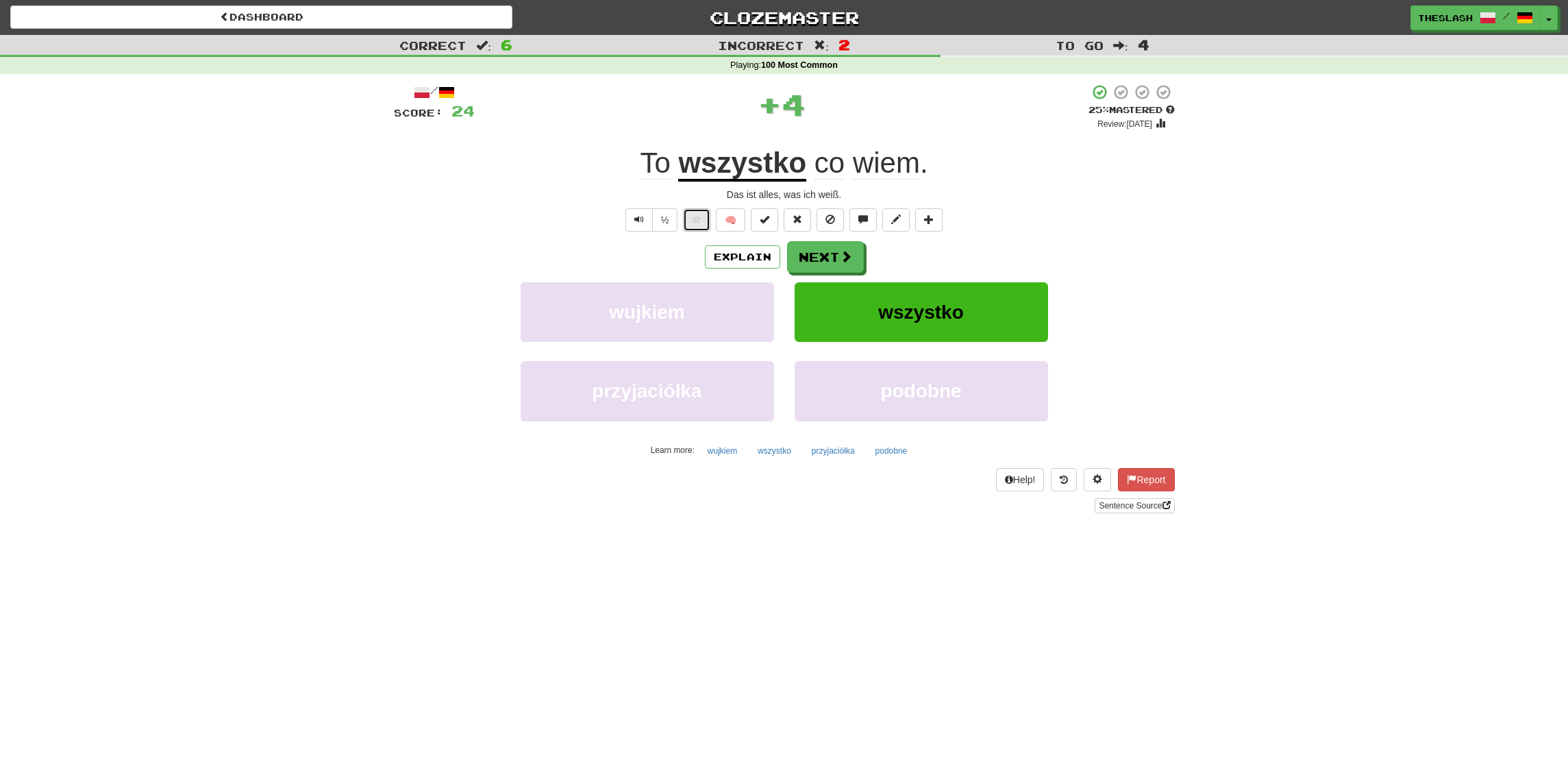
click at [693, 213] on button at bounding box center [697, 220] width 28 height 24
click at [931, 220] on span at bounding box center [929, 220] width 10 height 10
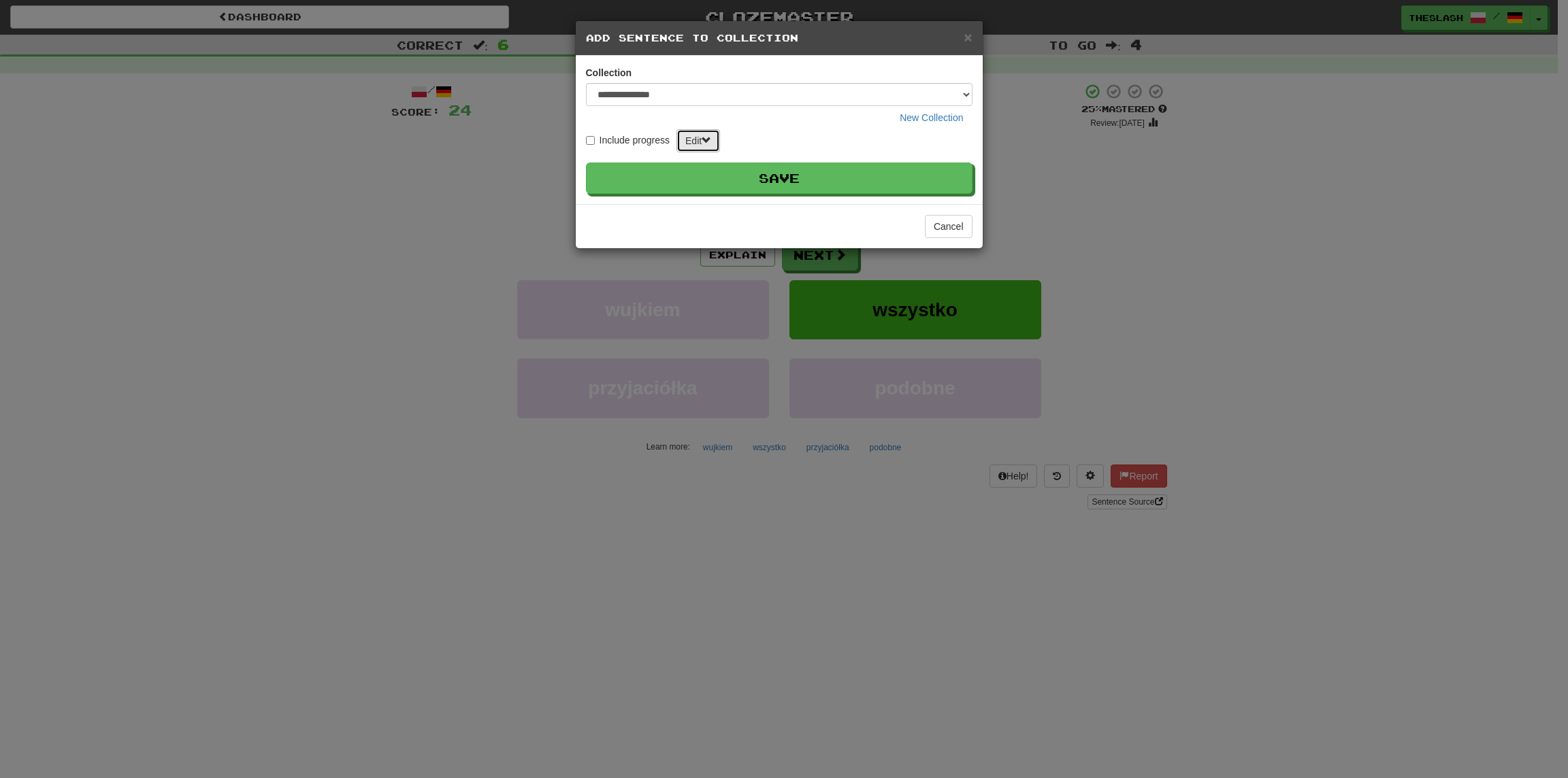
click at [709, 135] on span at bounding box center [706, 140] width 10 height 10
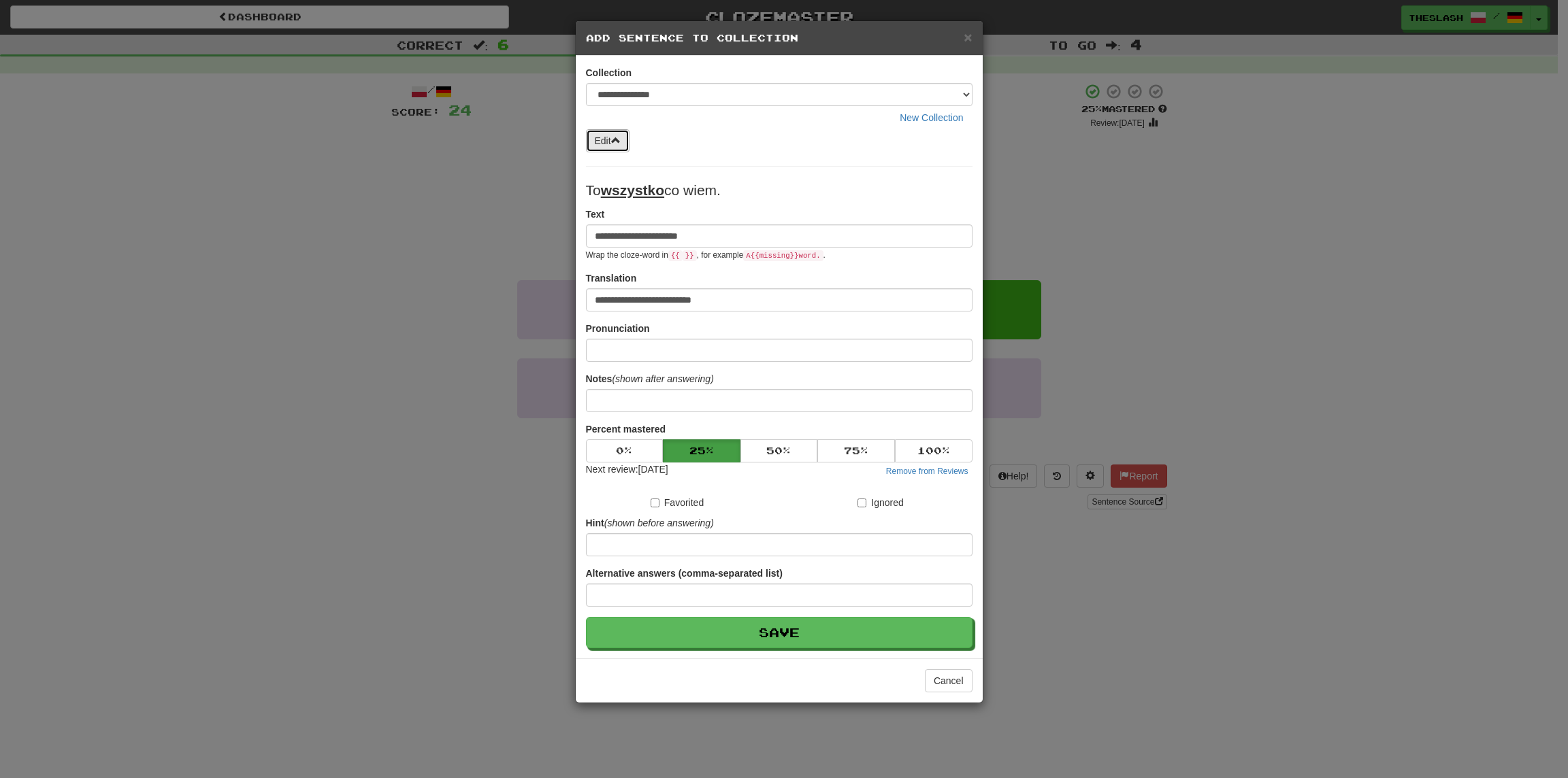
click at [619, 141] on span at bounding box center [616, 140] width 10 height 10
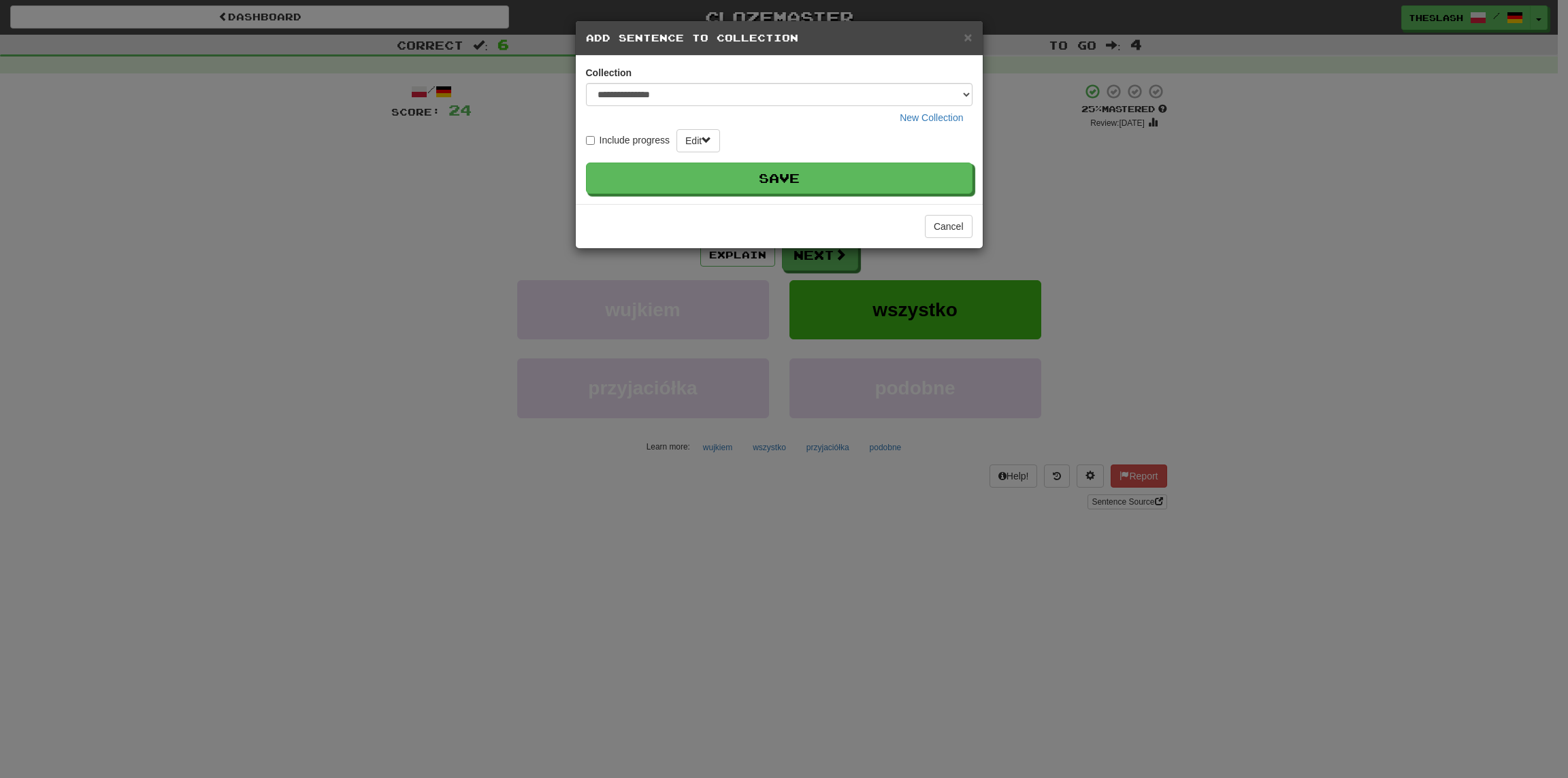
click at [636, 138] on label "Include progress" at bounding box center [628, 140] width 84 height 14
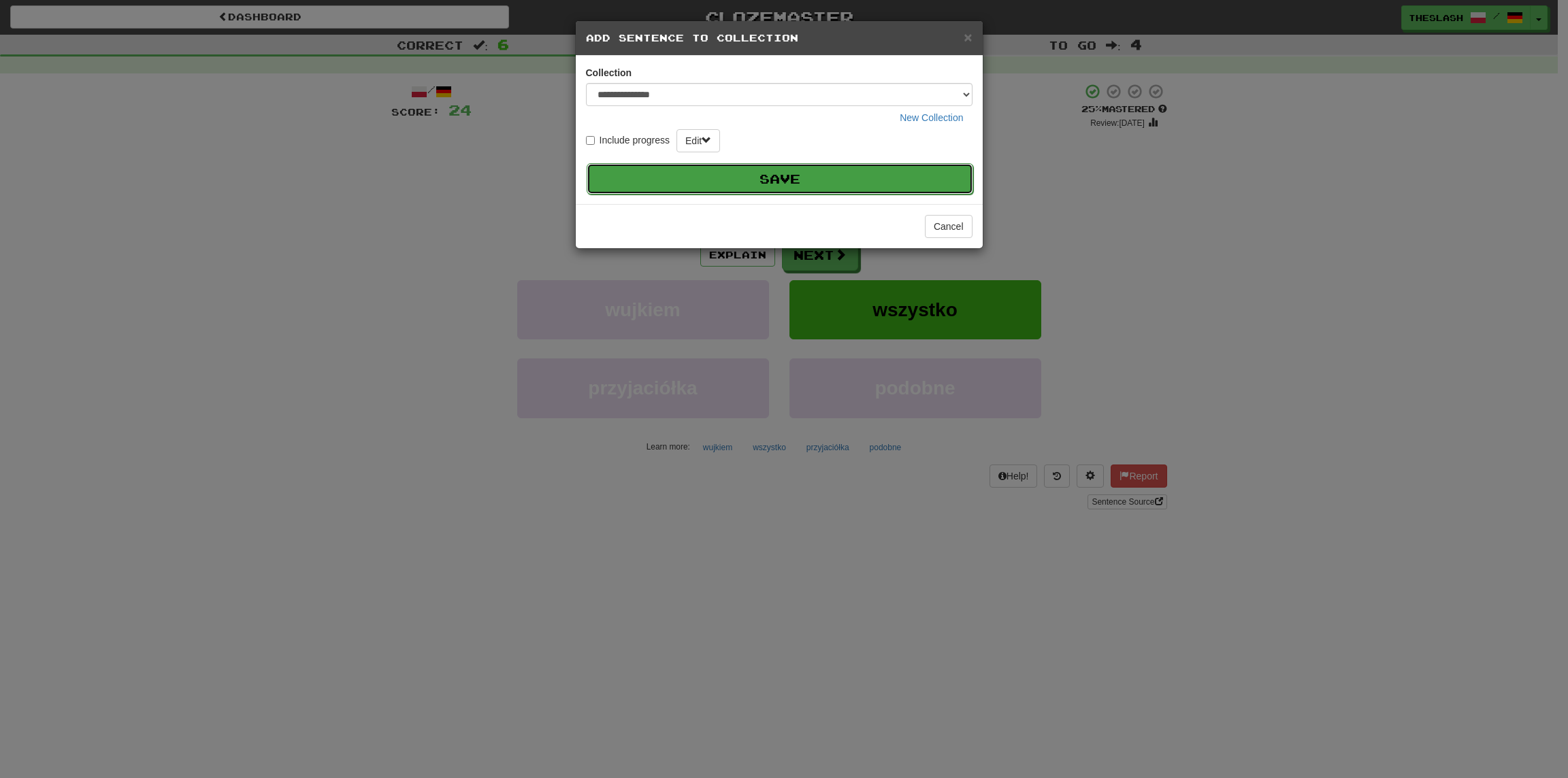
click at [809, 175] on button "Save" at bounding box center [779, 178] width 387 height 32
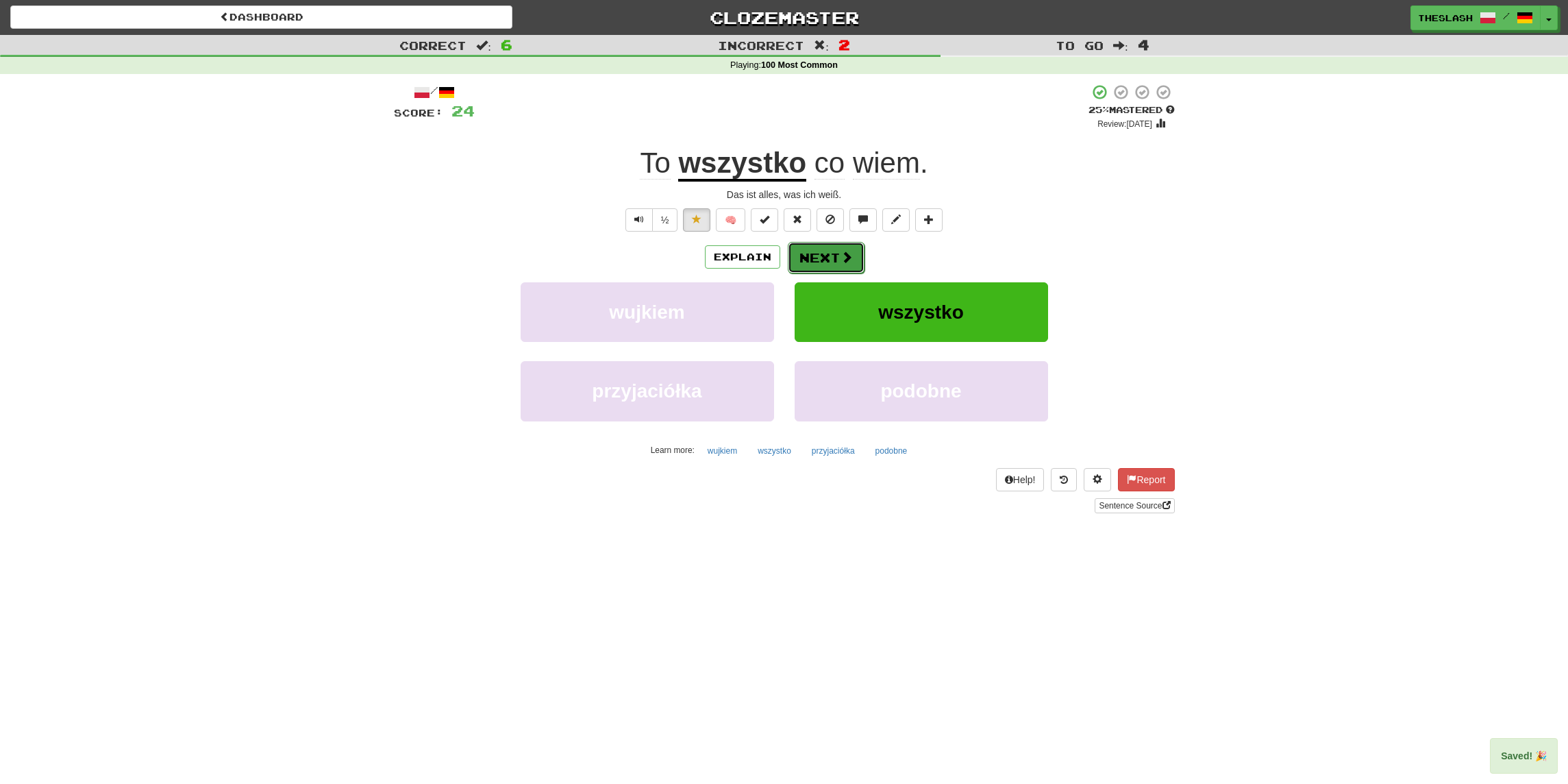
click at [820, 262] on button "Next" at bounding box center [826, 257] width 77 height 32
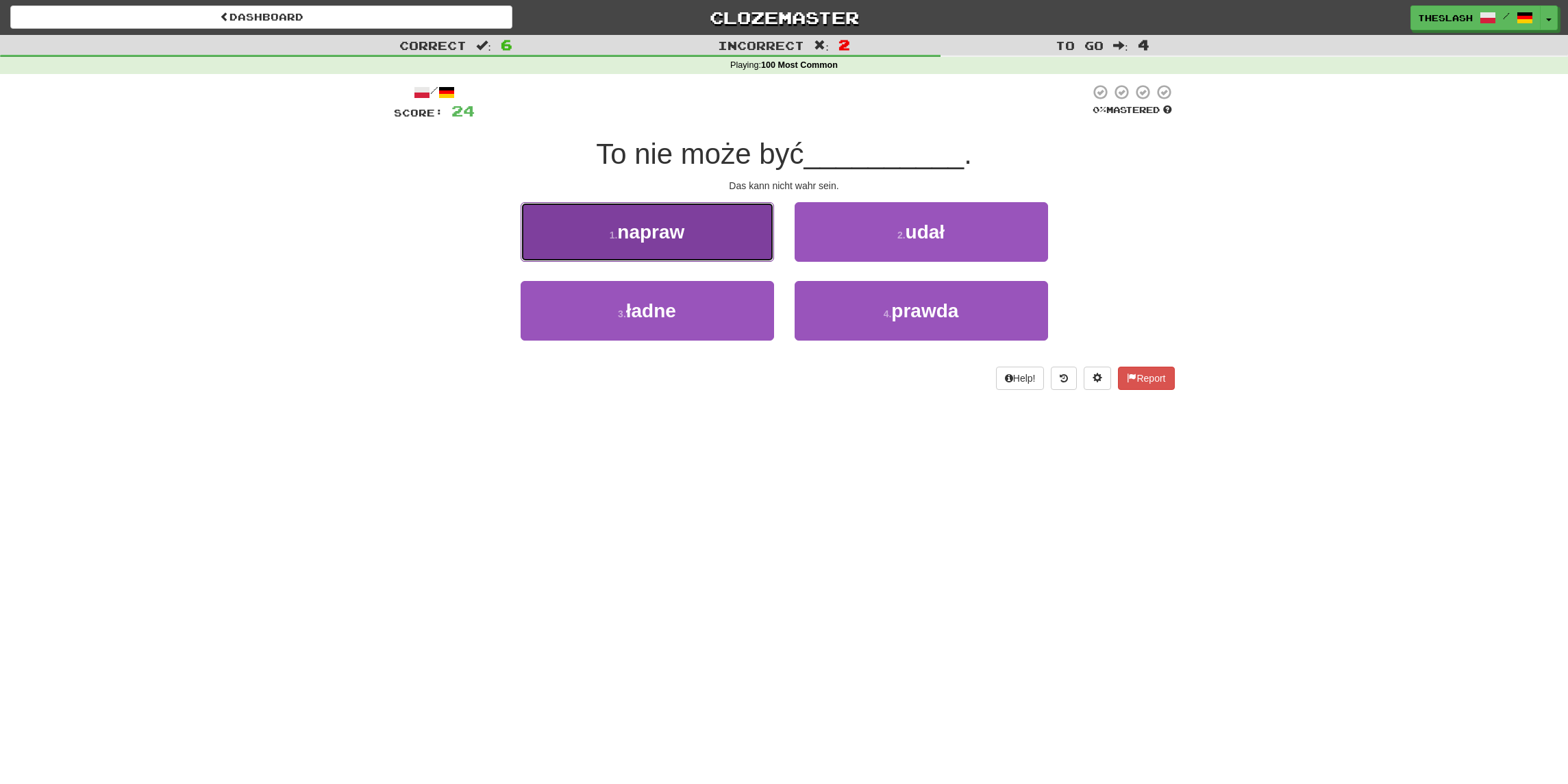
click at [656, 224] on span "napraw" at bounding box center [651, 232] width 67 height 21
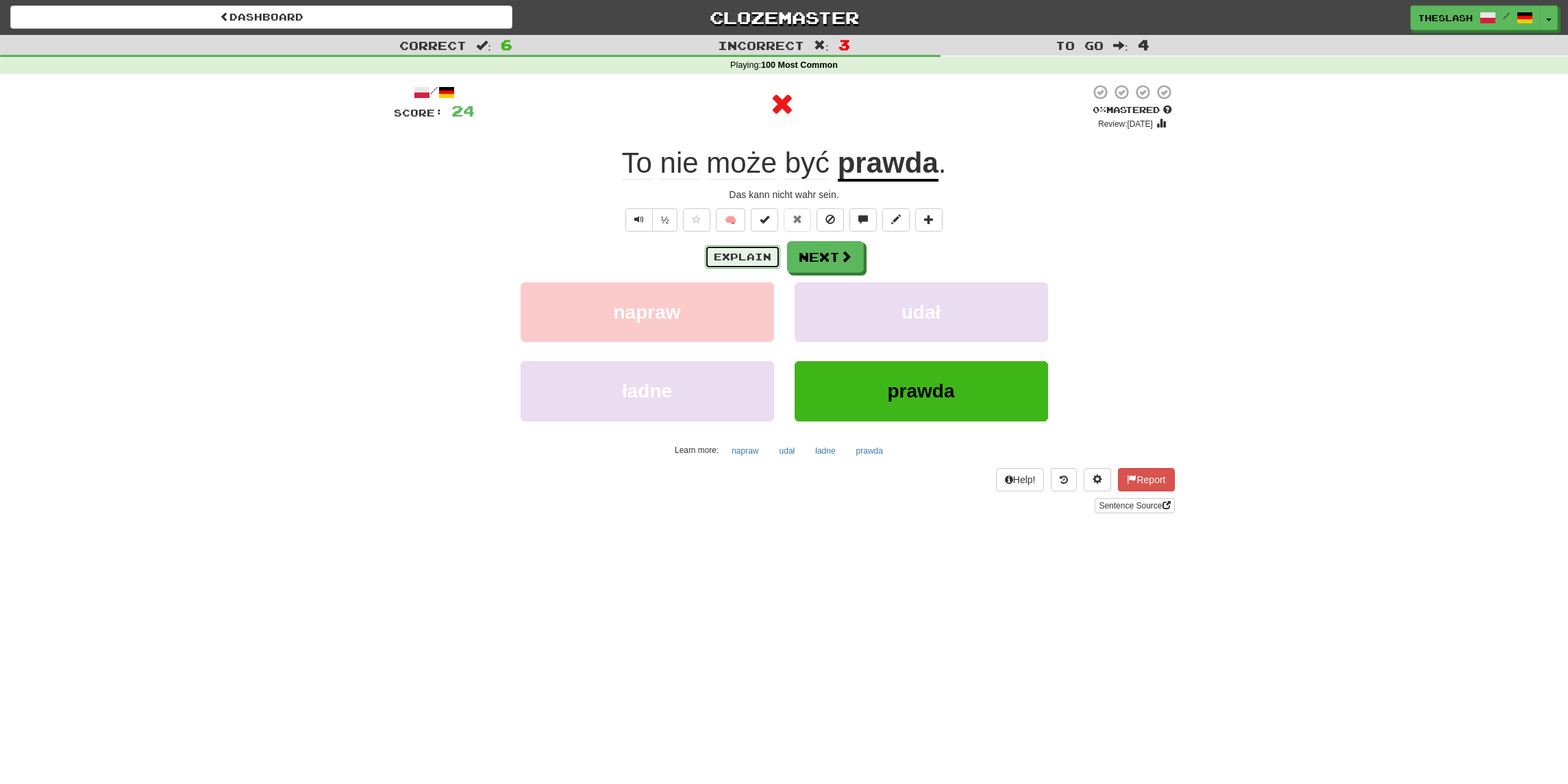
click at [732, 256] on button "Explain" at bounding box center [743, 256] width 75 height 24
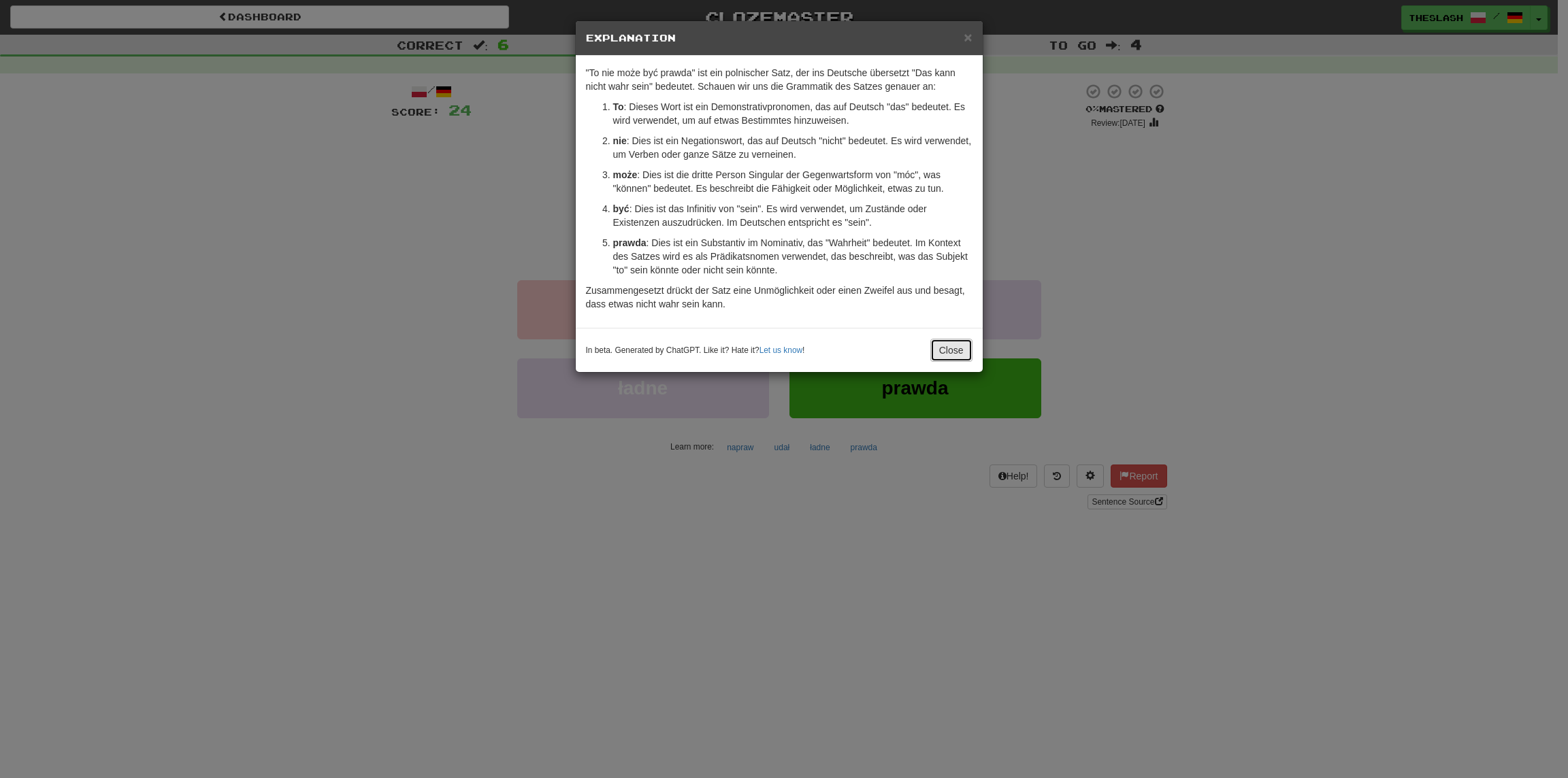
click at [962, 360] on button "Close" at bounding box center [951, 350] width 42 height 24
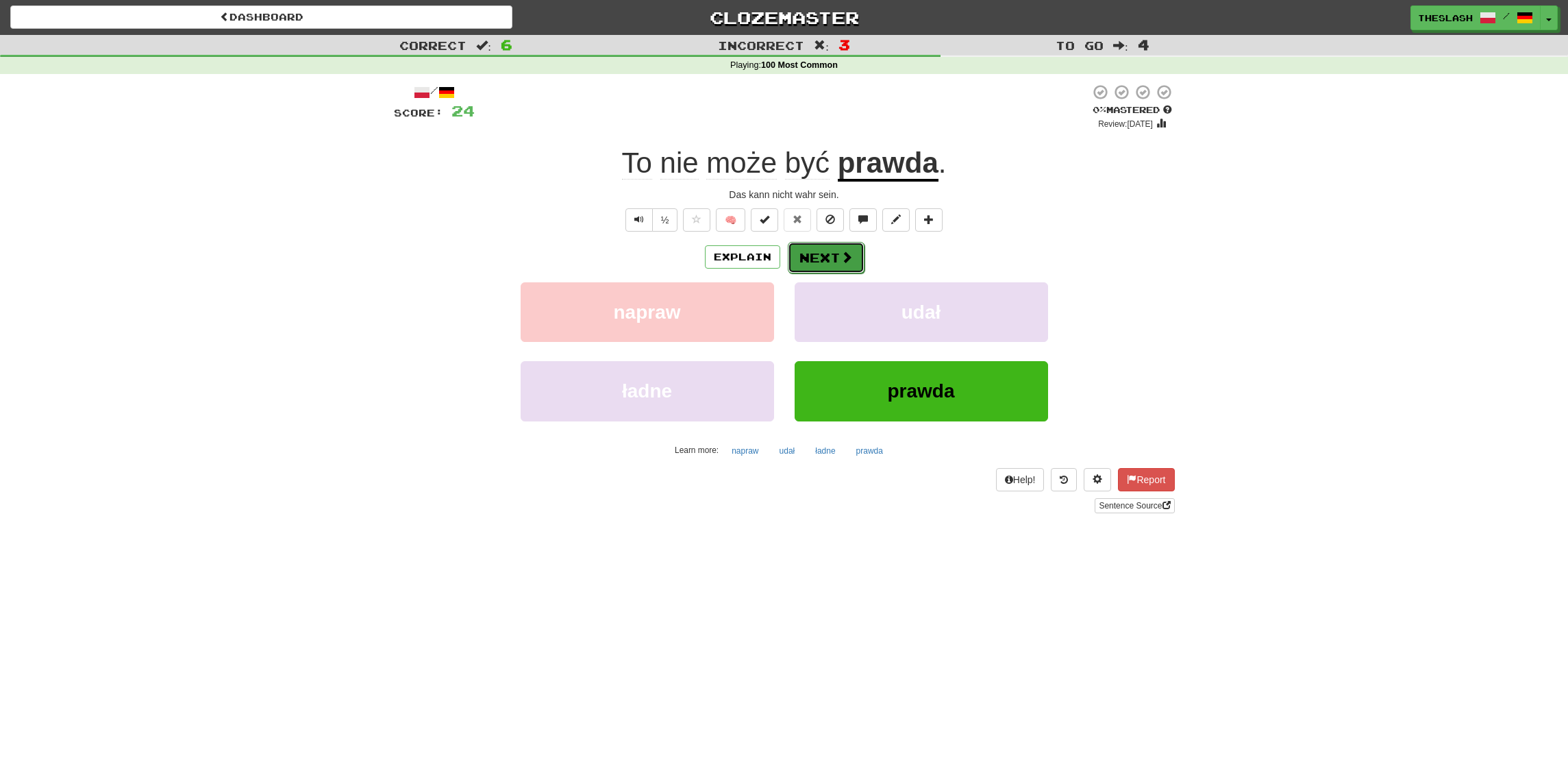
click at [833, 263] on button "Next" at bounding box center [826, 257] width 77 height 32
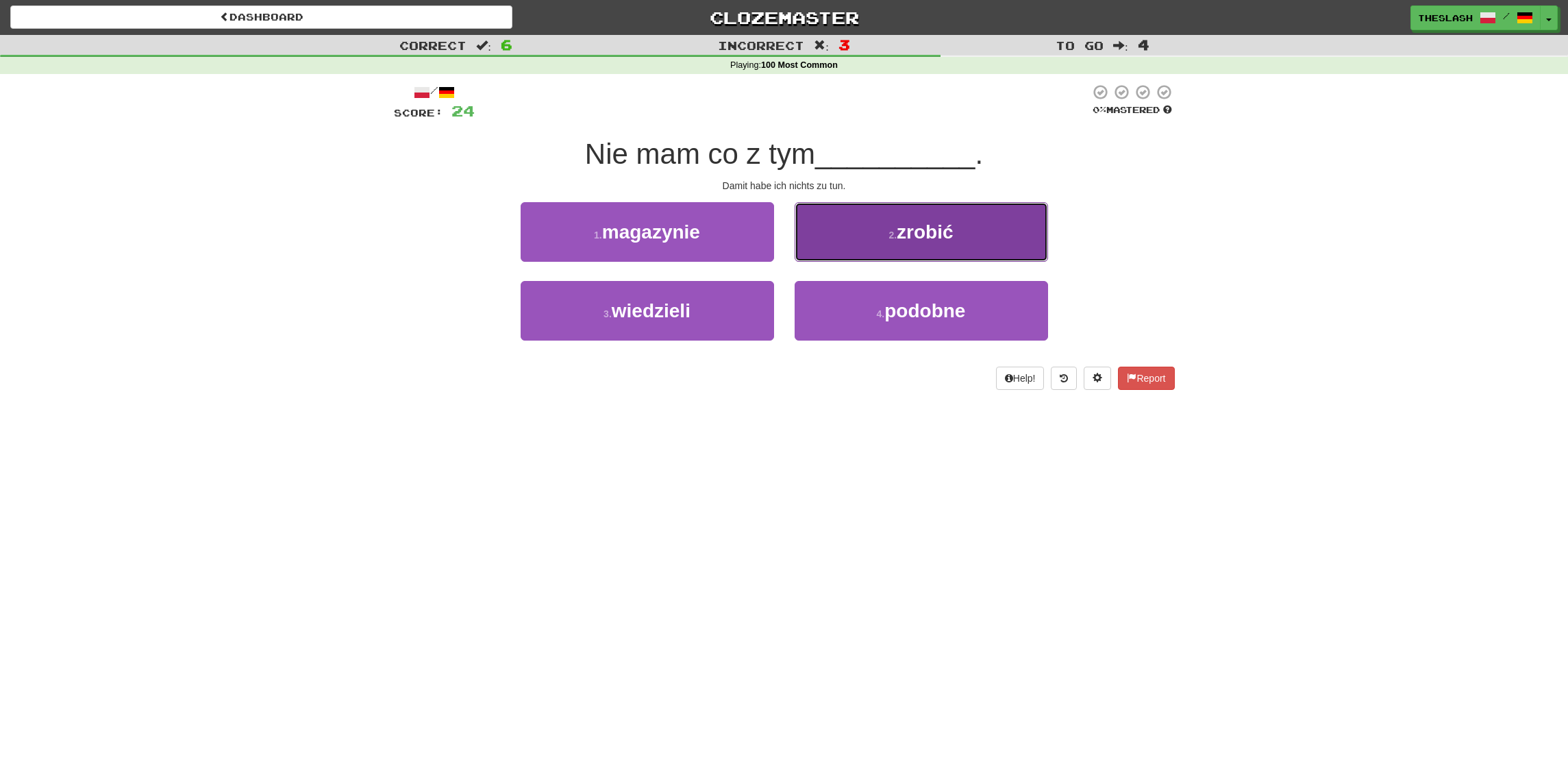
click at [902, 249] on button "2 . zrobić" at bounding box center [922, 232] width 254 height 60
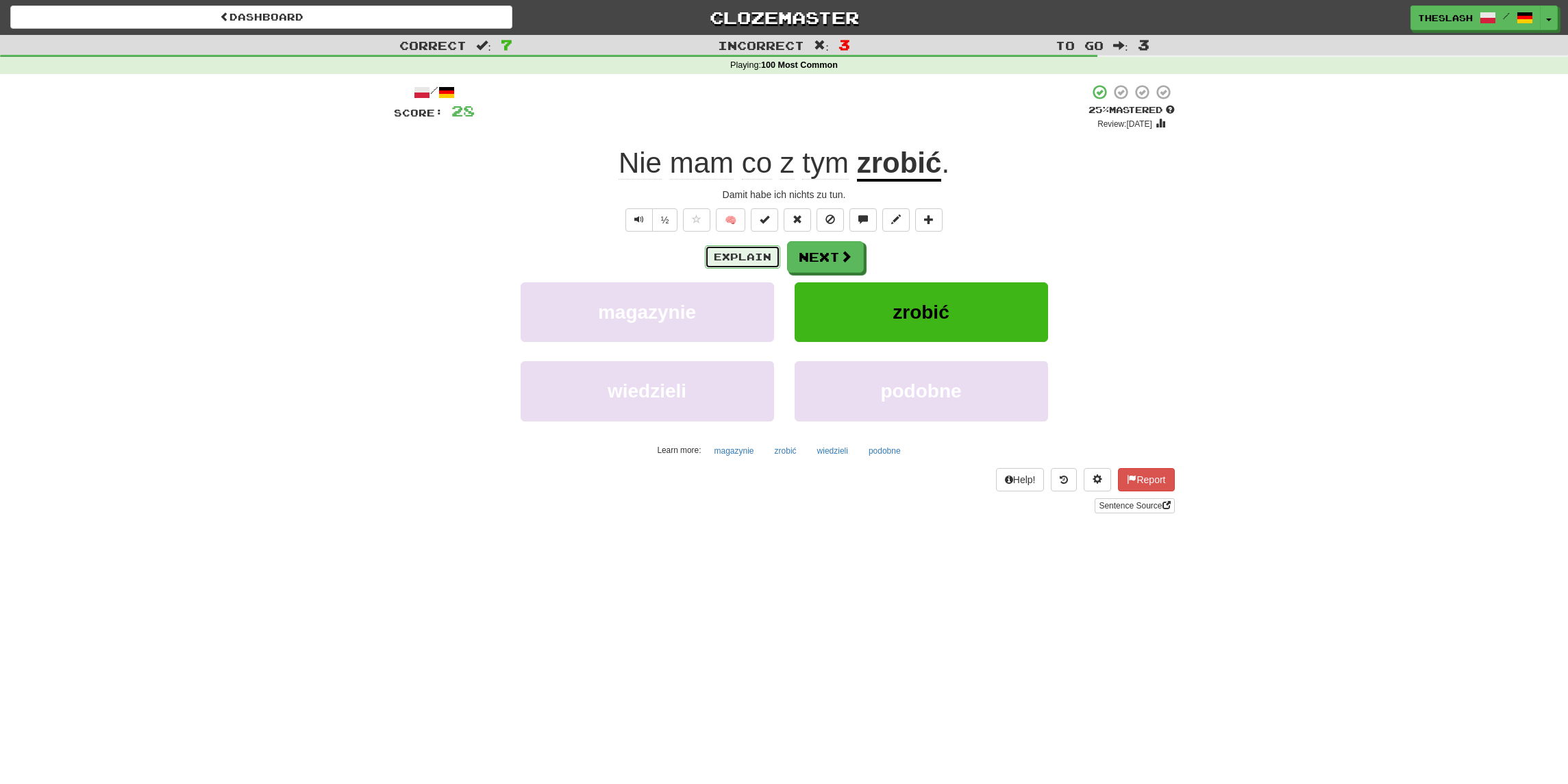
click at [755, 262] on button "Explain" at bounding box center [743, 256] width 75 height 24
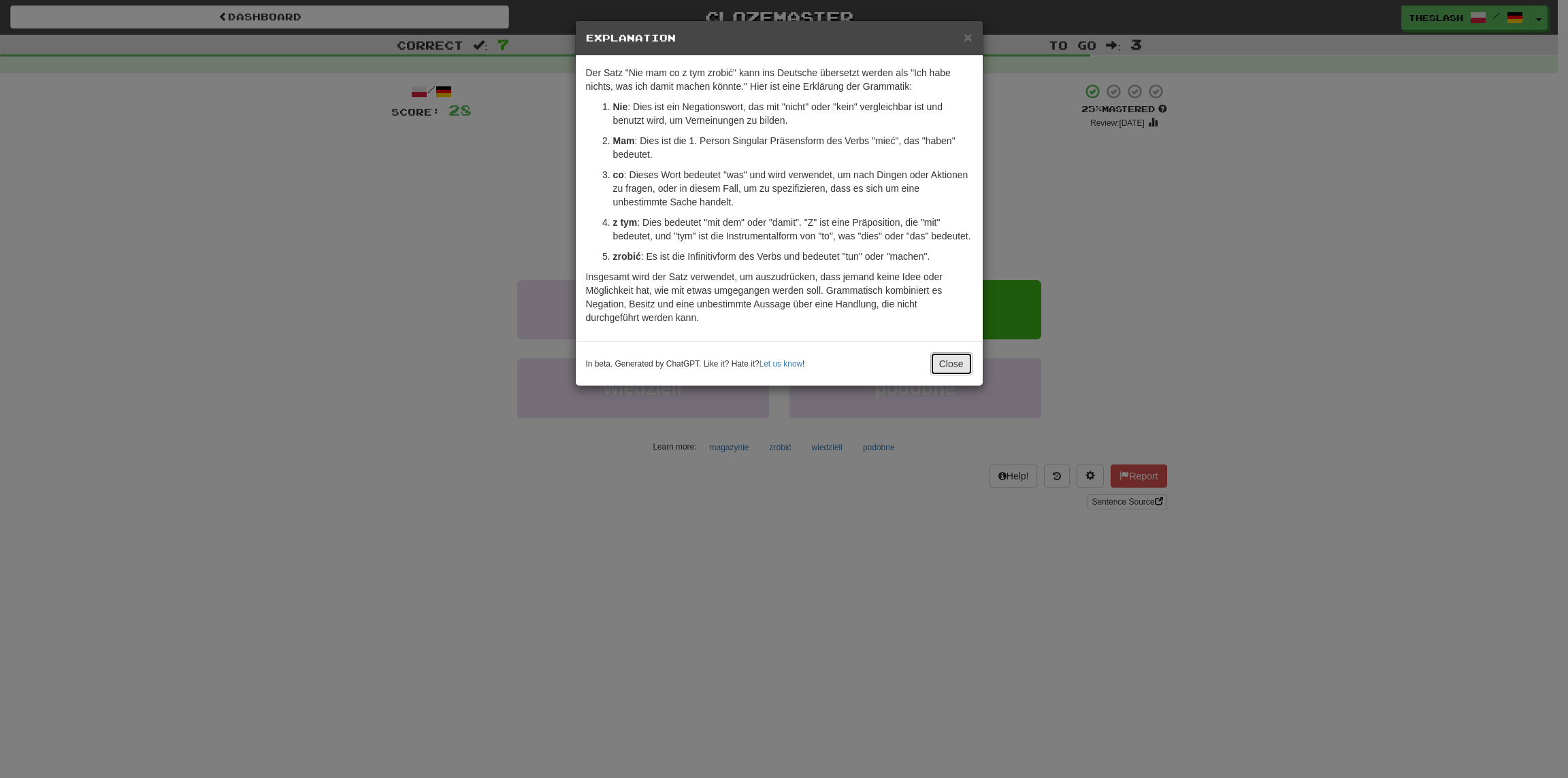
click at [949, 375] on button "Close" at bounding box center [951, 364] width 42 height 24
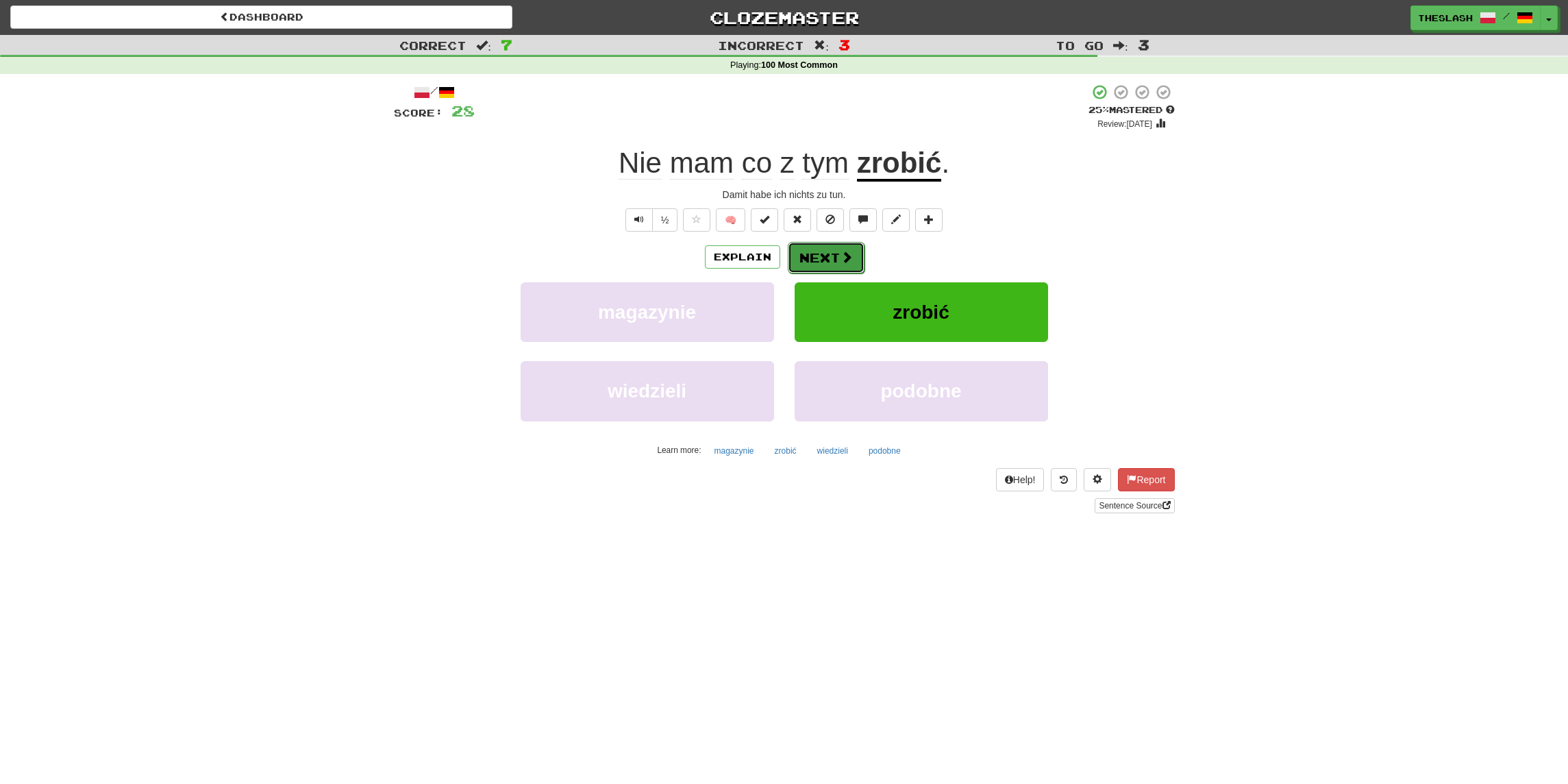
click at [841, 261] on span at bounding box center [846, 256] width 12 height 12
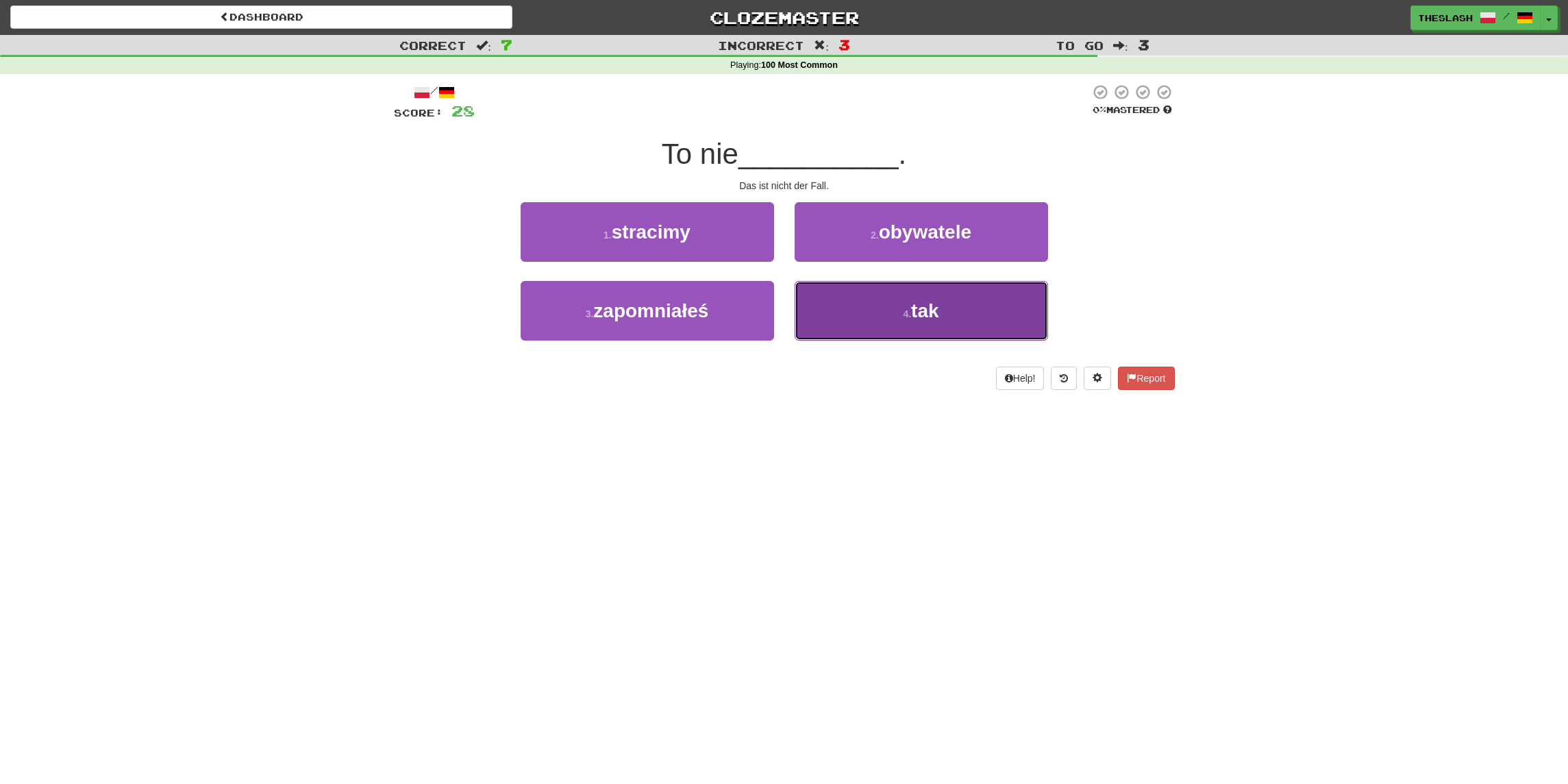
click at [949, 306] on button "4 . tak" at bounding box center [922, 310] width 254 height 60
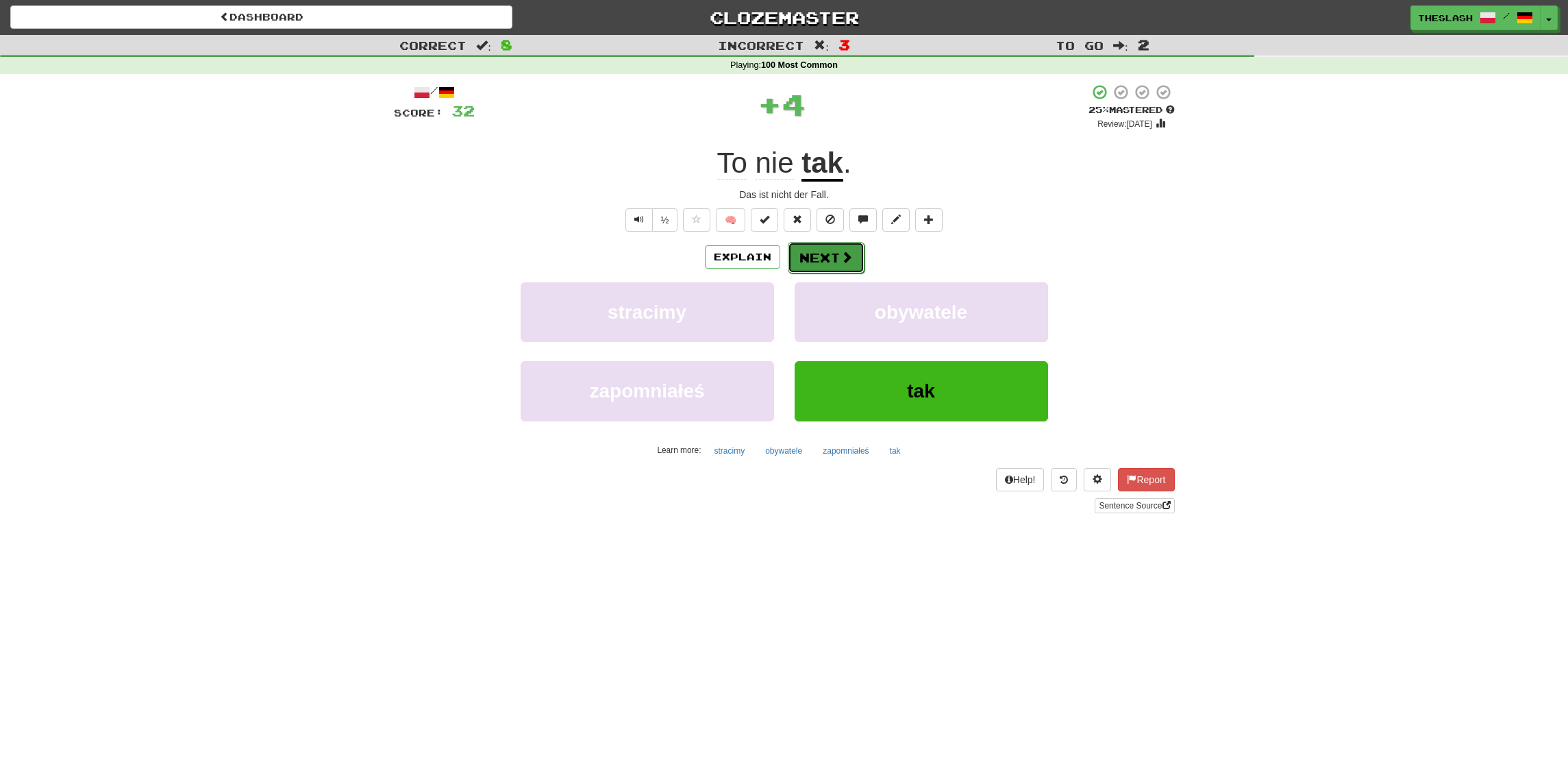
click at [821, 254] on button "Next" at bounding box center [826, 257] width 77 height 32
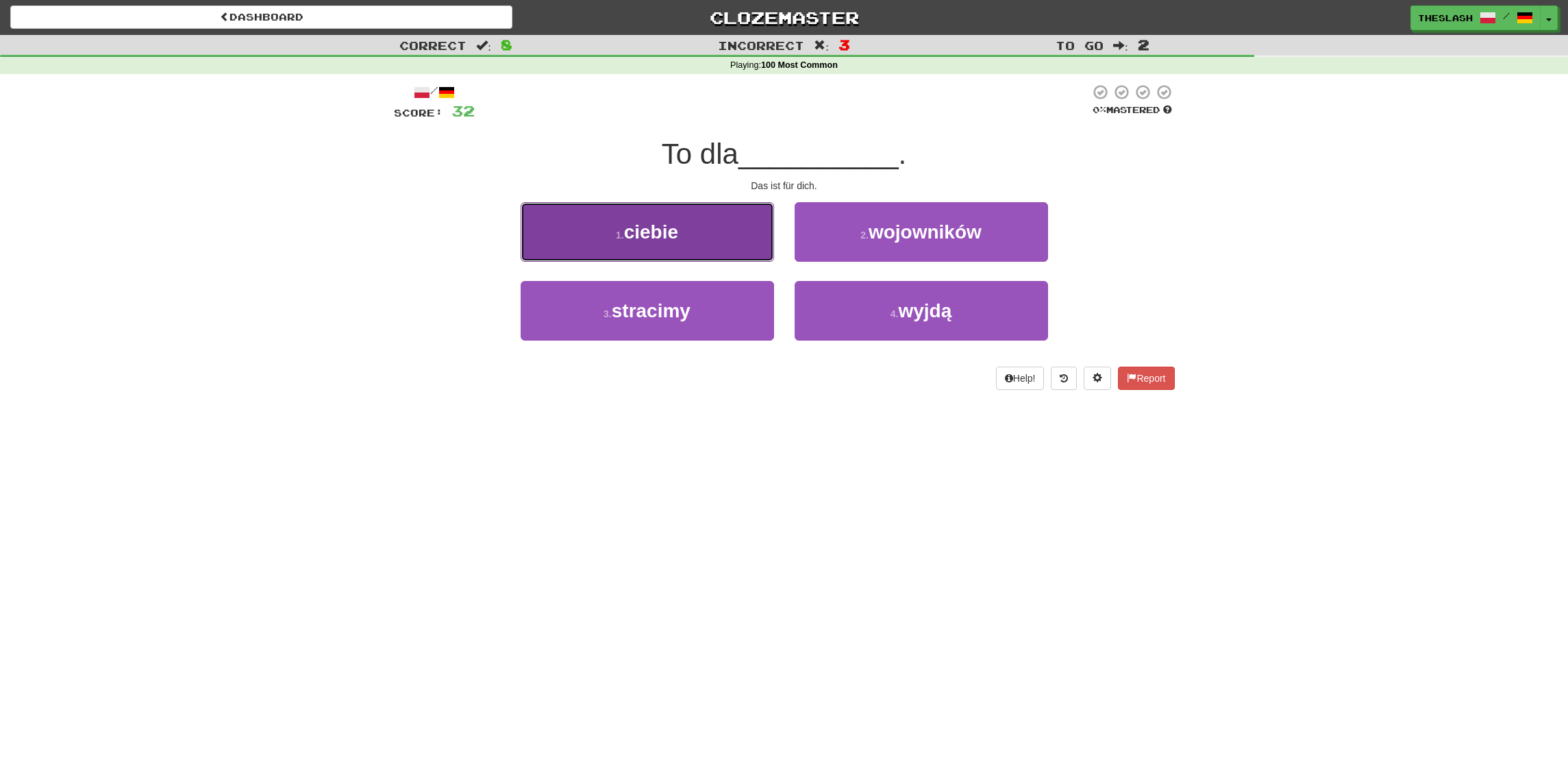
click at [727, 239] on button "1 . ciebie" at bounding box center [647, 232] width 254 height 60
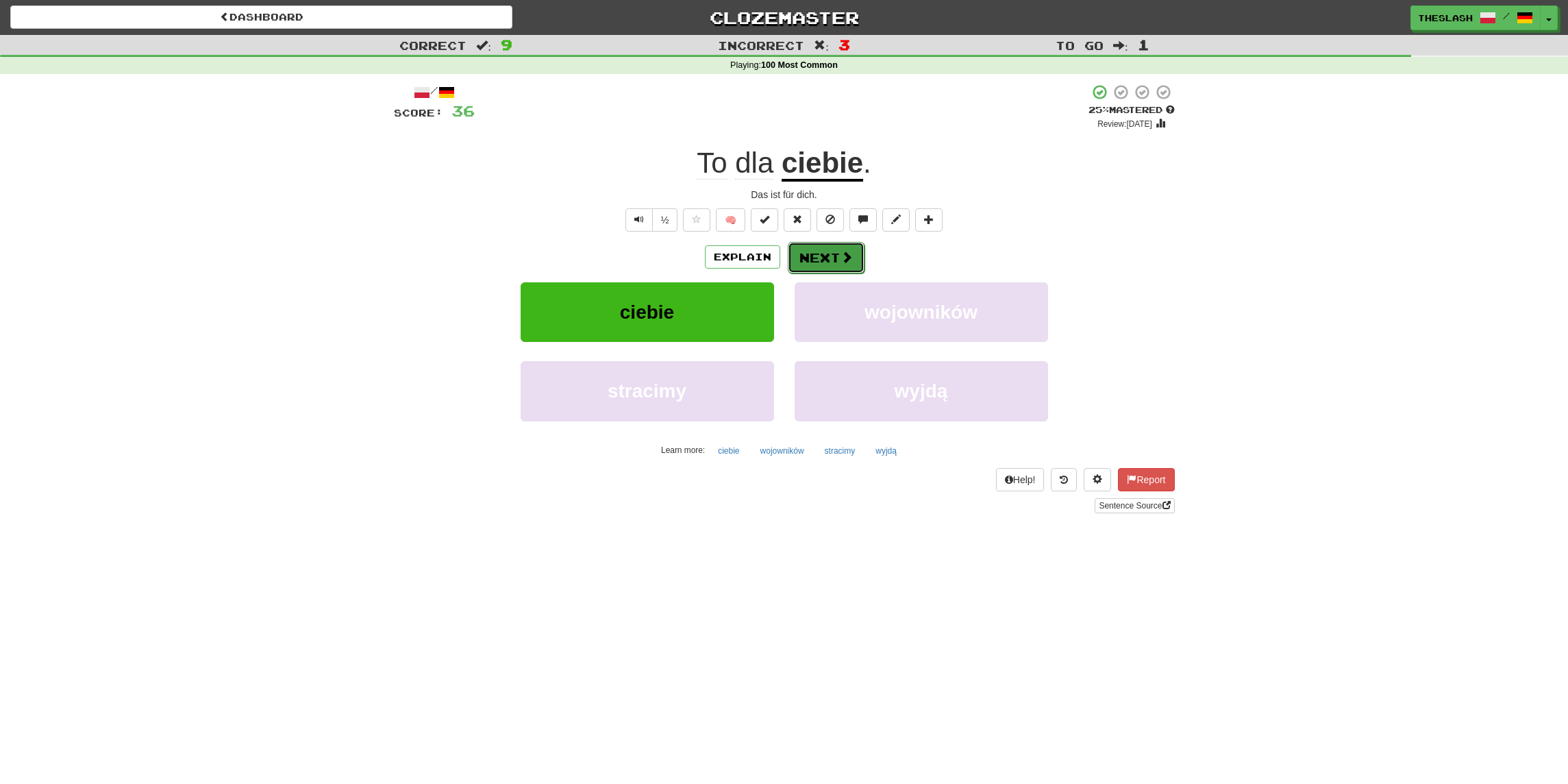
click at [842, 246] on button "Next" at bounding box center [826, 257] width 77 height 32
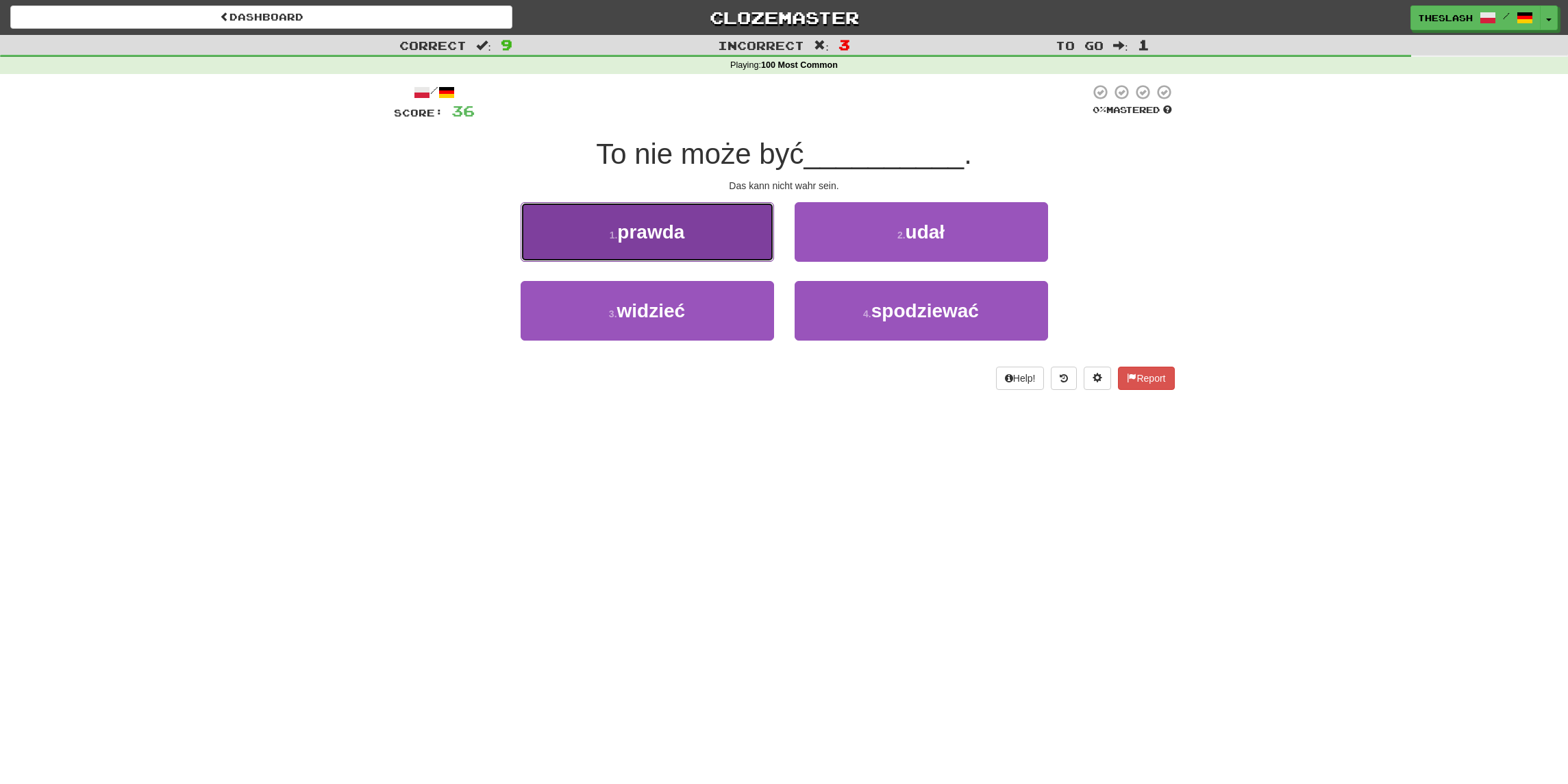
click at [717, 237] on button "1 . prawda" at bounding box center [647, 232] width 254 height 60
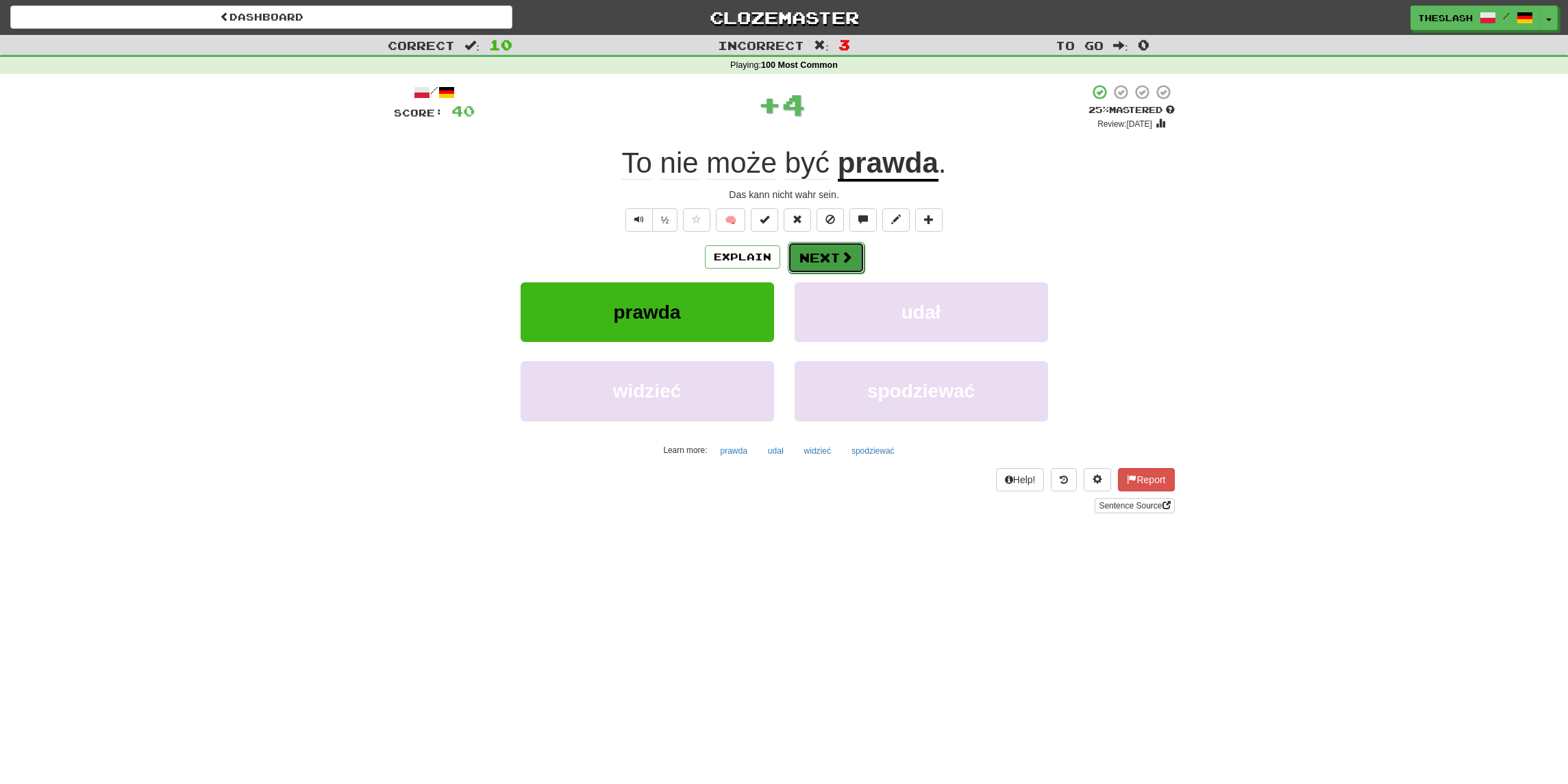
click at [833, 258] on button "Next" at bounding box center [826, 257] width 77 height 32
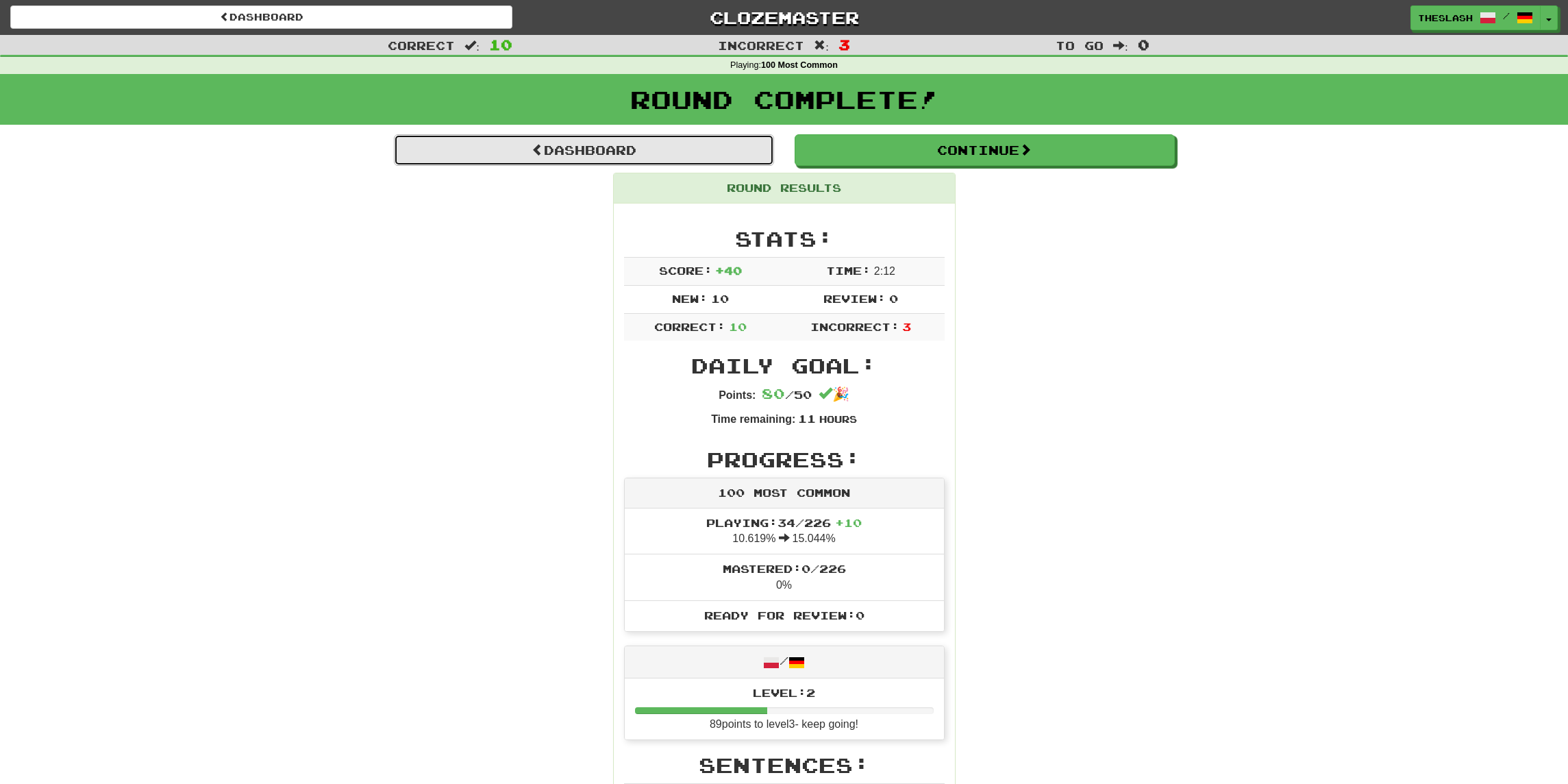
click at [681, 157] on link "Dashboard" at bounding box center [584, 150] width 380 height 32
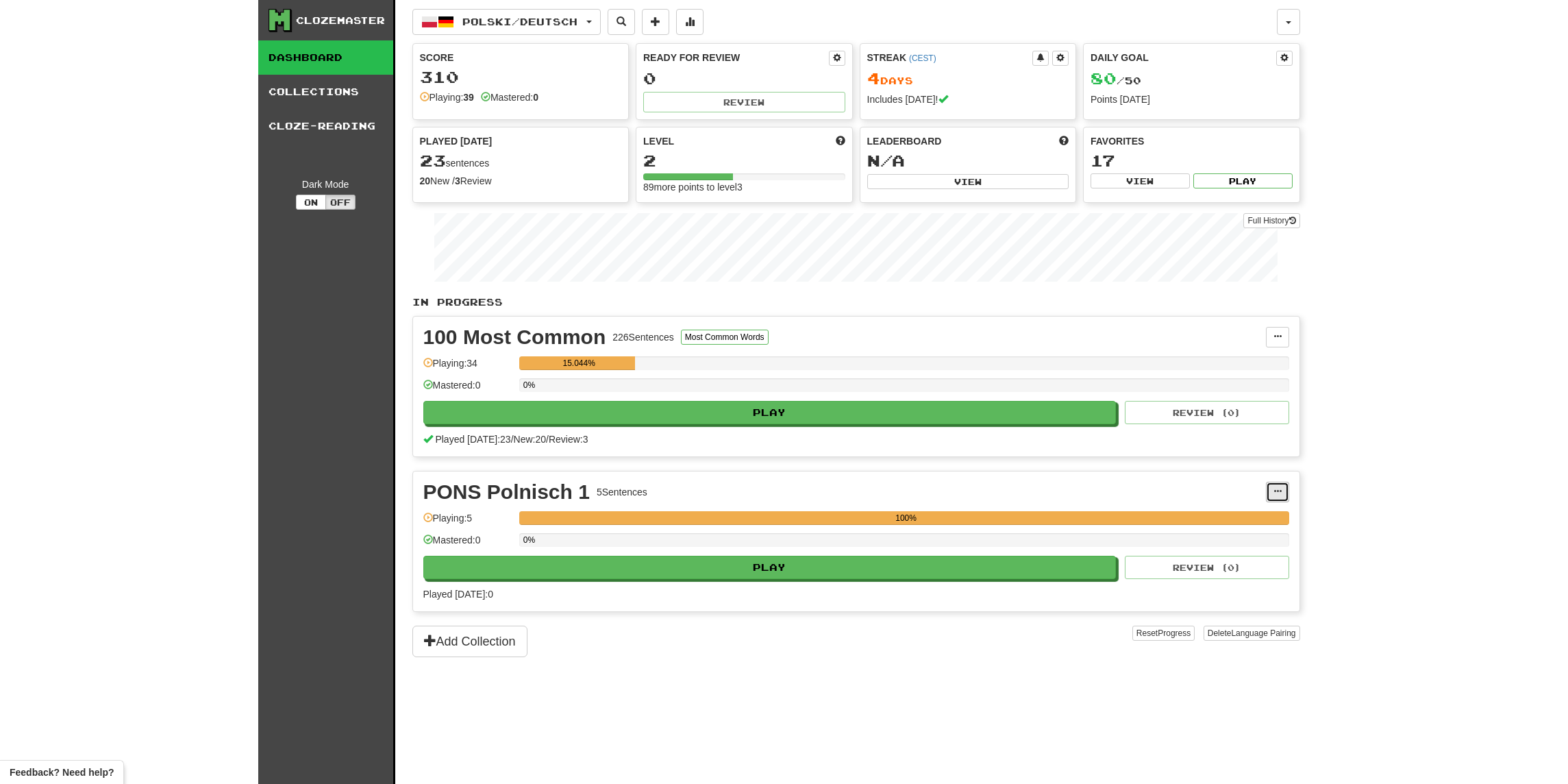
click at [1281, 488] on span at bounding box center [1277, 492] width 8 height 8
click at [1246, 526] on link "Manage Sentences" at bounding box center [1217, 535] width 142 height 18
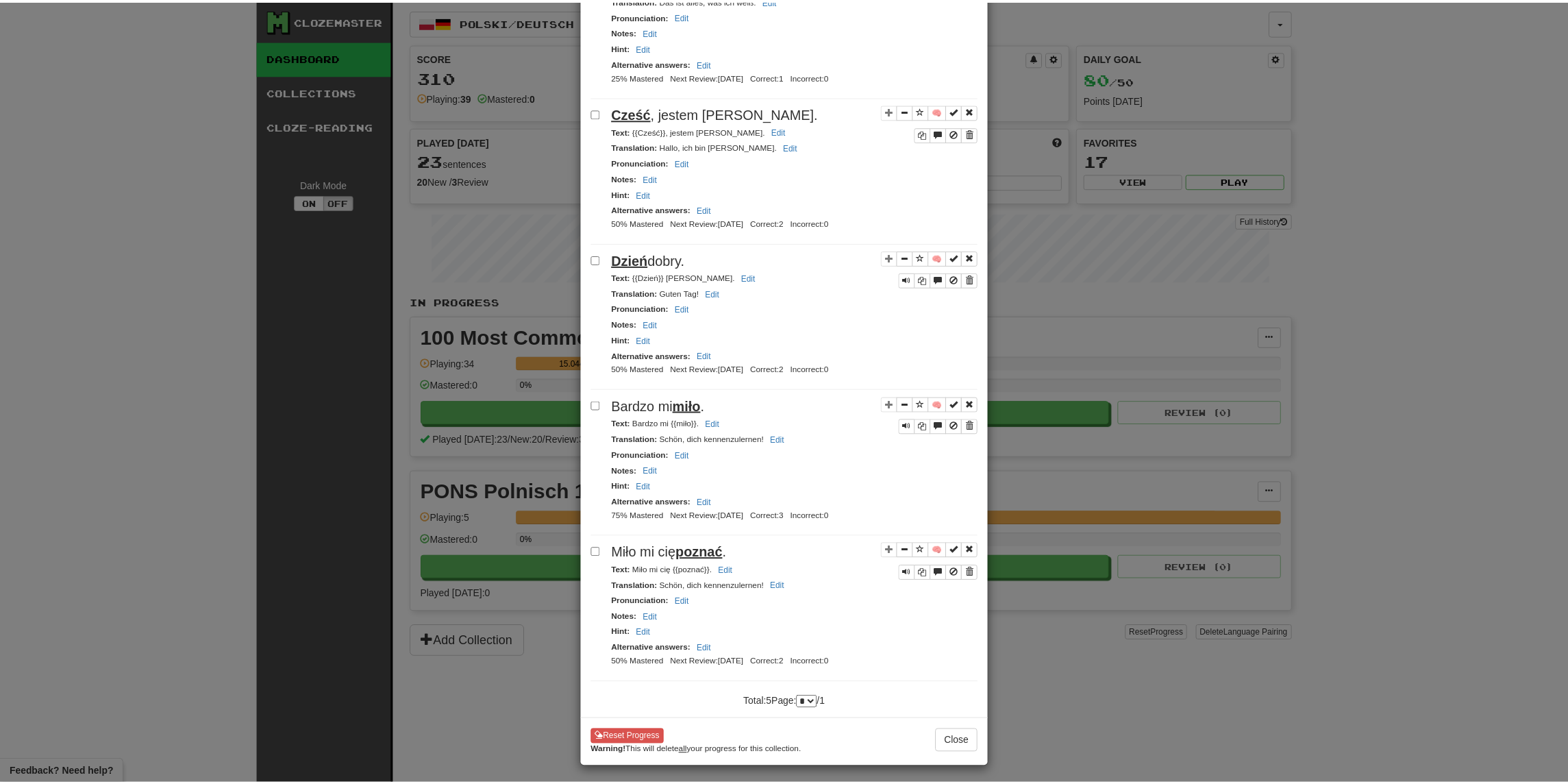
scroll to position [277, 0]
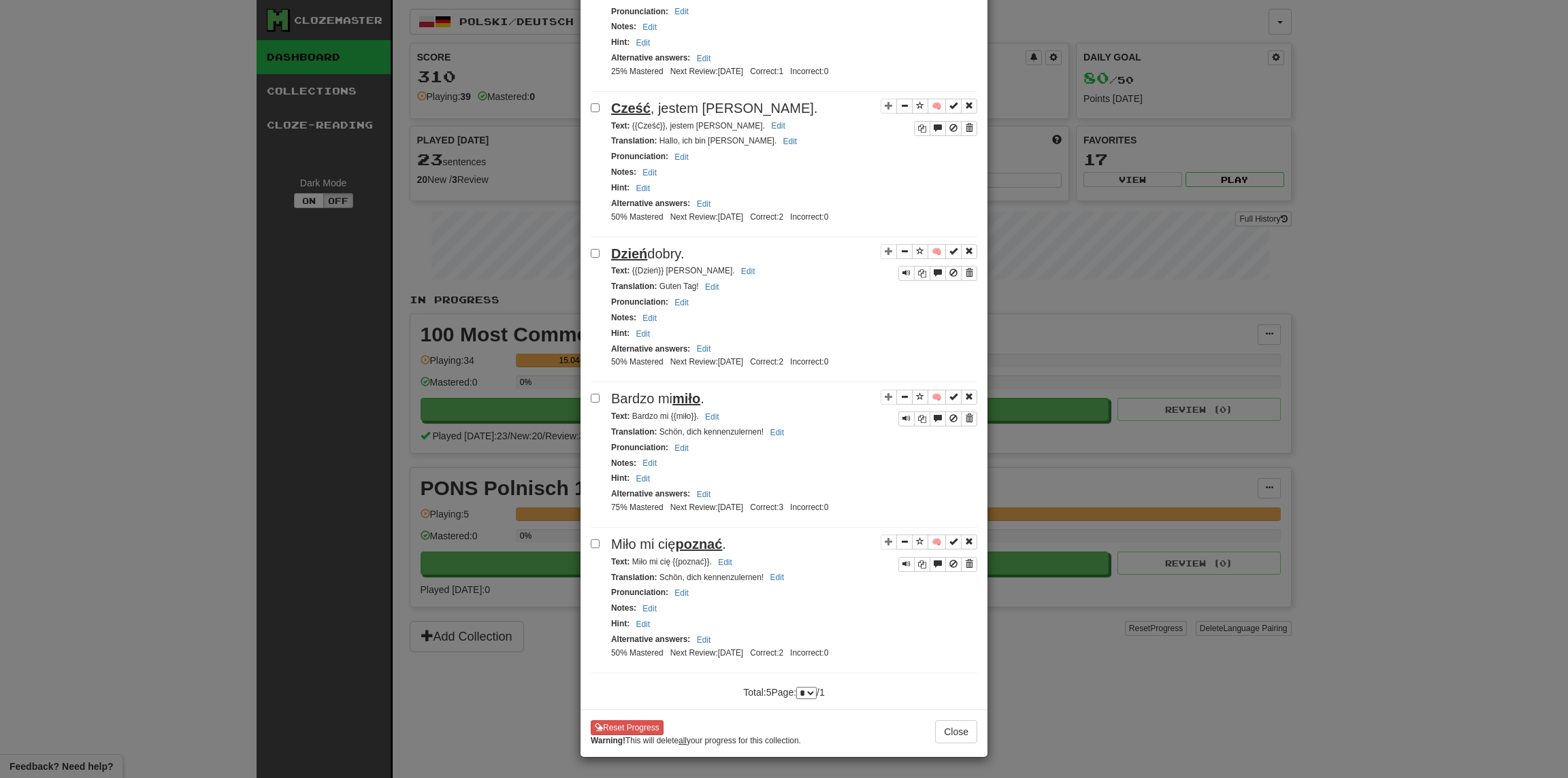
click at [1299, 387] on div "**********" at bounding box center [784, 389] width 1568 height 778
click at [957, 732] on button "Close" at bounding box center [956, 732] width 42 height 24
